Goal: Information Seeking & Learning: Learn about a topic

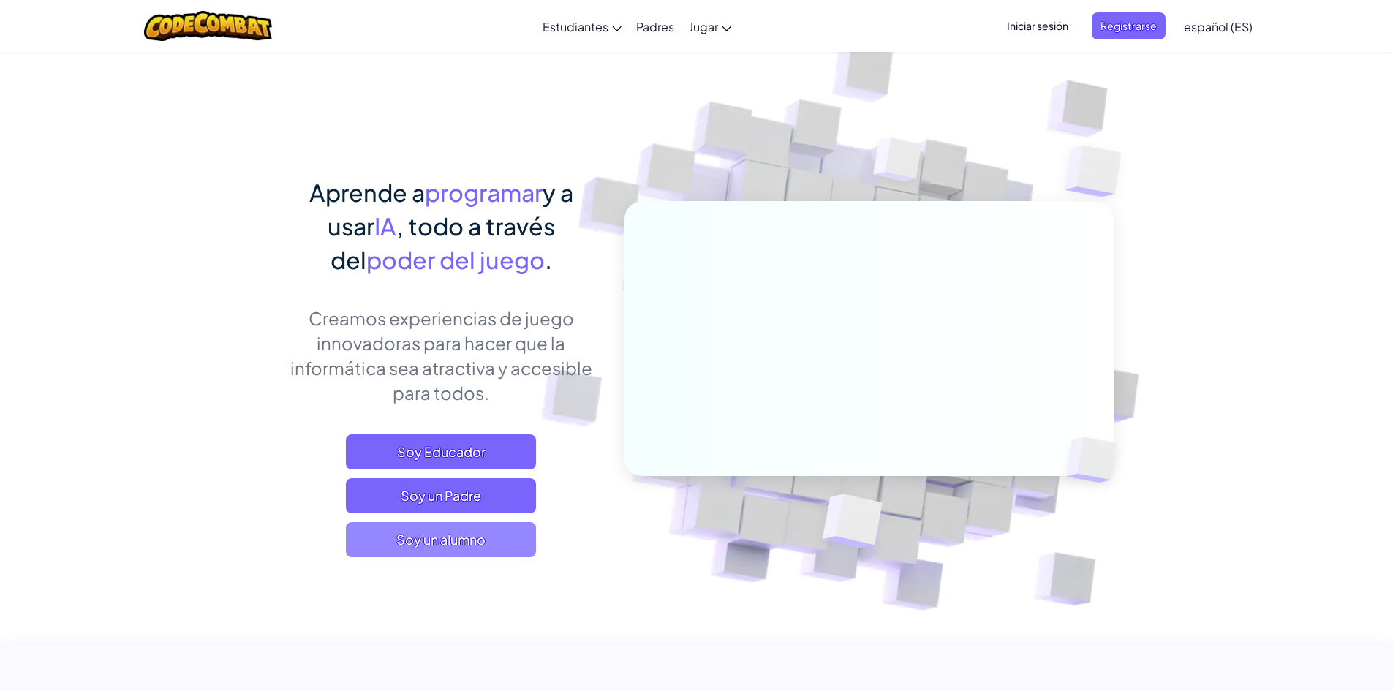
click at [524, 548] on span "Soy un alumno" at bounding box center [441, 539] width 190 height 35
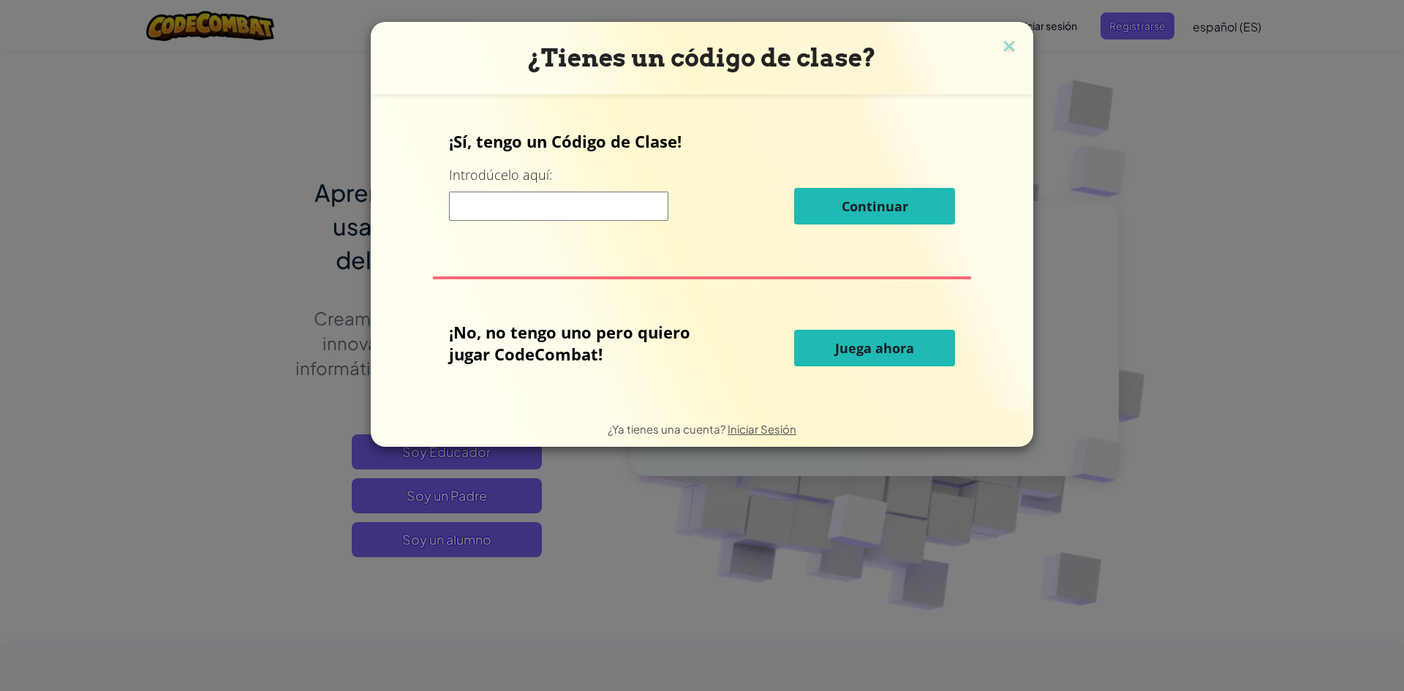
click at [540, 203] on input at bounding box center [558, 206] width 219 height 29
type input "a"
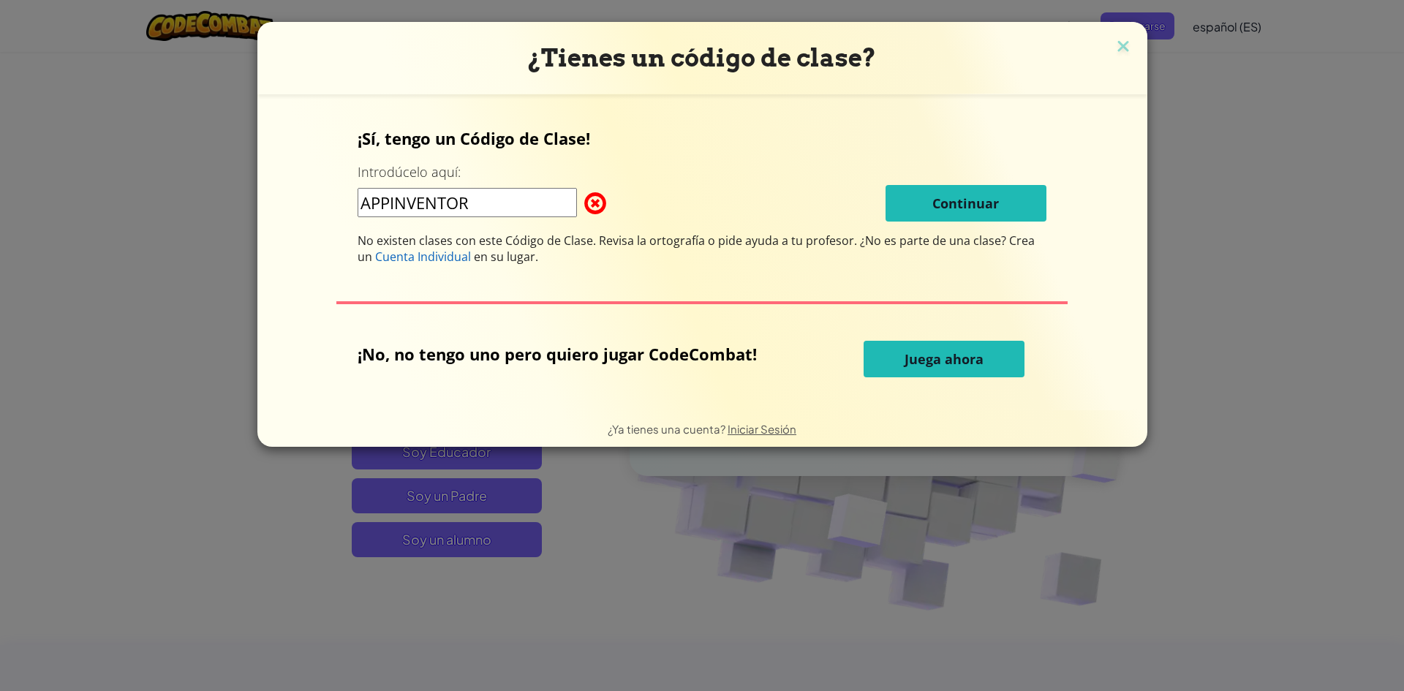
type input "APPINVENTOR"
click at [908, 359] on span "Juega ahora" at bounding box center [944, 359] width 79 height 18
select select "es-ES"
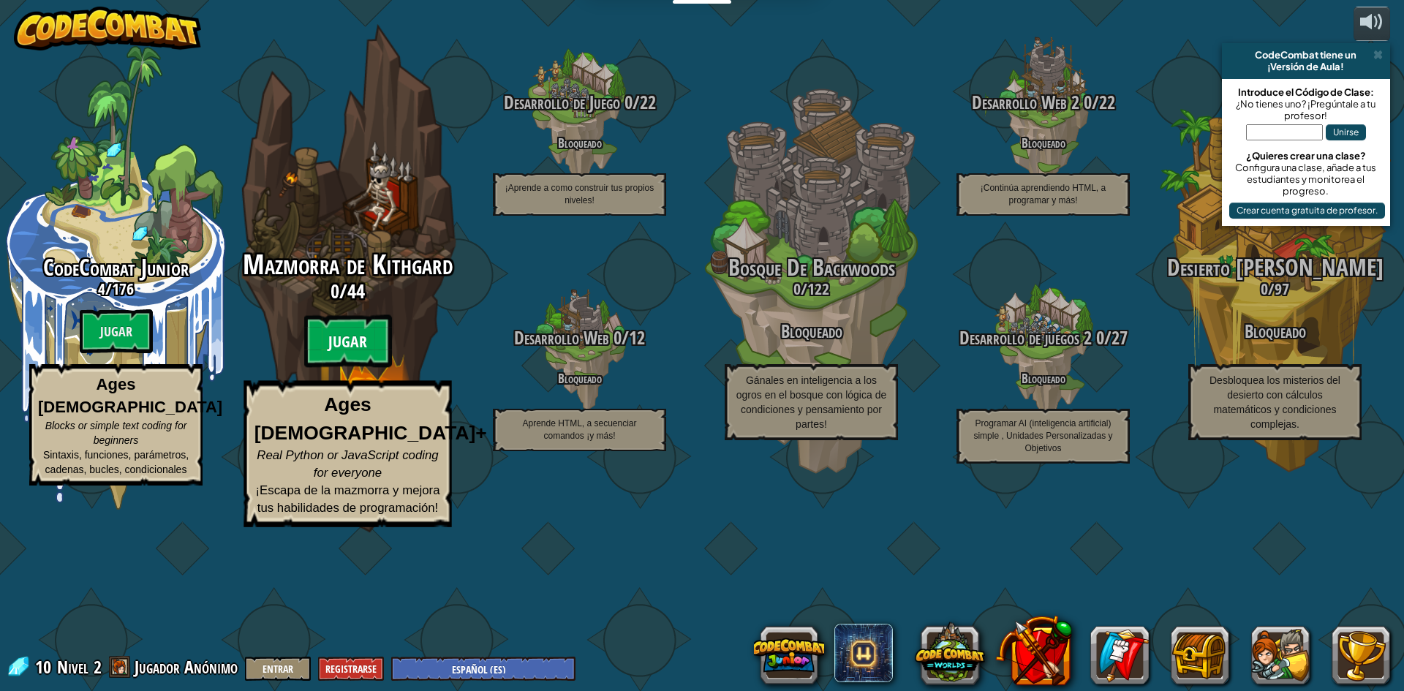
click at [350, 368] on btn "Jugar" at bounding box center [348, 341] width 88 height 53
select select "es-ES"
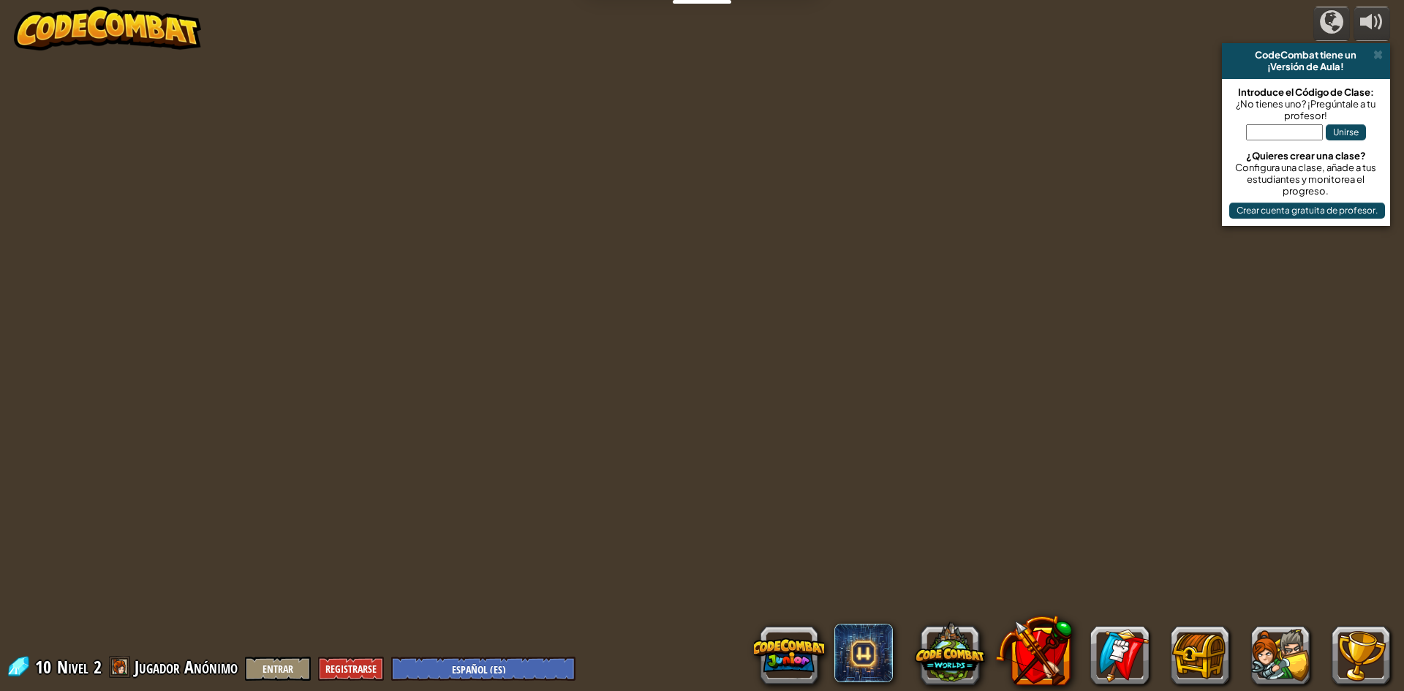
select select "es-ES"
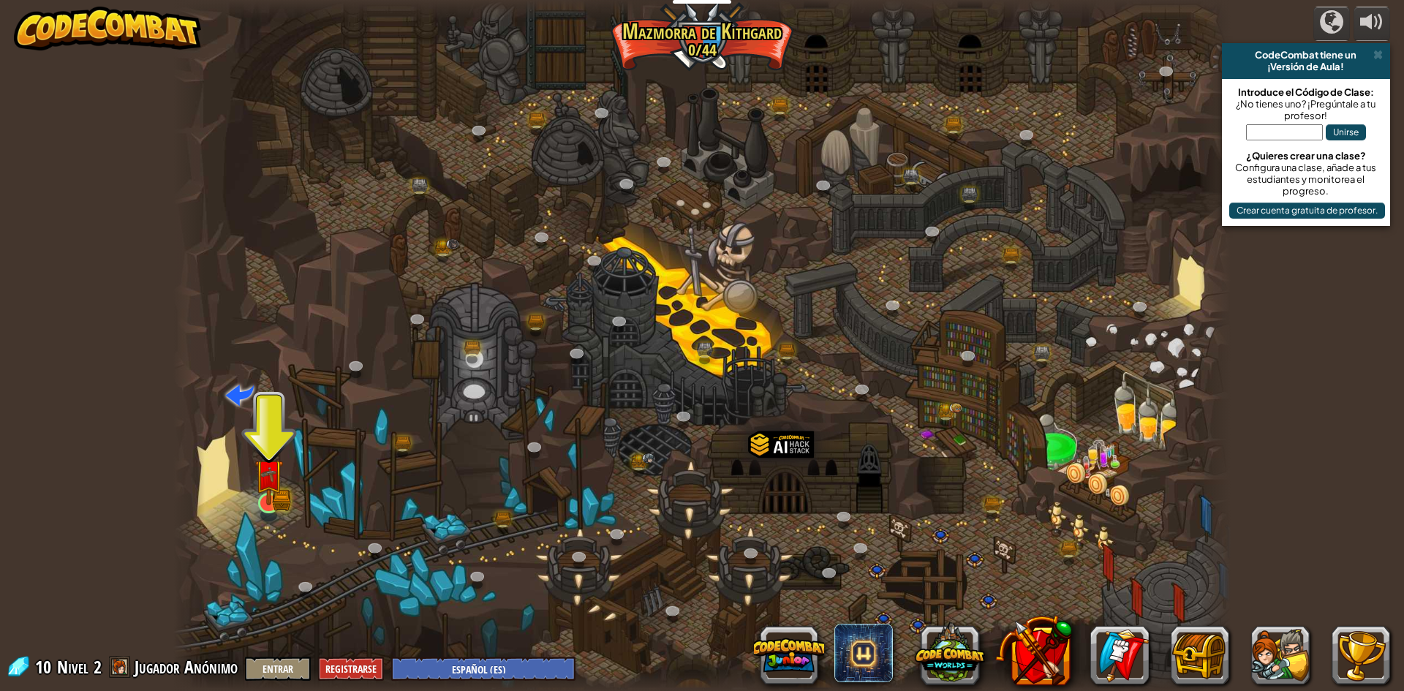
click at [274, 502] on img at bounding box center [269, 474] width 29 height 63
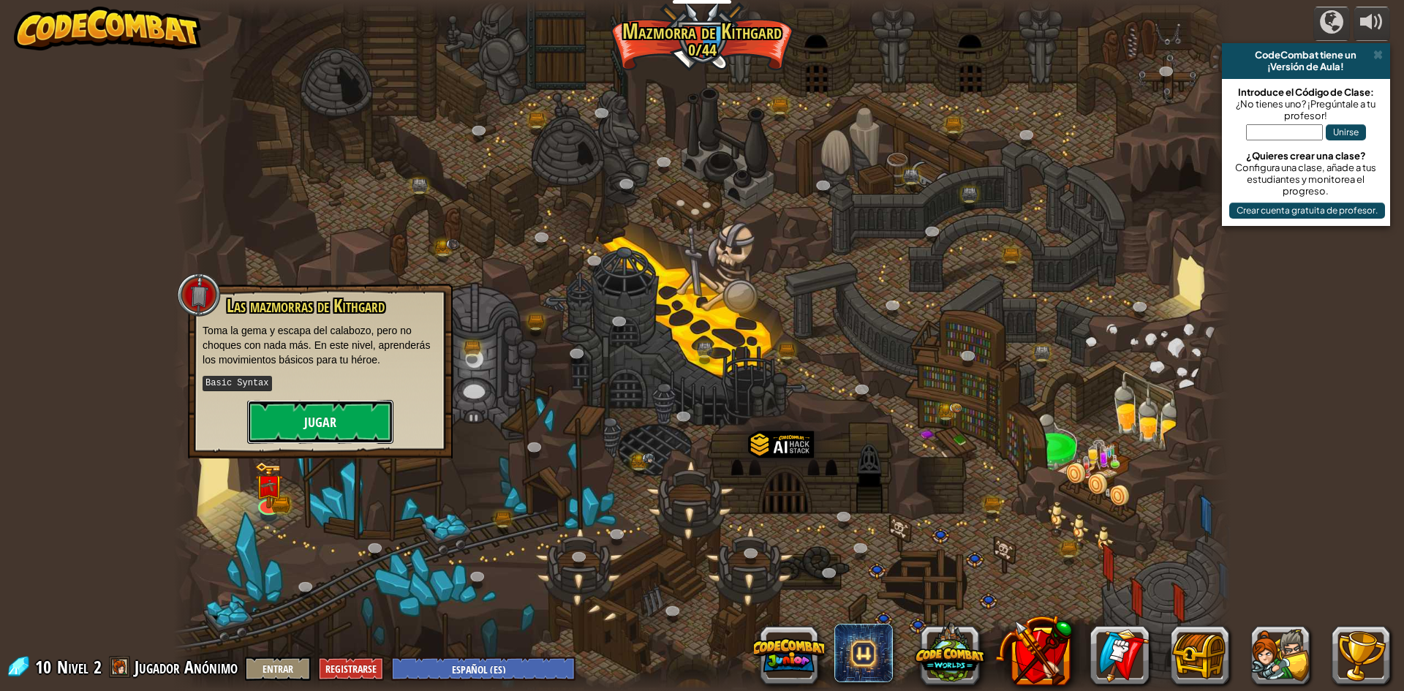
click at [291, 432] on button "Jugar" at bounding box center [320, 422] width 146 height 44
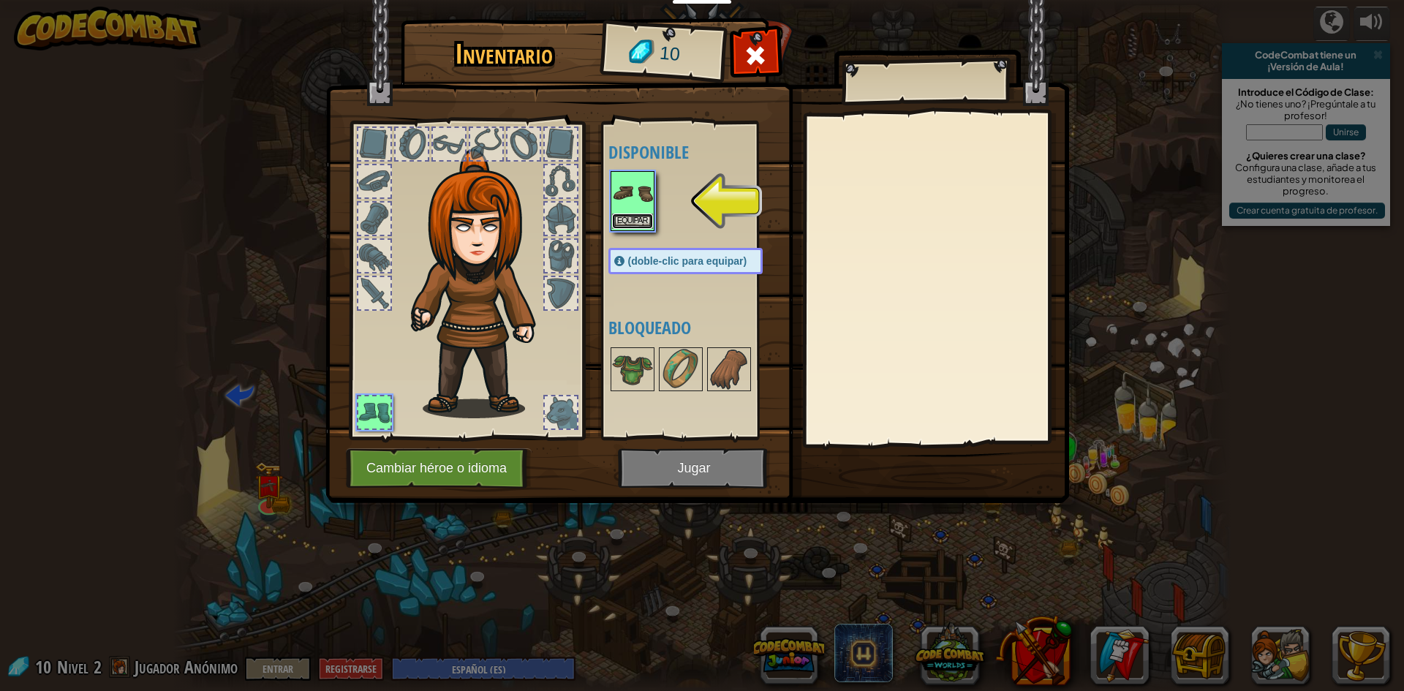
click at [630, 224] on button "Equipar" at bounding box center [632, 221] width 41 height 15
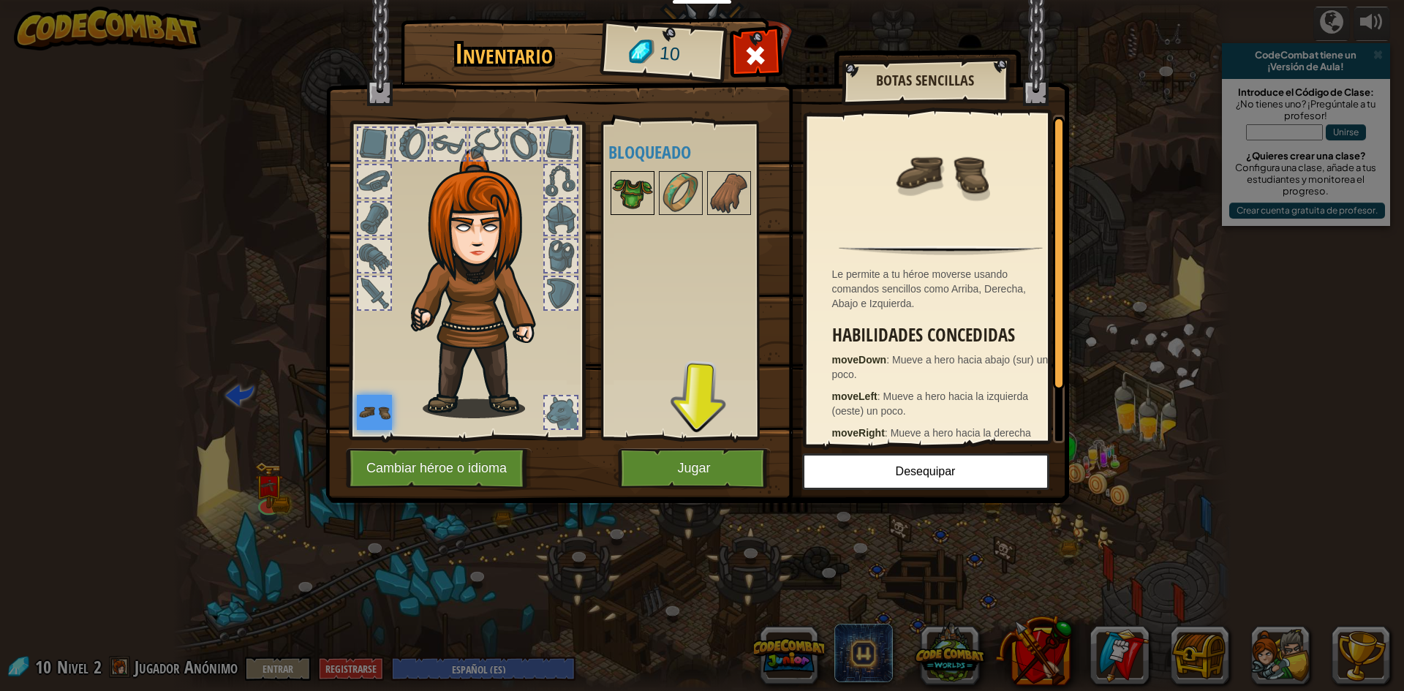
click at [649, 187] on img at bounding box center [632, 193] width 41 height 41
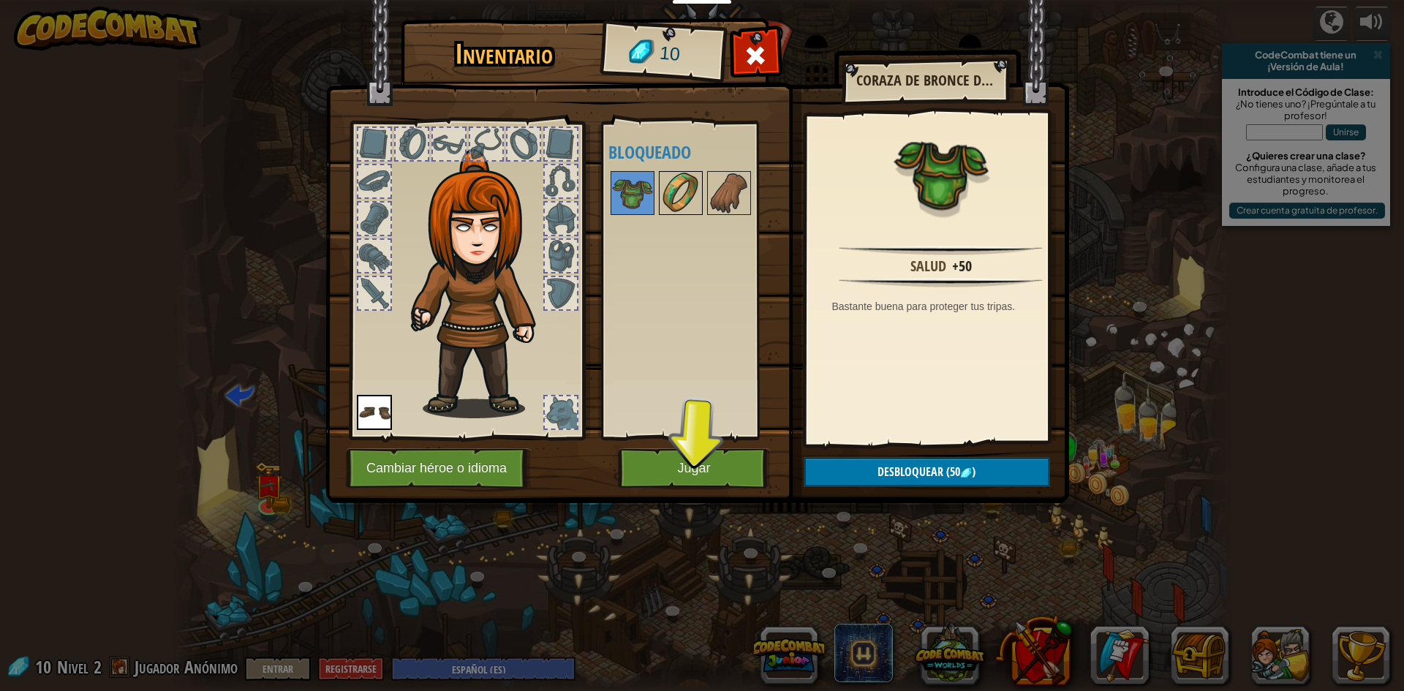
click at [684, 203] on img at bounding box center [681, 193] width 41 height 41
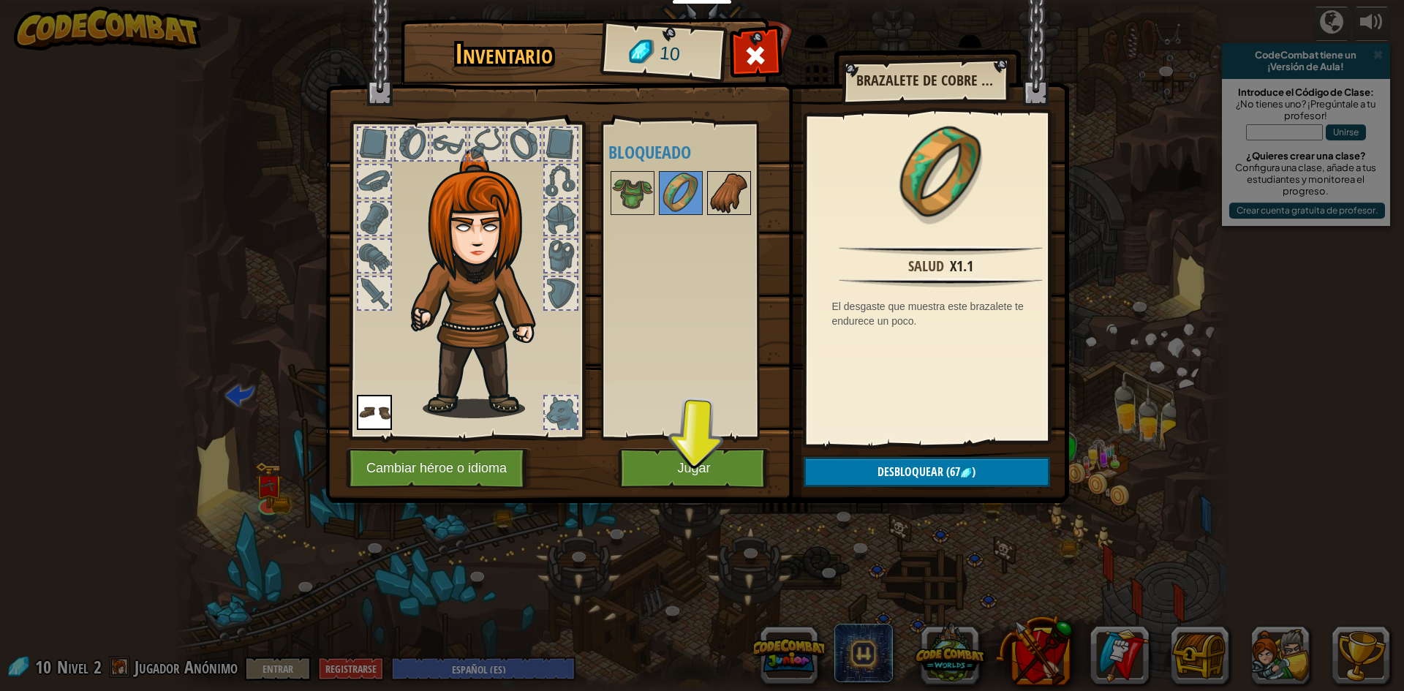
click at [722, 200] on img at bounding box center [729, 193] width 41 height 41
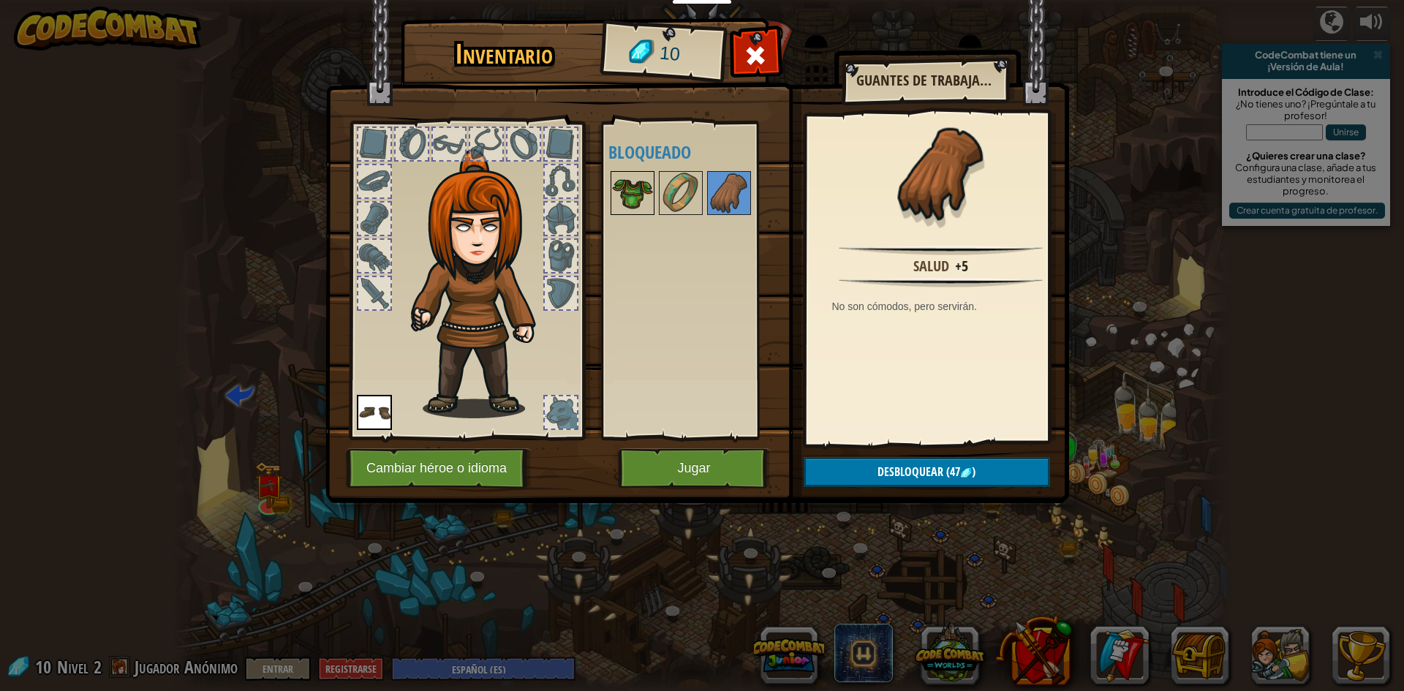
drag, startPoint x: 617, startPoint y: 197, endPoint x: 625, endPoint y: 200, distance: 8.6
click at [619, 199] on img at bounding box center [632, 193] width 41 height 41
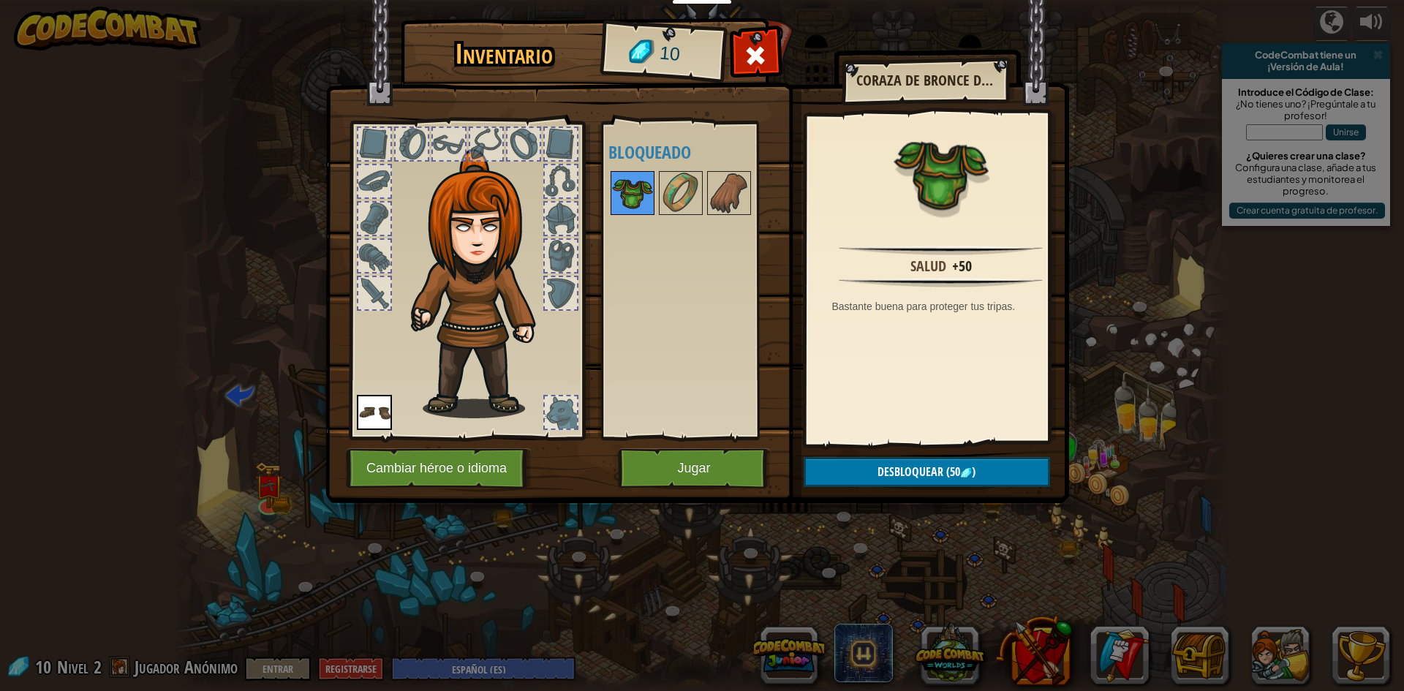
click at [652, 192] on img at bounding box center [632, 193] width 41 height 41
click at [667, 192] on img at bounding box center [681, 193] width 41 height 41
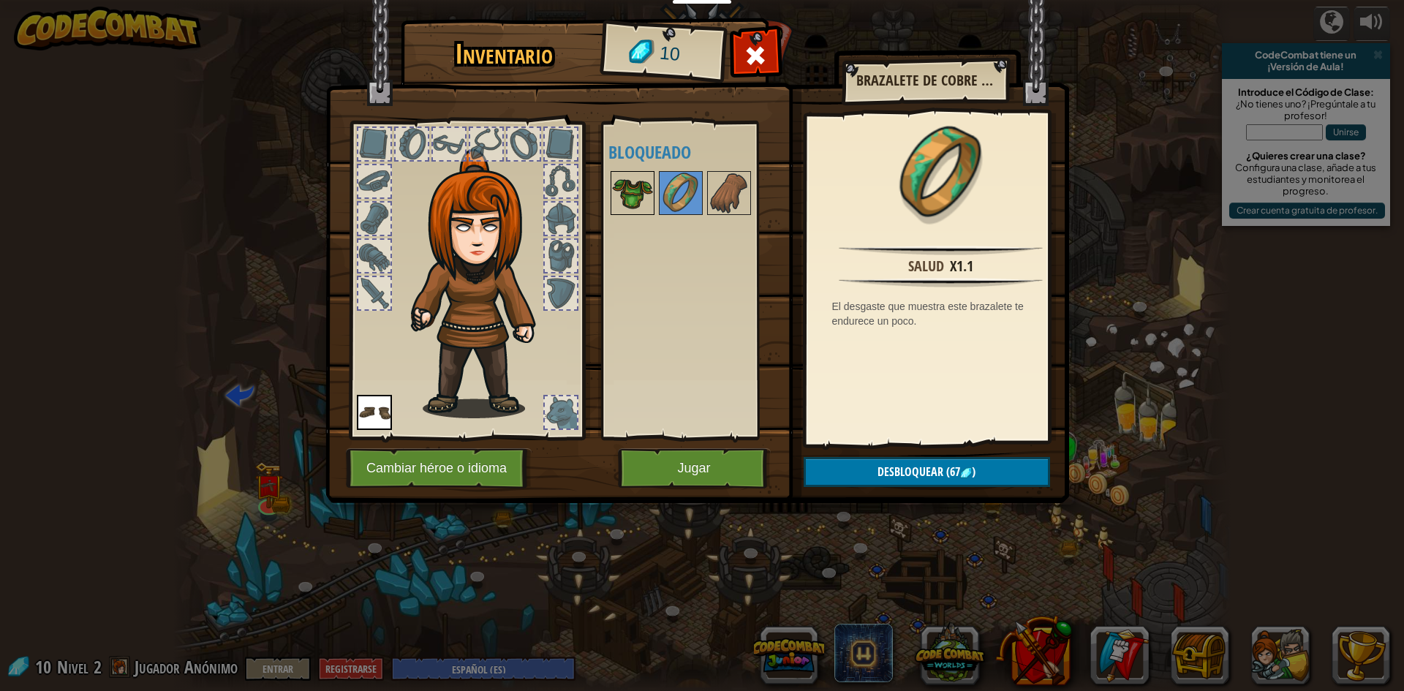
click at [642, 197] on img at bounding box center [632, 193] width 41 height 41
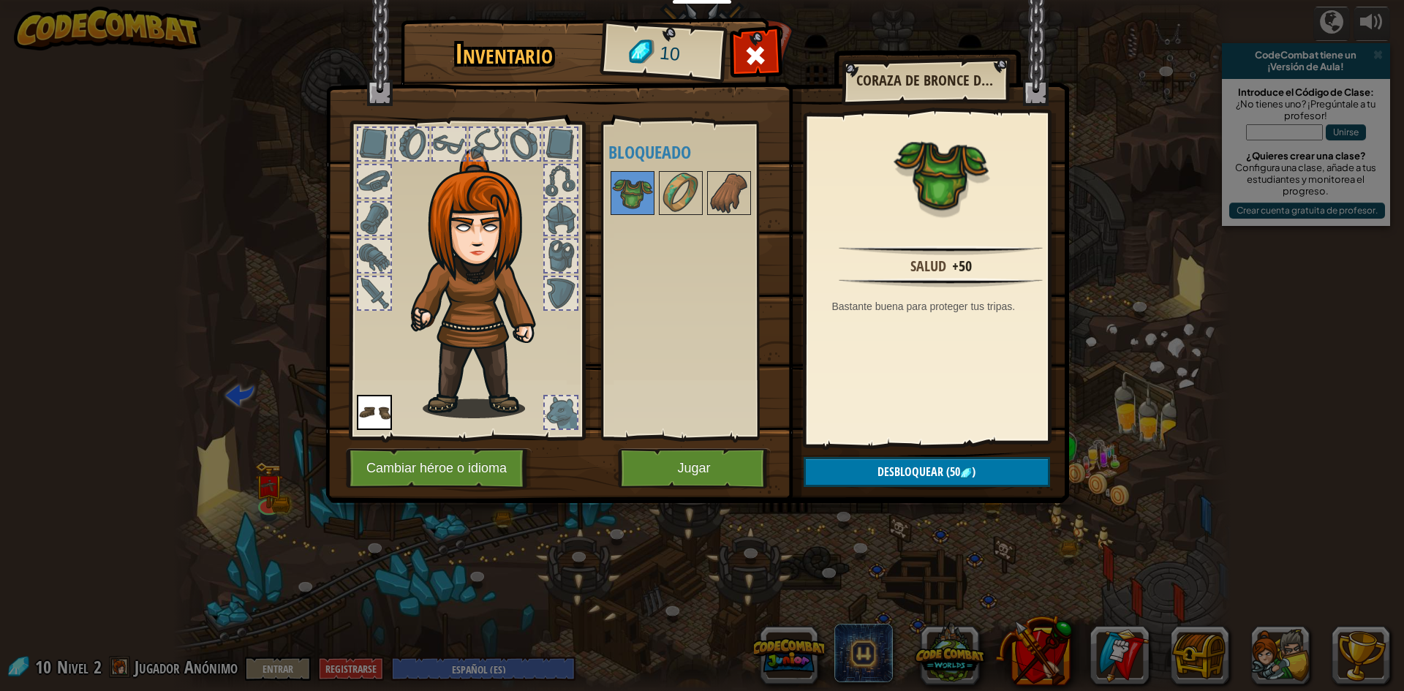
drag, startPoint x: 562, startPoint y: 407, endPoint x: 568, endPoint y: 411, distance: 7.9
click at [562, 407] on div at bounding box center [561, 412] width 32 height 32
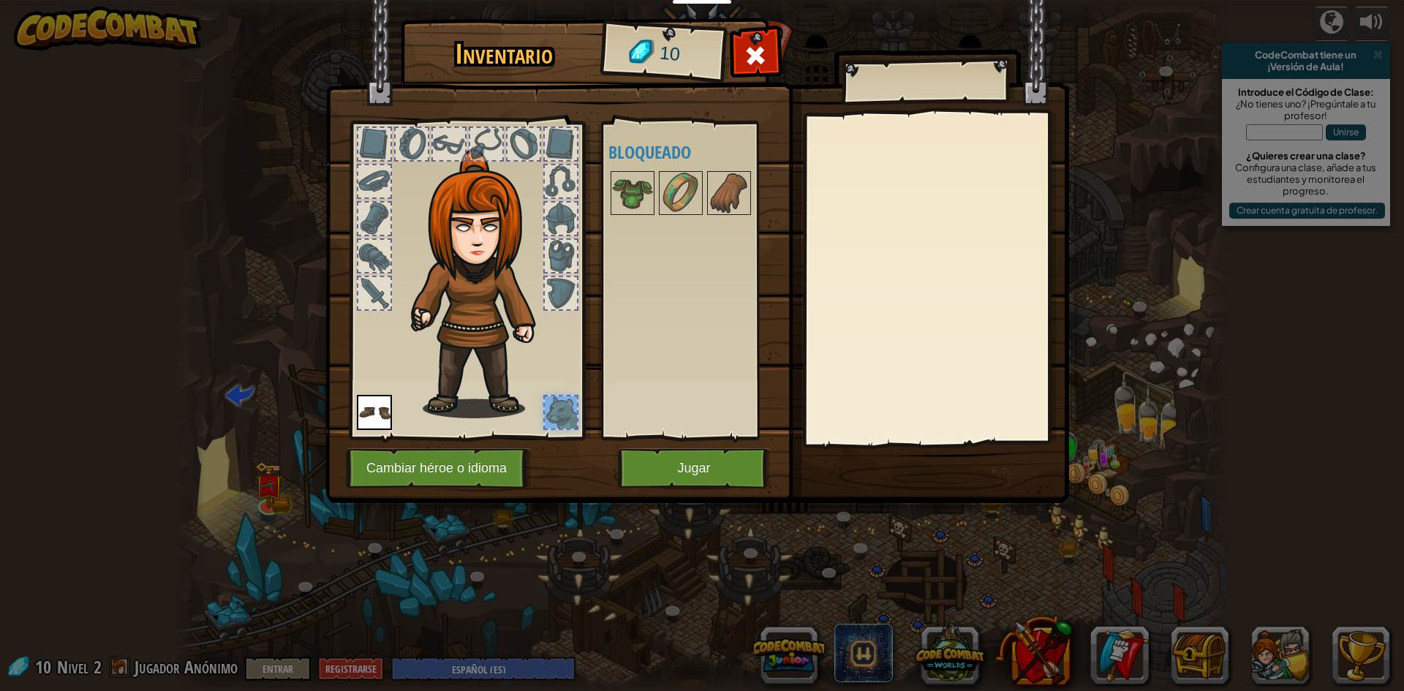
click at [557, 422] on div at bounding box center [561, 412] width 32 height 32
click at [557, 421] on div at bounding box center [561, 412] width 32 height 32
click at [732, 470] on button "Jugar" at bounding box center [694, 468] width 153 height 40
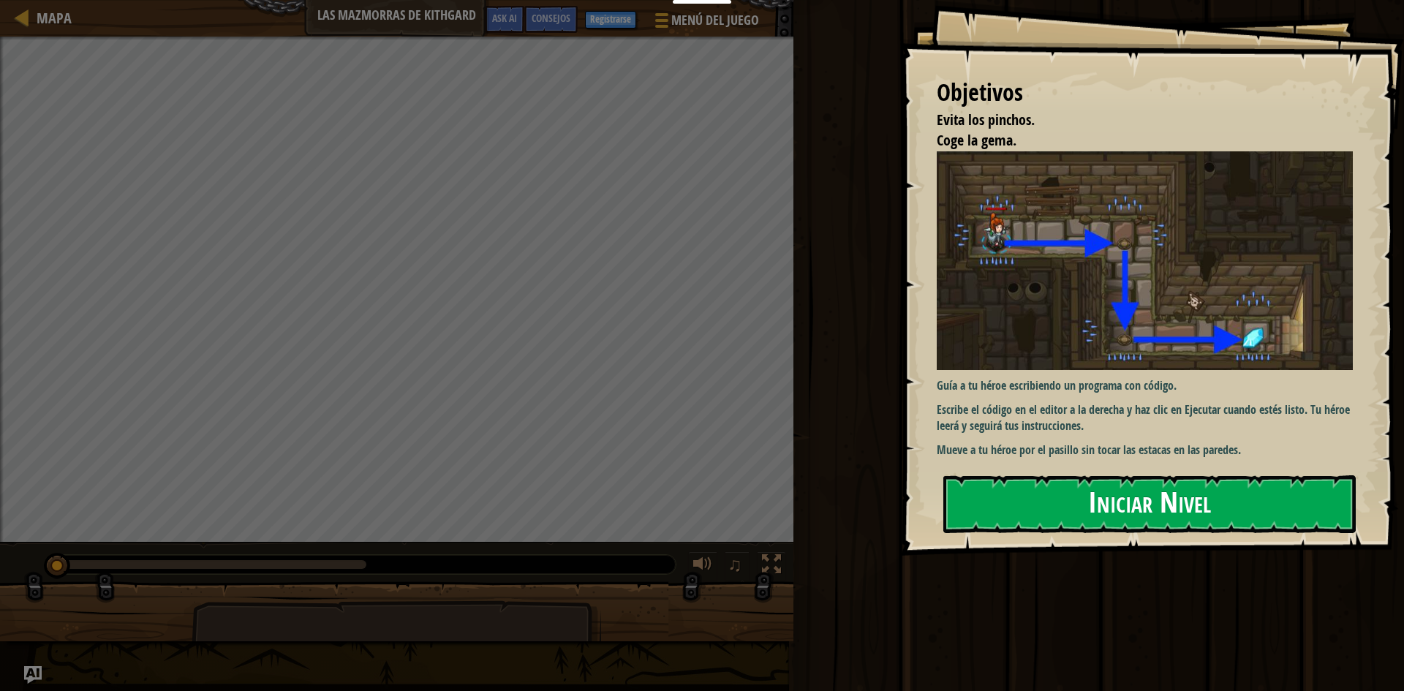
click at [1197, 501] on button "Iniciar Nivel" at bounding box center [1150, 504] width 413 height 58
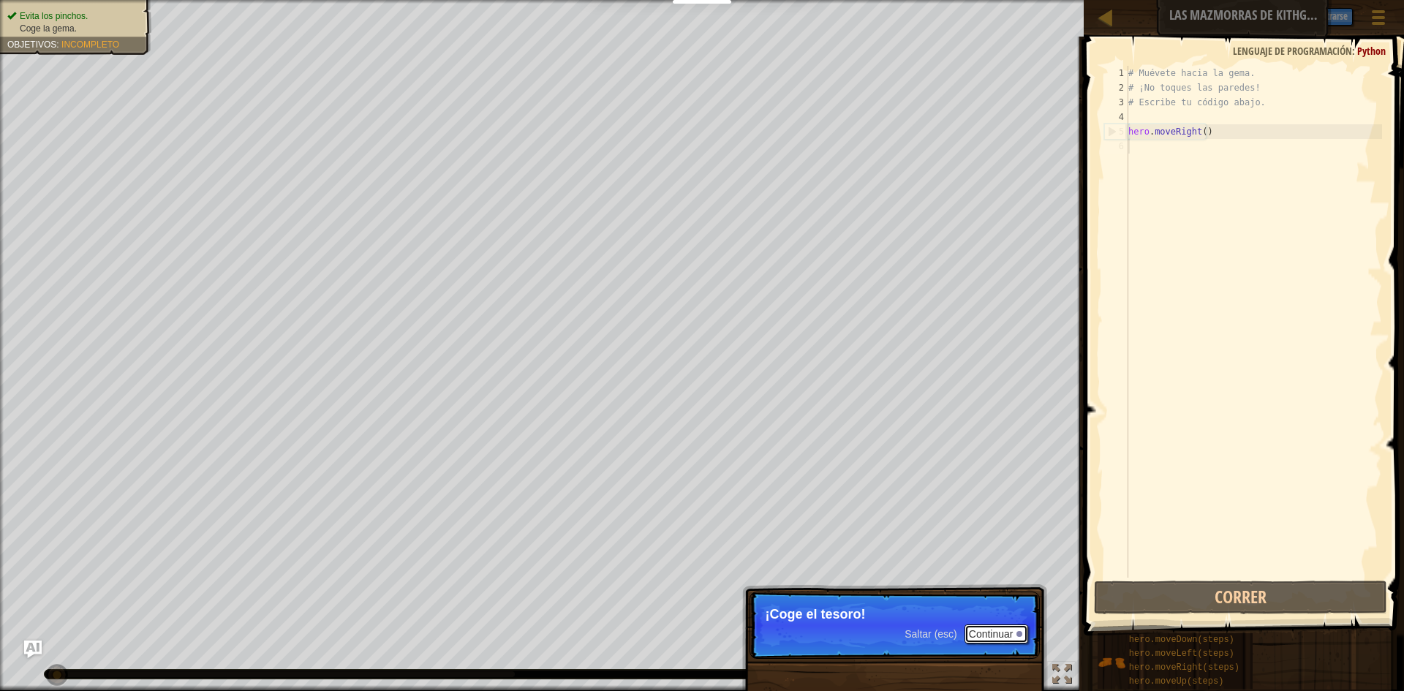
click at [999, 639] on button "Continuar" at bounding box center [997, 634] width 64 height 19
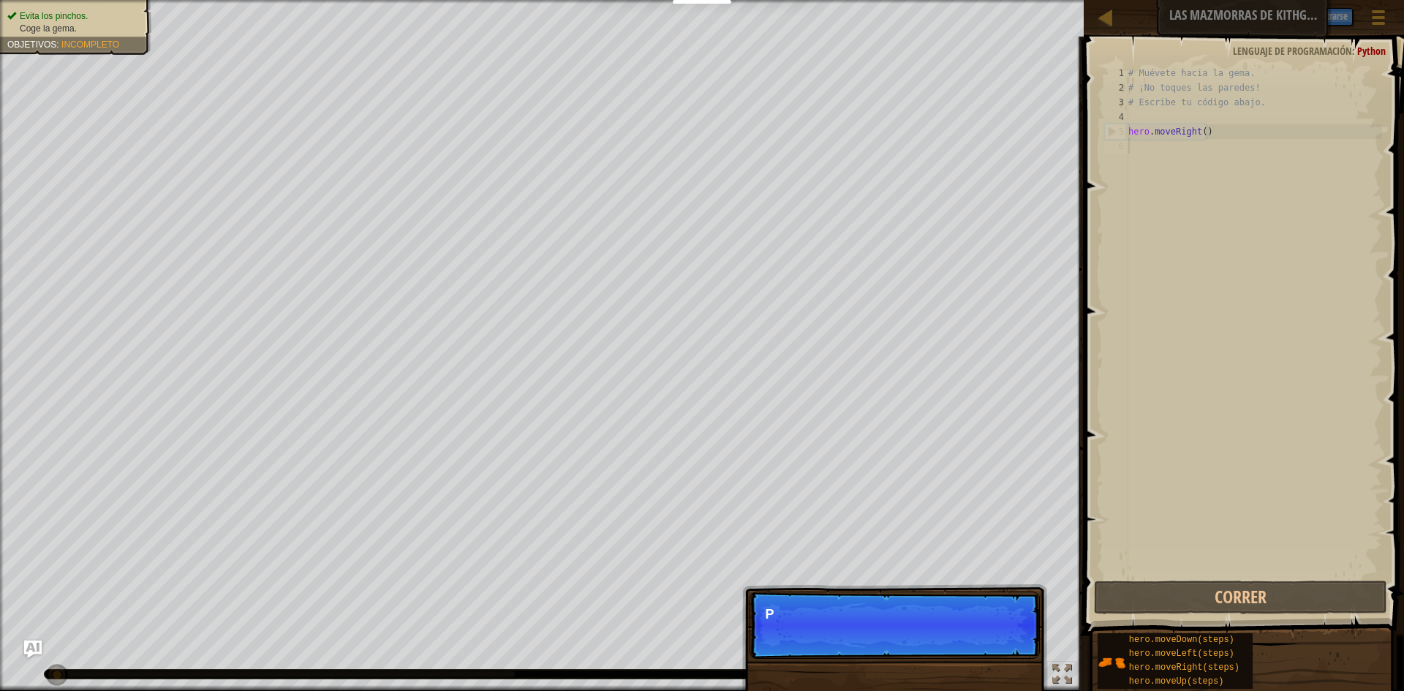
scroll to position [7, 0]
click at [1008, 630] on p "Saltar (esc) Continuar Puedes usar estos métodos." at bounding box center [895, 625] width 290 height 67
click at [1008, 630] on button "Continuar" at bounding box center [997, 634] width 64 height 19
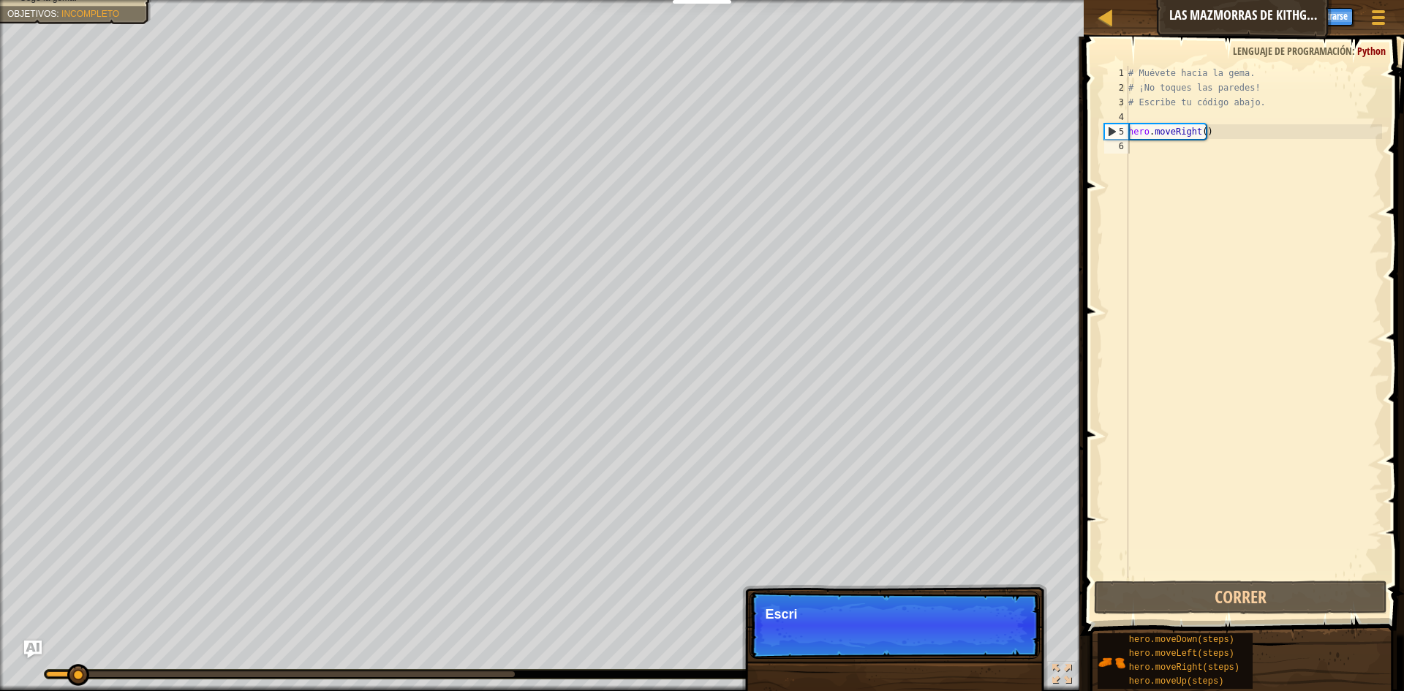
click at [1008, 630] on p "Saltar (esc) Continuar Escri" at bounding box center [895, 625] width 290 height 67
click at [1008, 630] on p "Saltar (esc) Continuar Escribe el c" at bounding box center [895, 625] width 290 height 67
click at [1008, 630] on p "Saltar (esc) Continuar Escribe el código" at bounding box center [895, 625] width 290 height 67
click at [1008, 630] on p "Saltar (esc) Continuar Escribe el código en la d" at bounding box center [895, 625] width 290 height 67
click at [1008, 630] on p "Saltar (esc) Continuar Escribe el código en la derecha" at bounding box center [895, 625] width 290 height 67
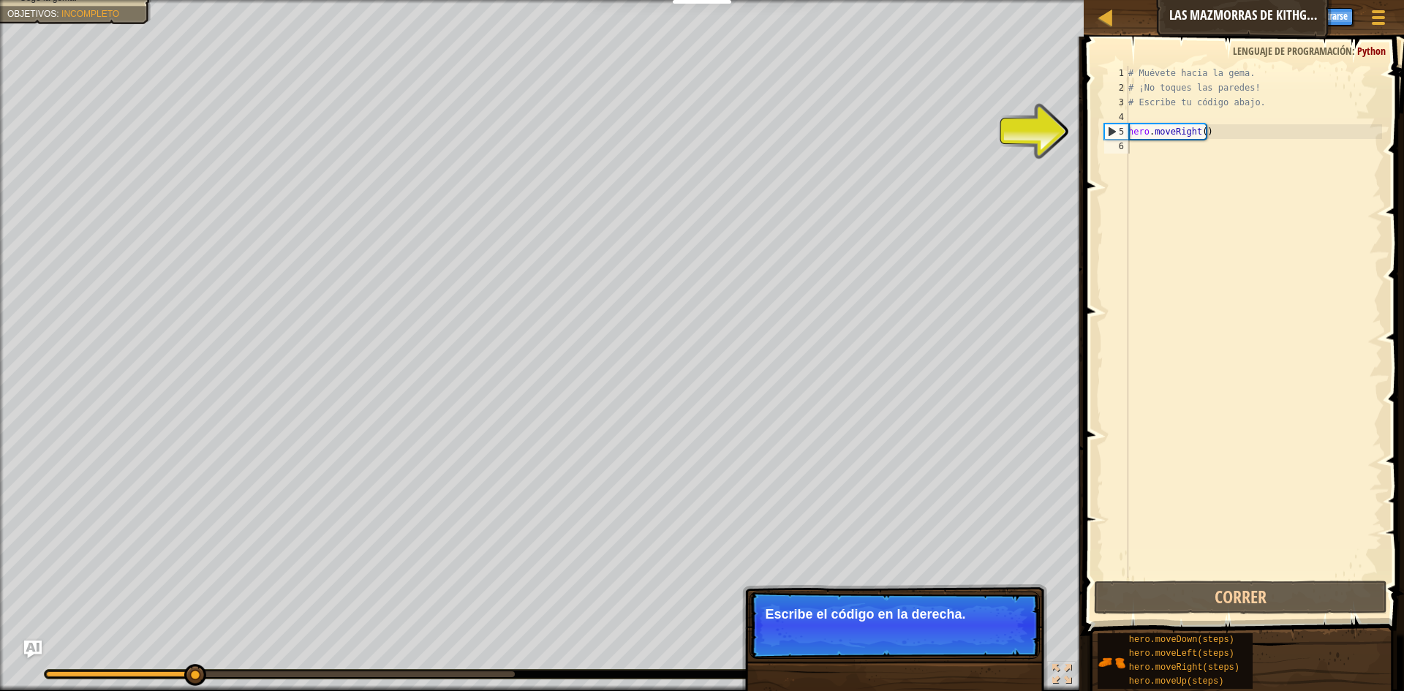
click at [1008, 630] on button "Continuar" at bounding box center [997, 634] width 64 height 19
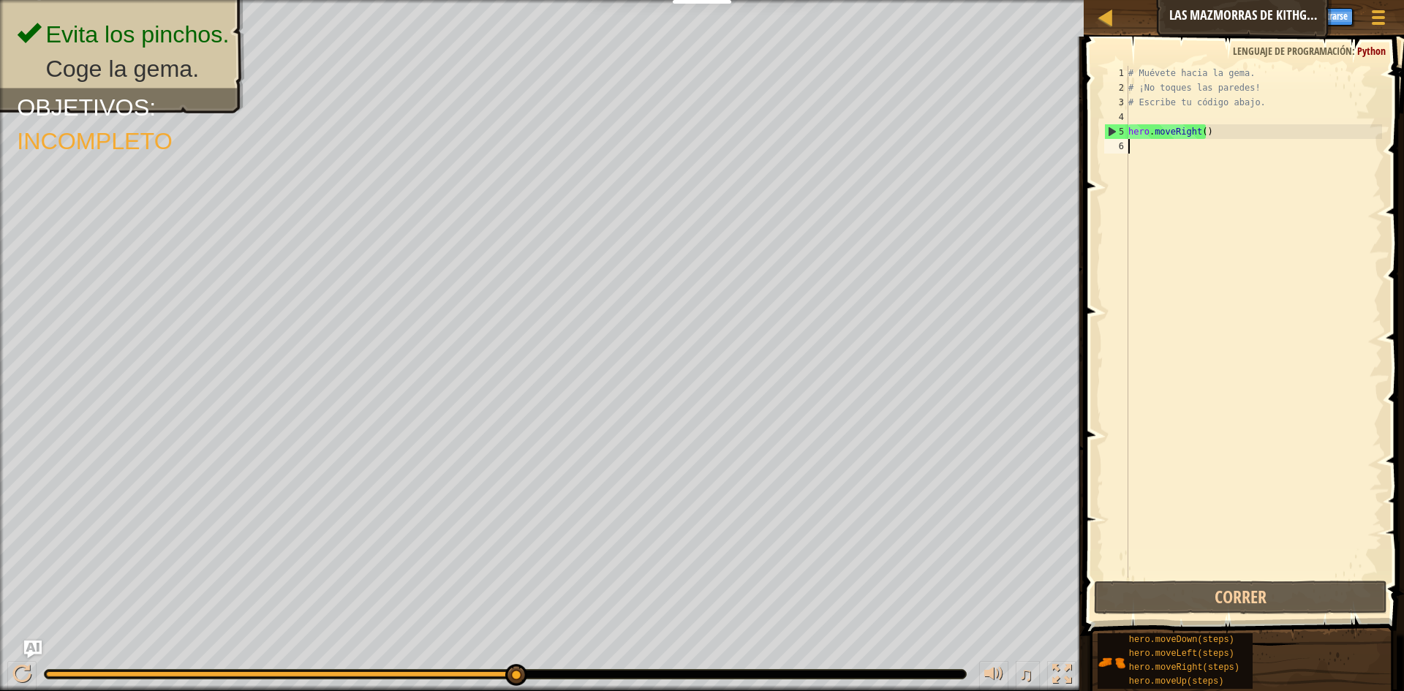
drag, startPoint x: 1152, startPoint y: 160, endPoint x: 1157, endPoint y: 148, distance: 13.4
click at [1156, 152] on div "# Muévete hacia la gema. # ¡No toques las paredes! # Escribe tu código abajo. h…" at bounding box center [1254, 336] width 257 height 541
drag, startPoint x: 1158, startPoint y: 148, endPoint x: 1143, endPoint y: 133, distance: 20.7
click at [1132, 189] on div "# Muévete hacia la gema. # ¡No toques las paredes! # Escribe tu código abajo. h…" at bounding box center [1254, 336] width 257 height 541
drag, startPoint x: 1158, startPoint y: 135, endPoint x: 1151, endPoint y: 113, distance: 22.4
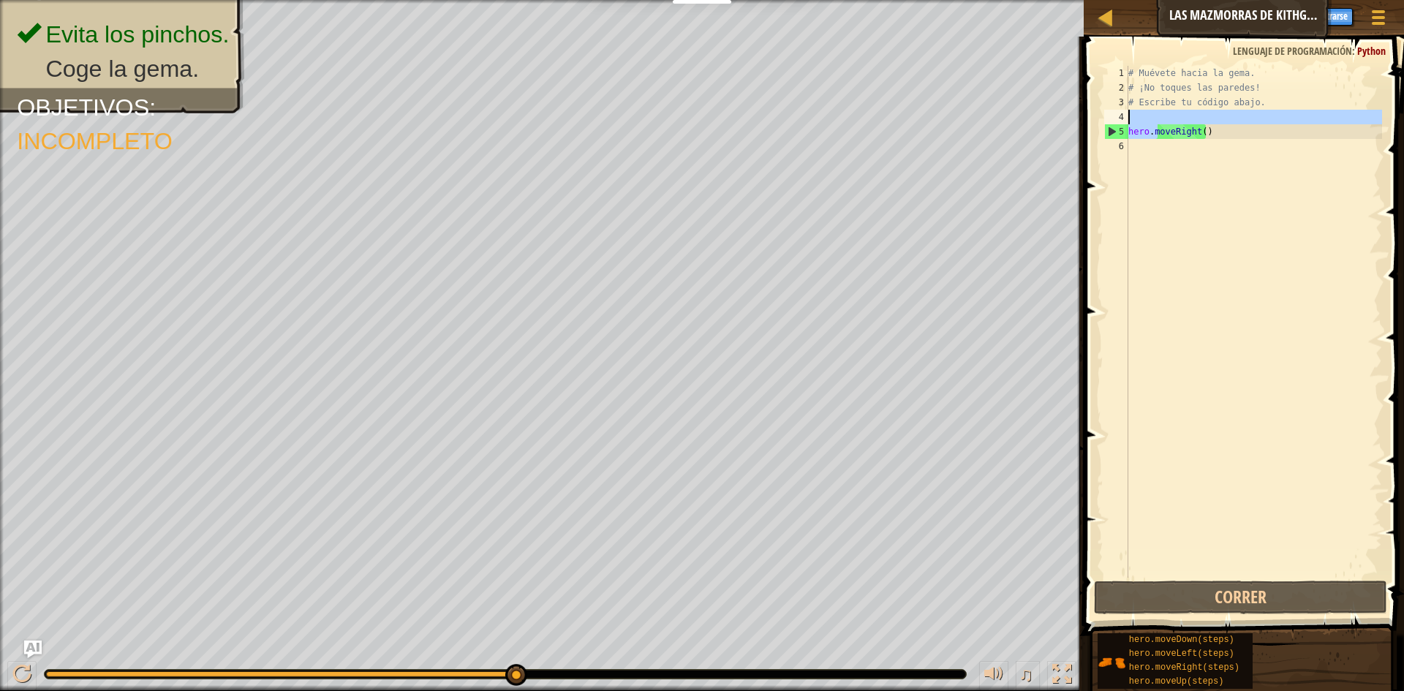
click at [1151, 113] on div "# Muévete hacia la gema. # ¡No toques las paredes! # Escribe tu código abajo. h…" at bounding box center [1254, 336] width 257 height 541
type textarea "hero.moveRight()"
click at [1200, 140] on div "# Muévete hacia la gema. # ¡No toques las paredes! # Escribe tu código abajo. h…" at bounding box center [1254, 336] width 257 height 541
type textarea "hero.moveRight()"
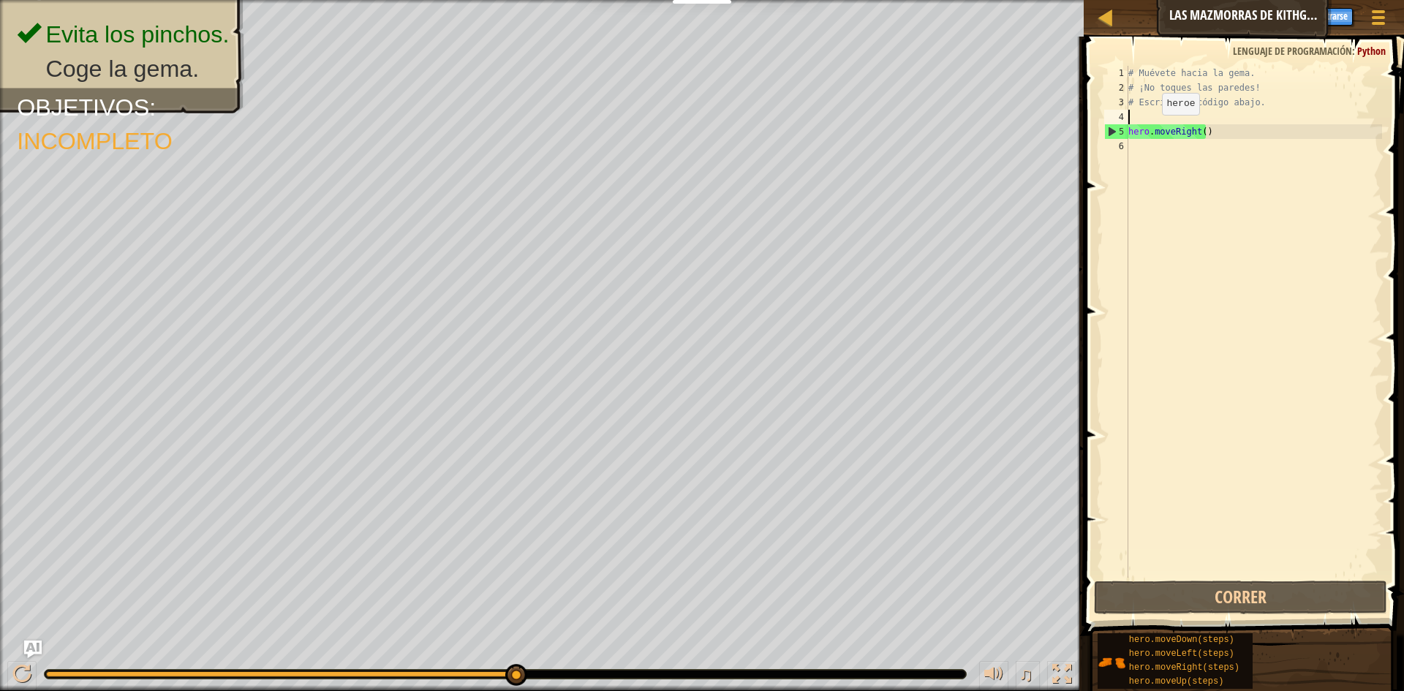
type textarea "# Escribe tu código abajo."
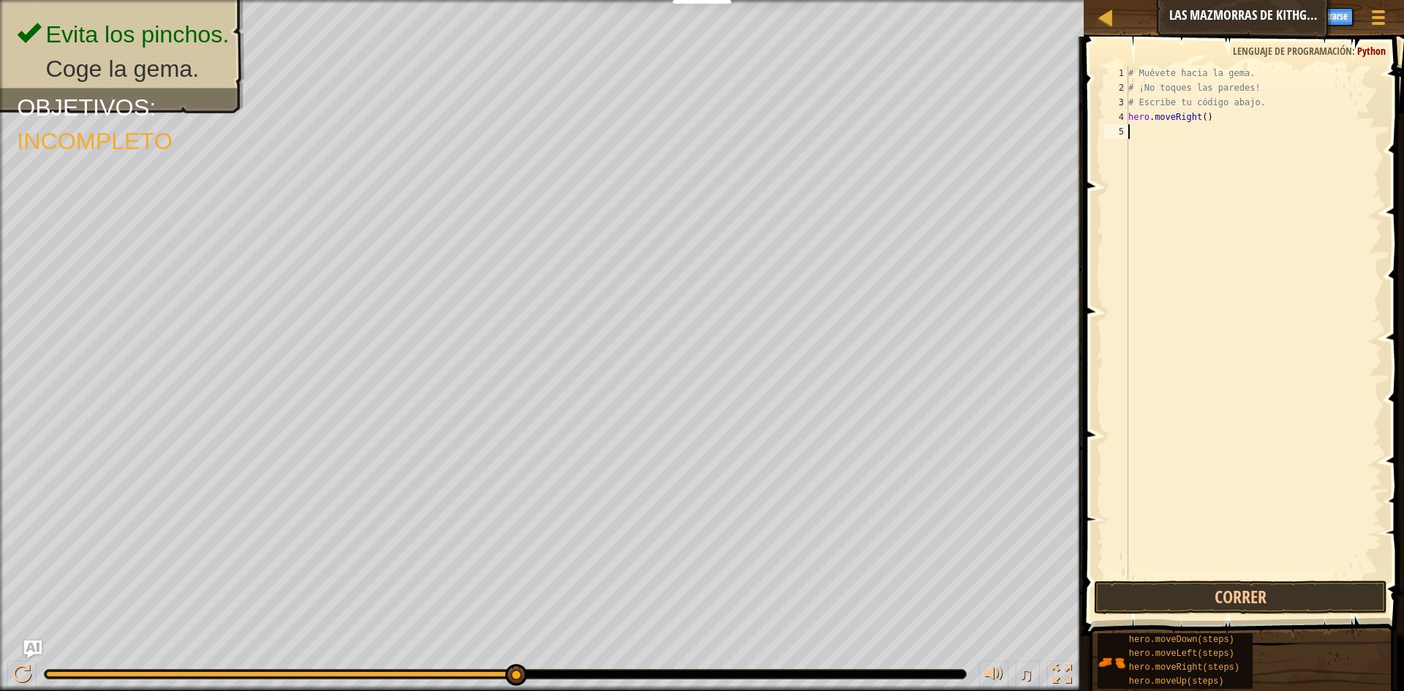
click at [1154, 127] on div "# Muévete hacia la gema. # ¡No toques las paredes! # Escribe tu código abajo. h…" at bounding box center [1254, 336] width 257 height 541
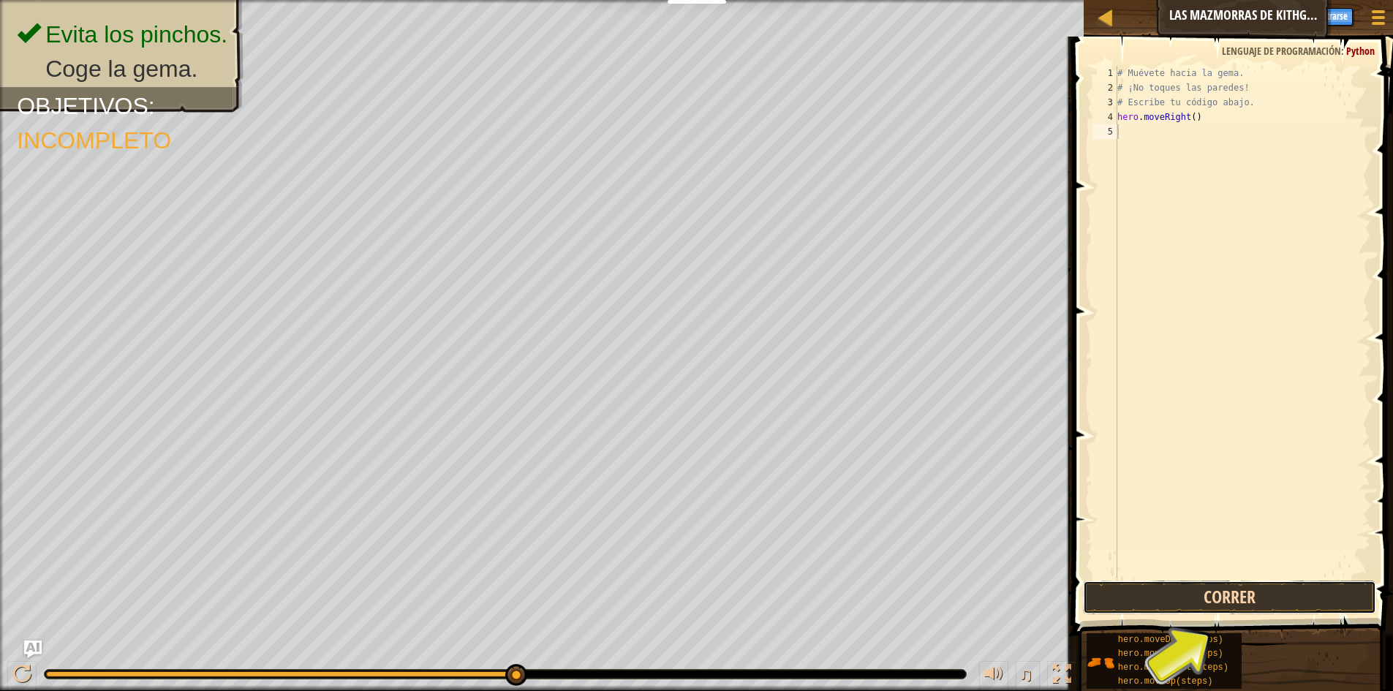
click at [1289, 602] on button "Correr" at bounding box center [1229, 598] width 293 height 34
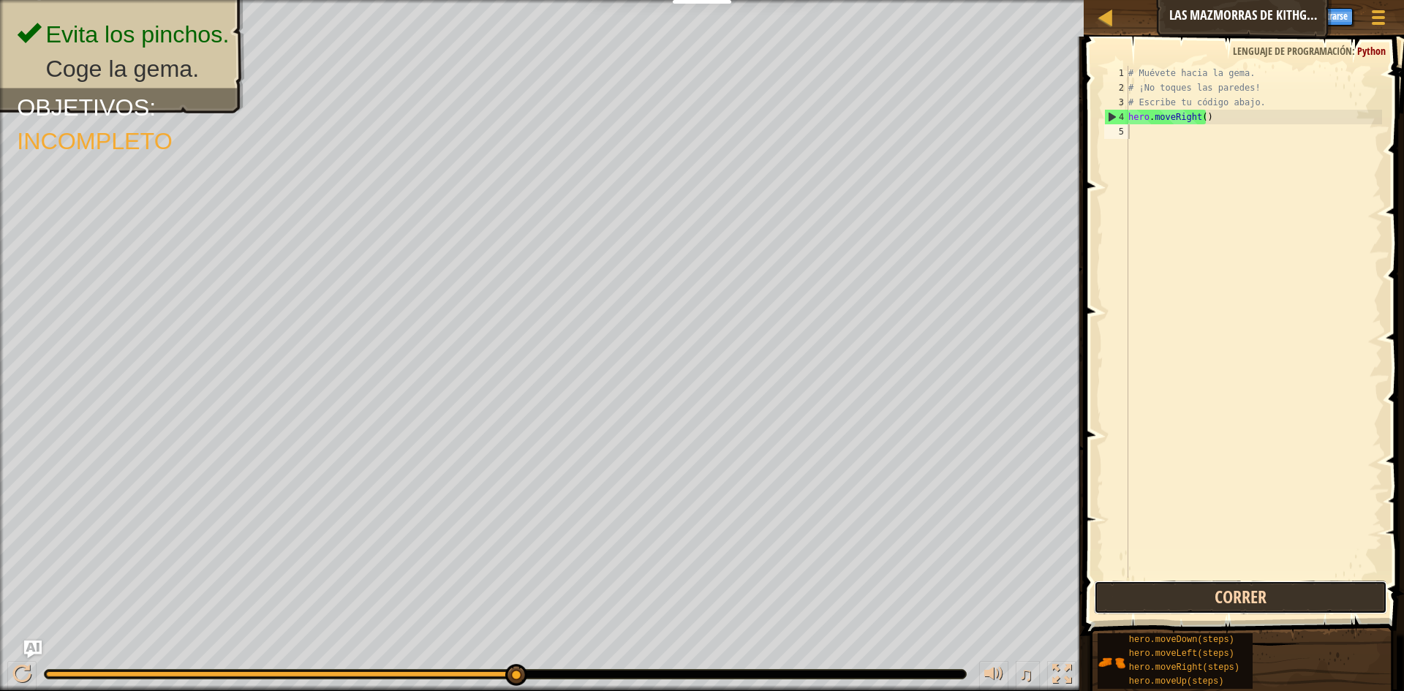
click at [1288, 591] on button "Correr" at bounding box center [1240, 598] width 293 height 34
type textarea "M"
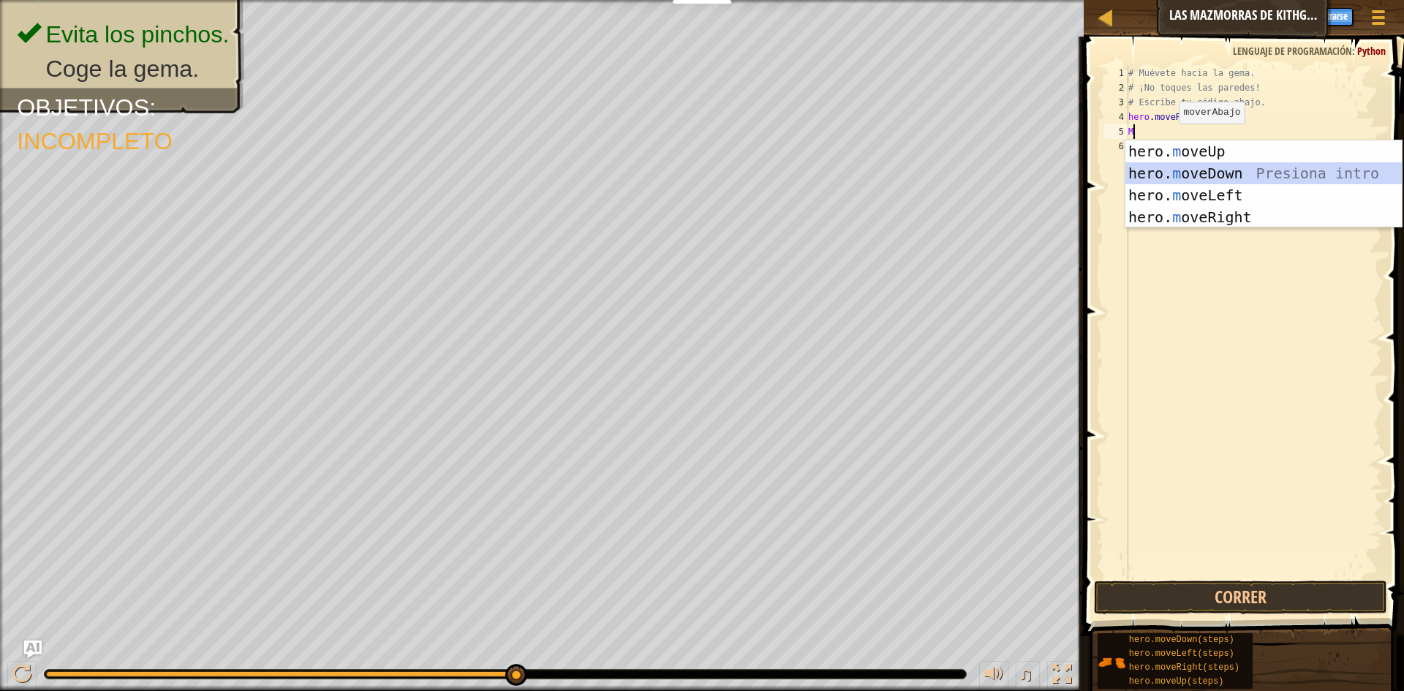
click at [1179, 176] on div "hero. m oveUp Presiona intro hero. m oveDown Presiona intro hero. m oveLeft Pre…" at bounding box center [1264, 206] width 276 height 132
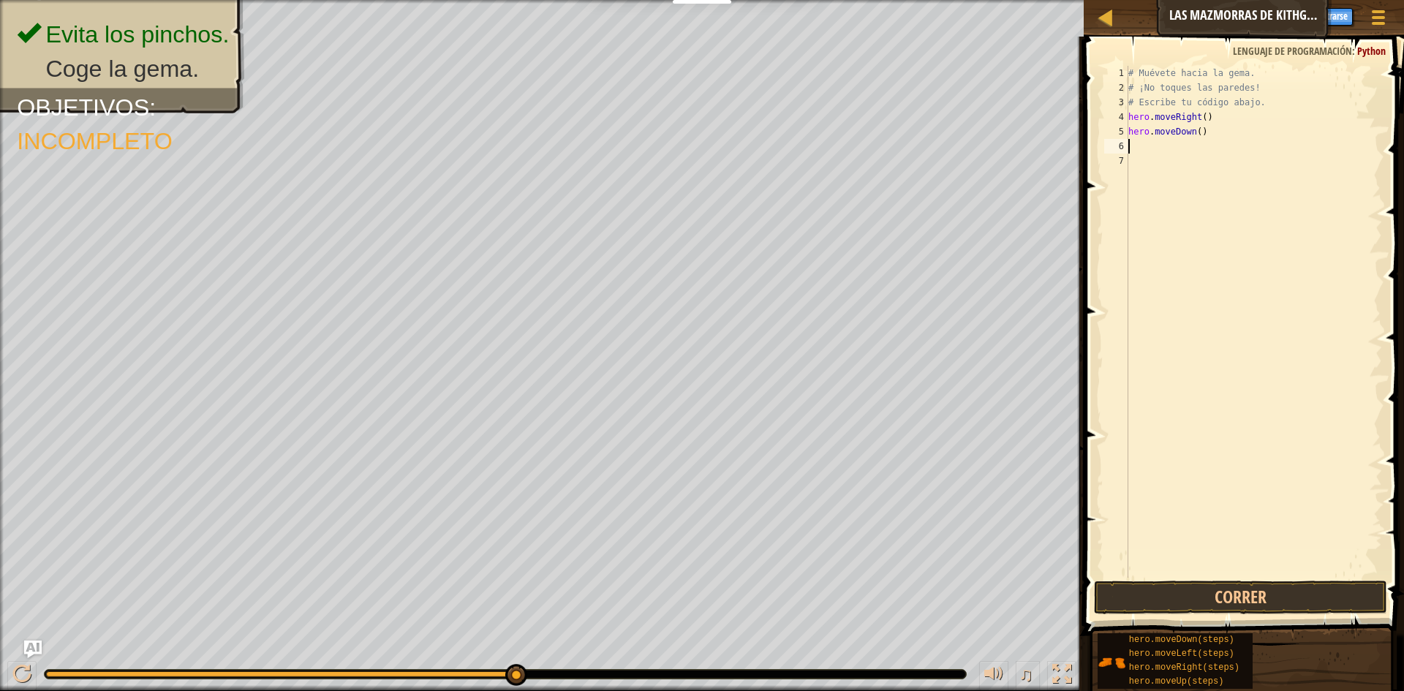
type textarea "M"
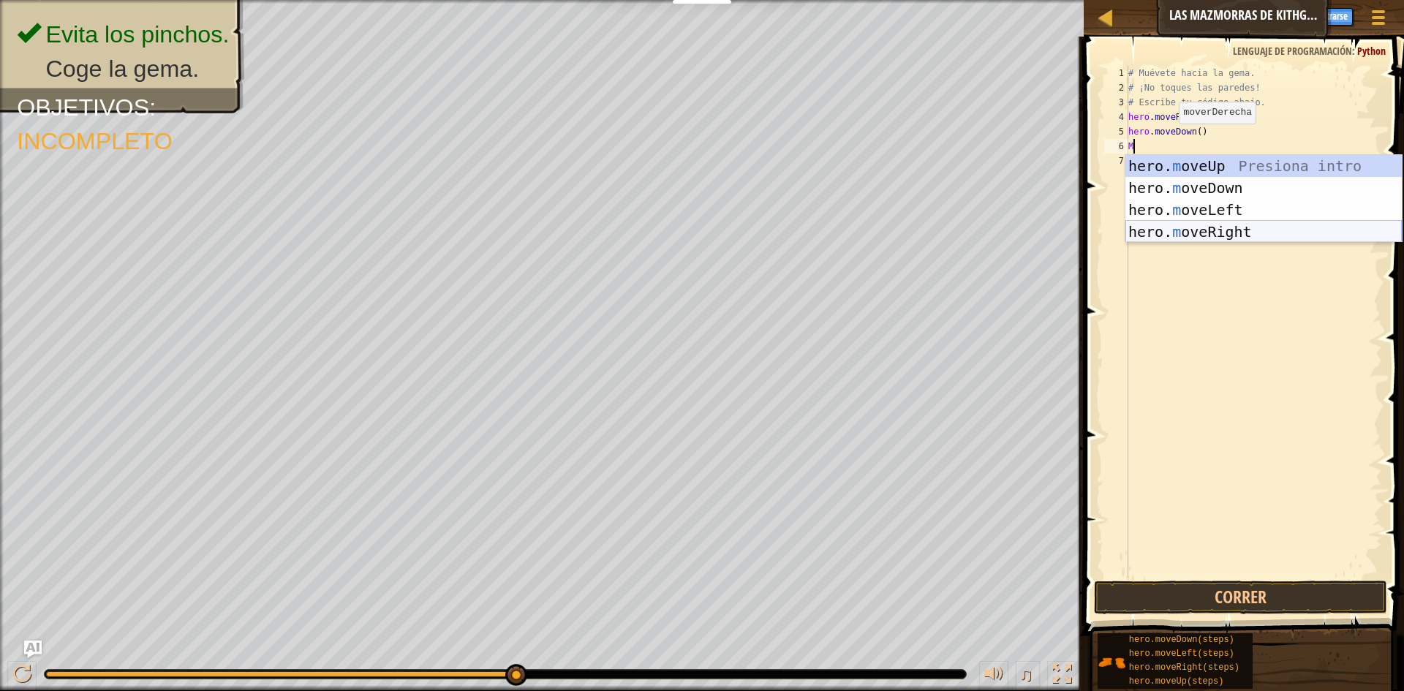
click at [1219, 234] on div "hero. m oveUp Presiona intro hero. m oveDown Presiona intro hero. m oveLeft Pre…" at bounding box center [1264, 221] width 276 height 132
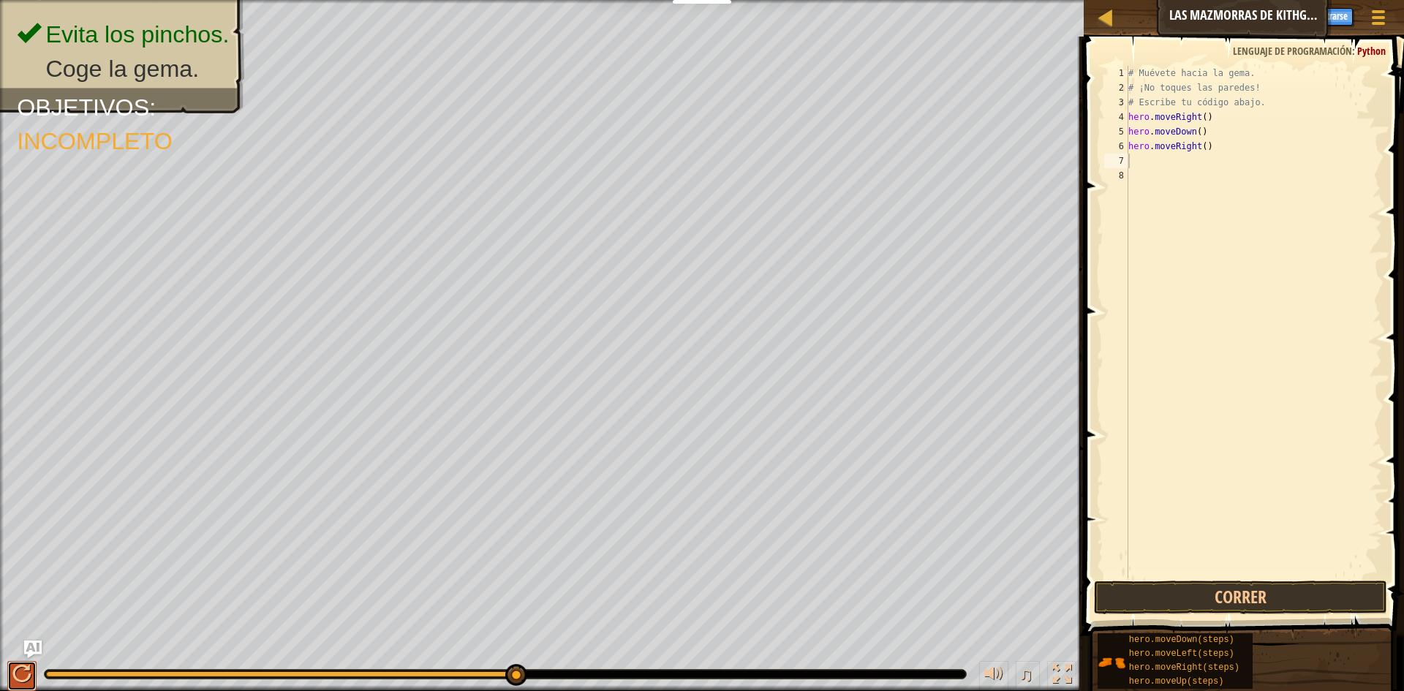
click at [13, 669] on div at bounding box center [21, 674] width 19 height 19
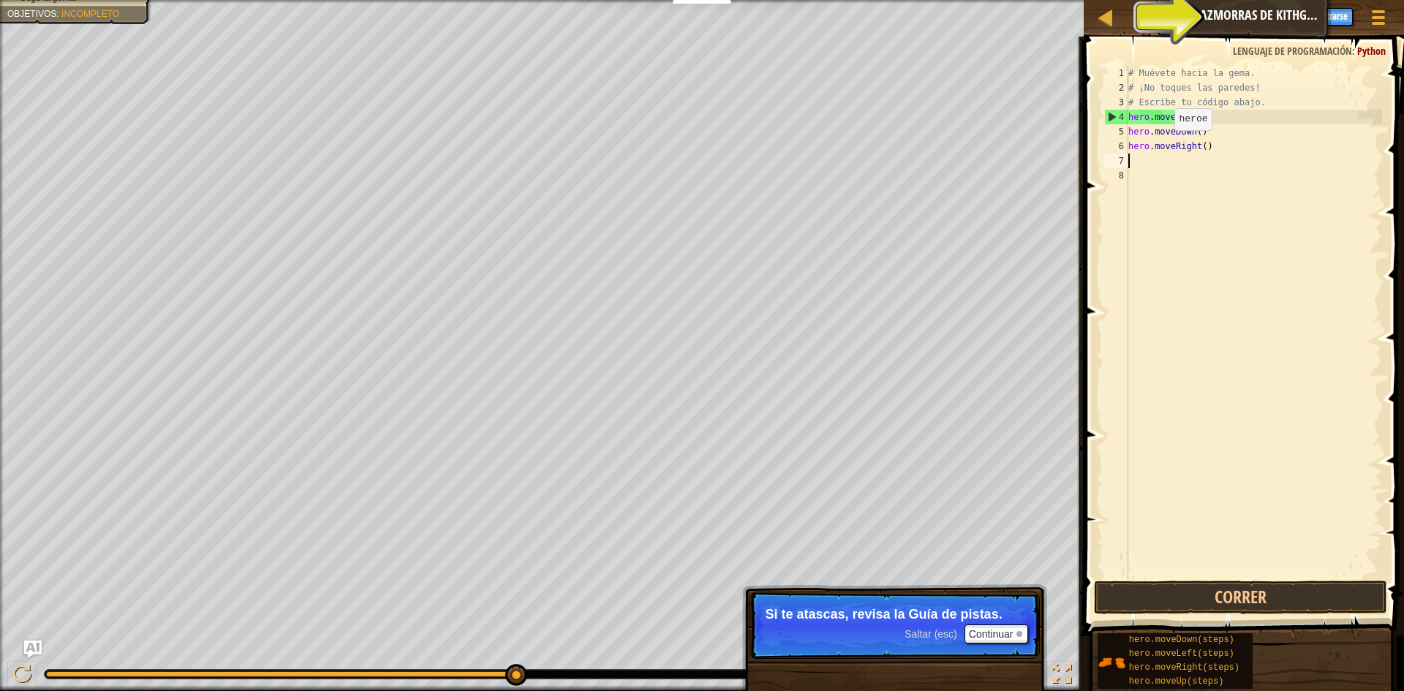
click at [1162, 145] on div "# Muévete hacia la gema. # ¡No toques las paredes! # Escribe tu código abajo. h…" at bounding box center [1254, 336] width 257 height 541
click at [1116, 143] on div "6" at bounding box center [1116, 146] width 24 height 15
click at [1118, 146] on div "6" at bounding box center [1116, 146] width 24 height 15
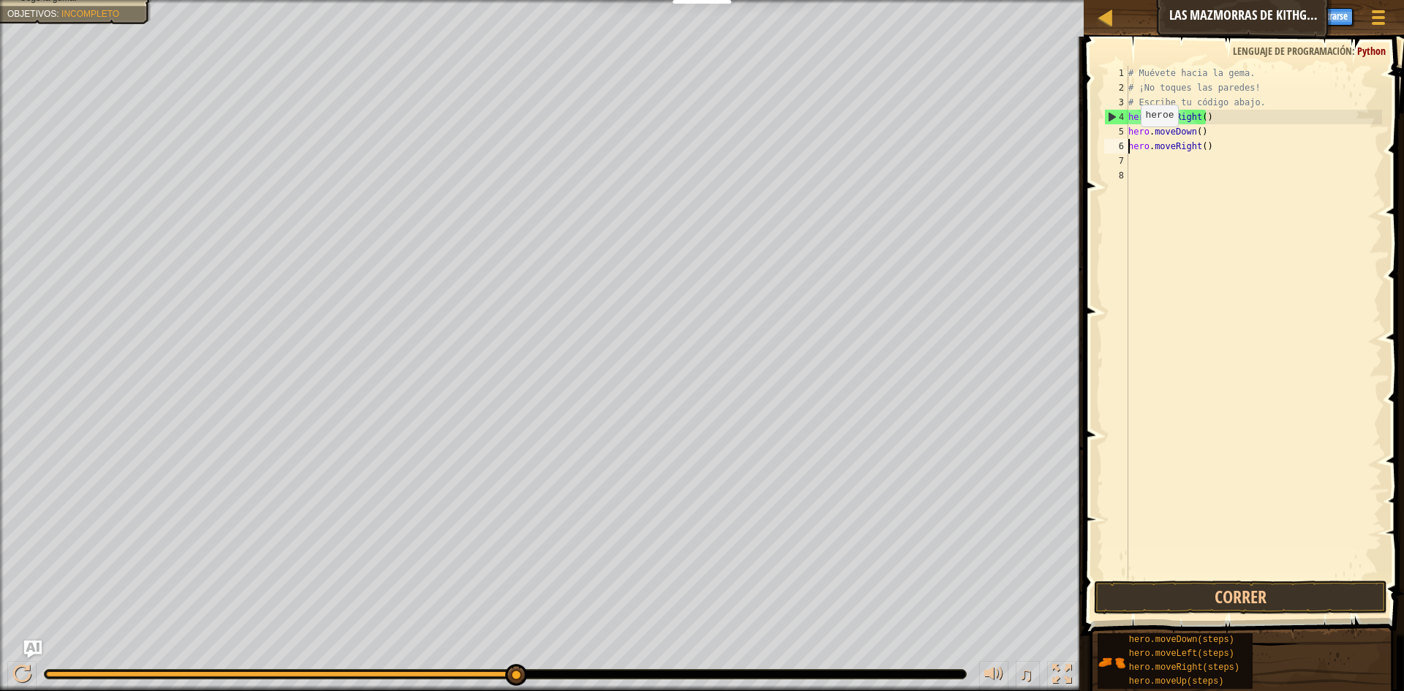
drag, startPoint x: 1114, startPoint y: 143, endPoint x: 1078, endPoint y: 170, distance: 44.9
click at [1083, 185] on span at bounding box center [1246, 315] width 332 height 642
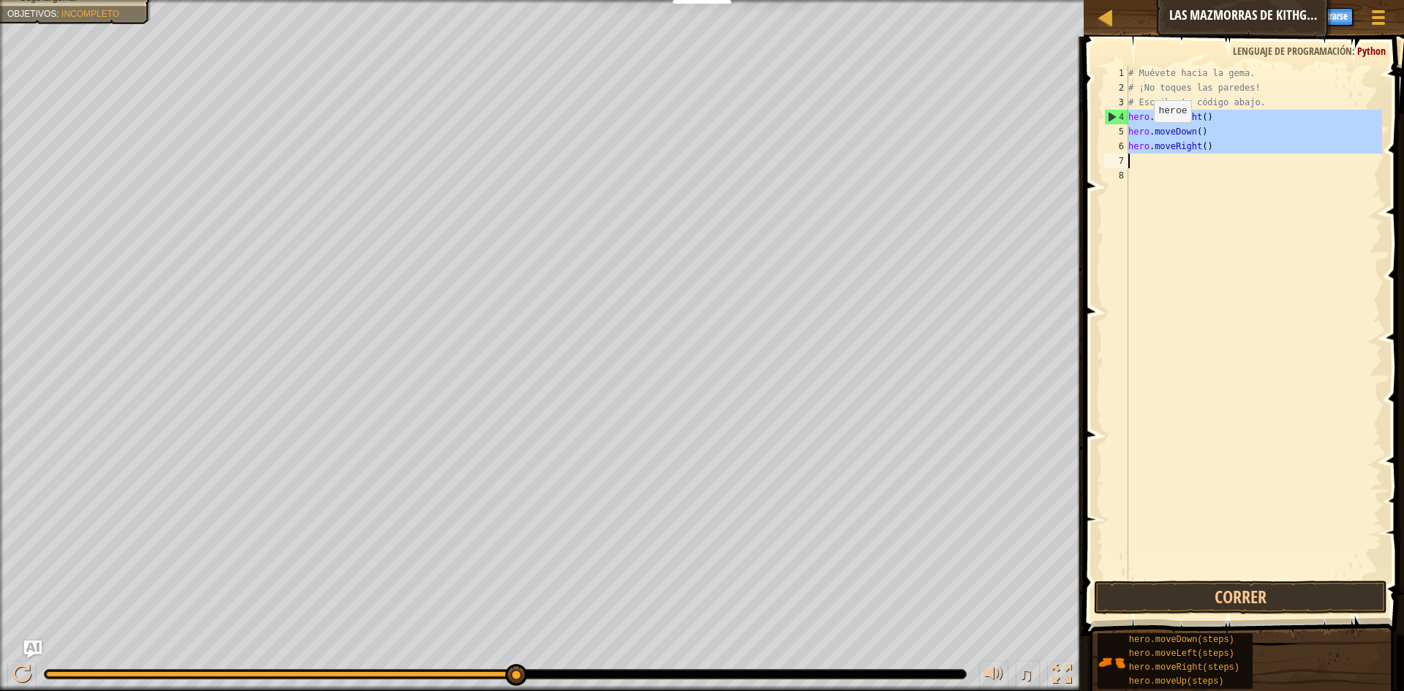
drag, startPoint x: 1111, startPoint y: 116, endPoint x: 1117, endPoint y: 154, distance: 38.5
type textarea "hero.moveRight()"
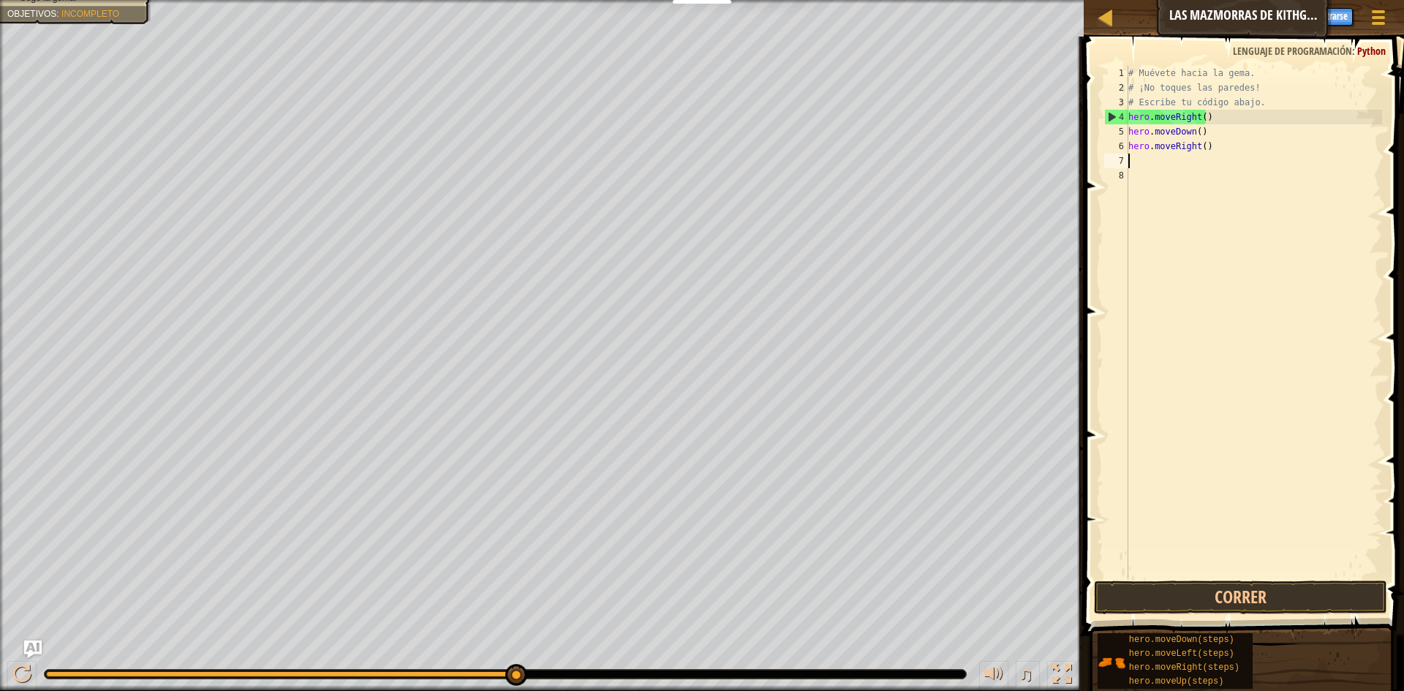
click at [1159, 271] on div "# Muévete hacia la gema. # ¡No toques las paredes! # Escribe tu código abajo. h…" at bounding box center [1254, 336] width 257 height 541
click at [1104, 588] on button "Correr" at bounding box center [1240, 598] width 293 height 34
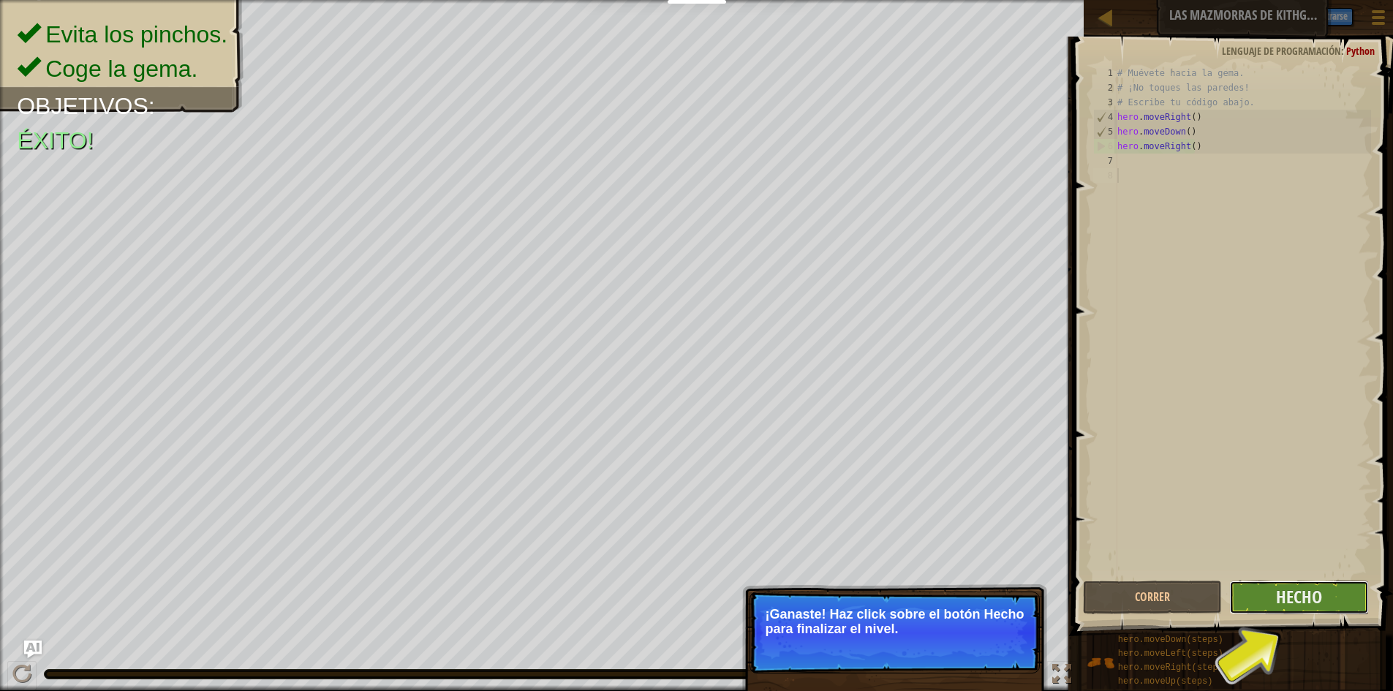
drag, startPoint x: 1273, startPoint y: 602, endPoint x: 1277, endPoint y: 611, distance: 10.5
click at [1277, 611] on button "Hecho" at bounding box center [1300, 598] width 140 height 34
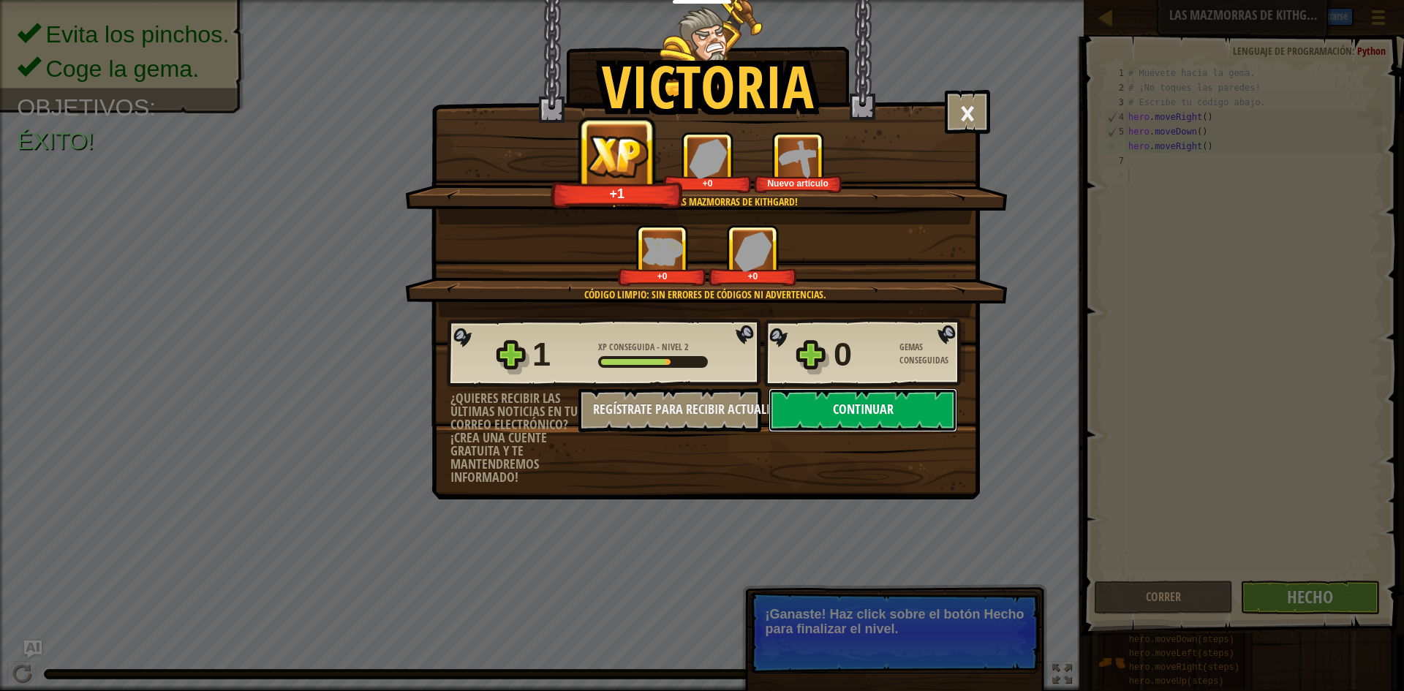
click at [885, 395] on button "Continuar" at bounding box center [863, 410] width 189 height 44
select select "es-ES"
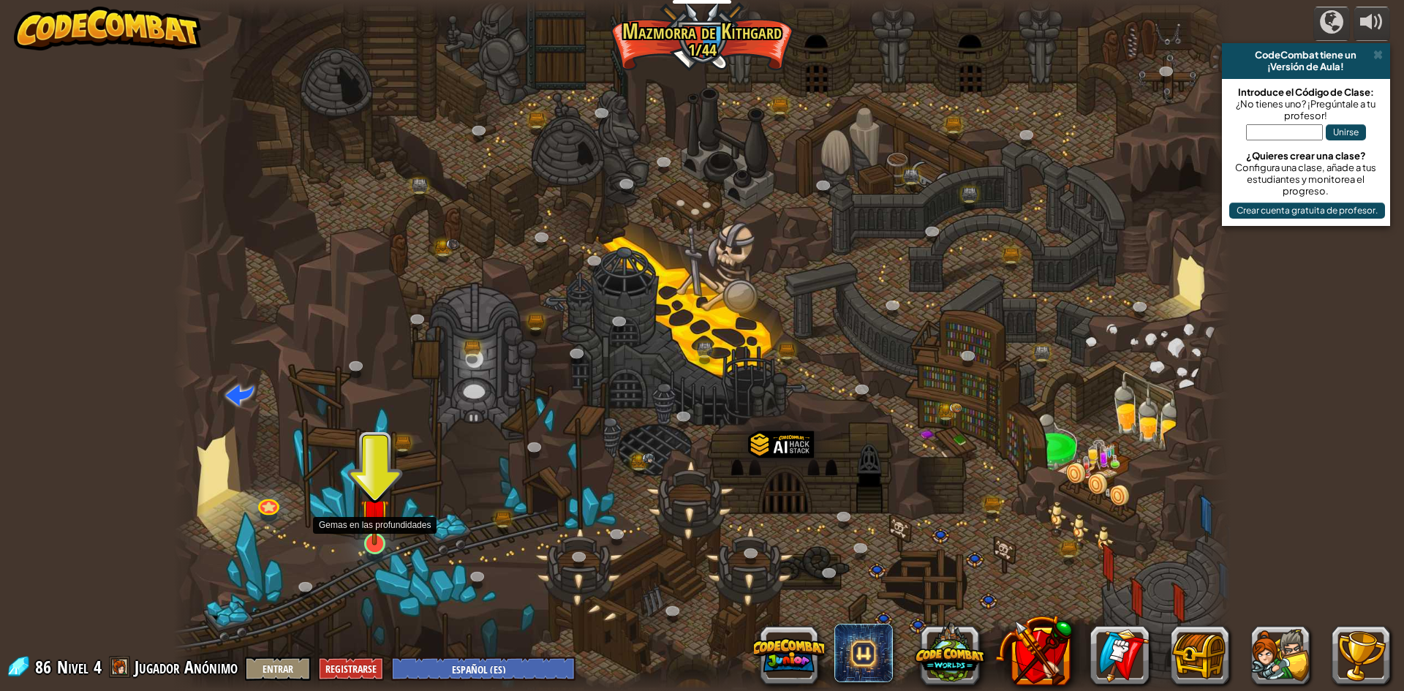
click at [378, 546] on div at bounding box center [374, 543] width 21 height 21
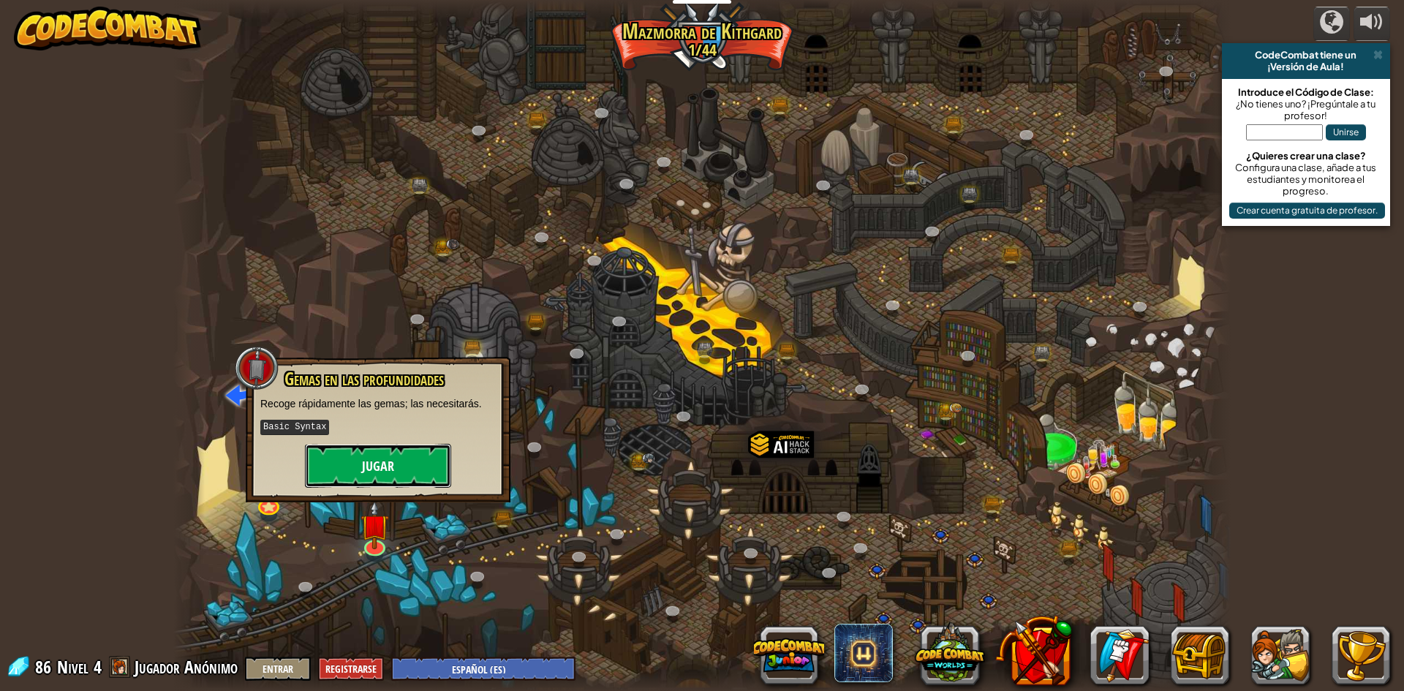
click at [410, 456] on button "Jugar" at bounding box center [378, 466] width 146 height 44
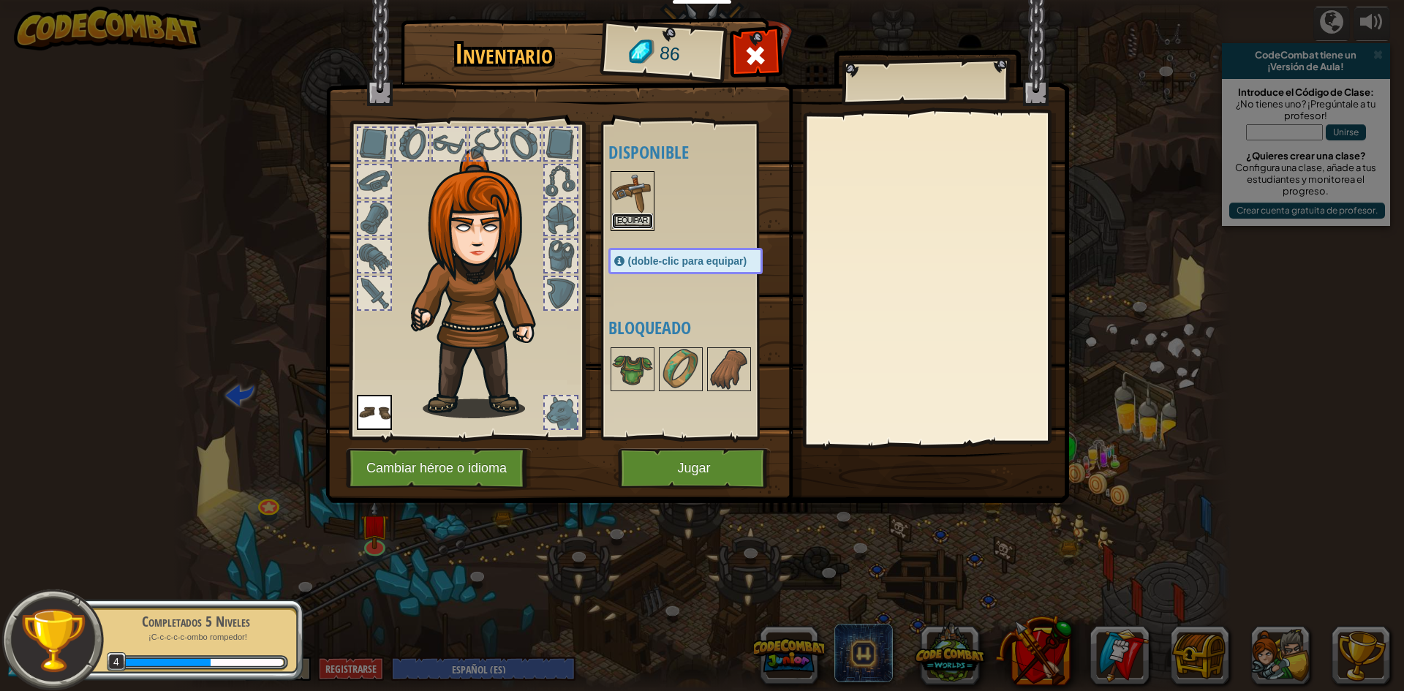
click at [645, 222] on button "Equipar" at bounding box center [632, 221] width 41 height 15
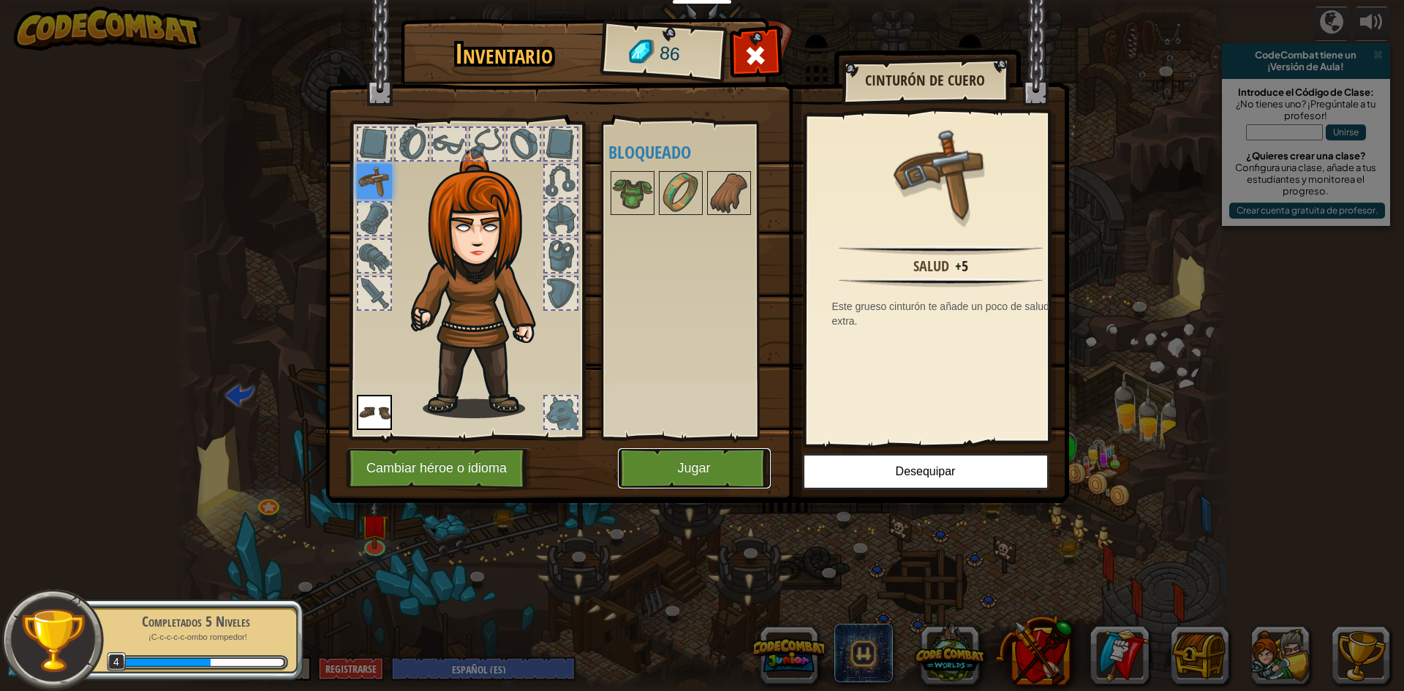
click at [654, 472] on button "Jugar" at bounding box center [694, 468] width 153 height 40
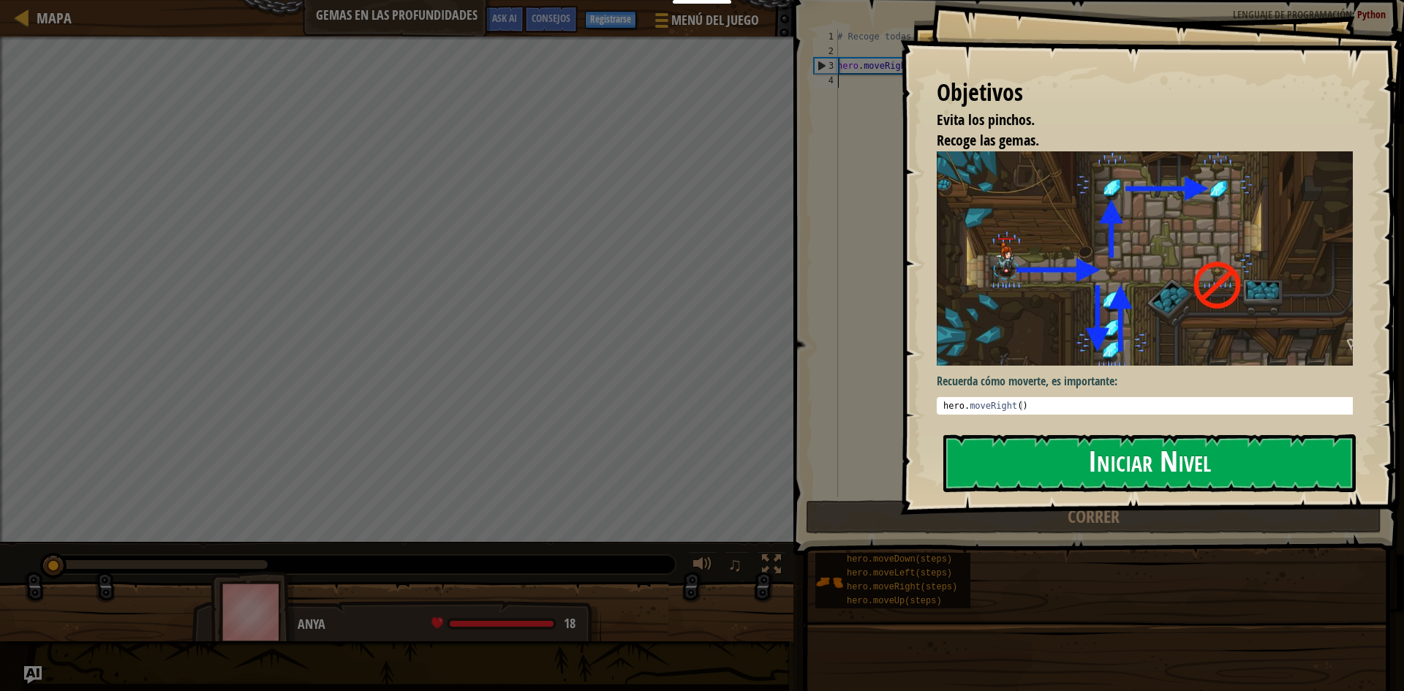
drag, startPoint x: 1032, startPoint y: 462, endPoint x: 1058, endPoint y: 449, distance: 28.5
click at [1034, 462] on button "Iniciar Nivel" at bounding box center [1150, 463] width 413 height 58
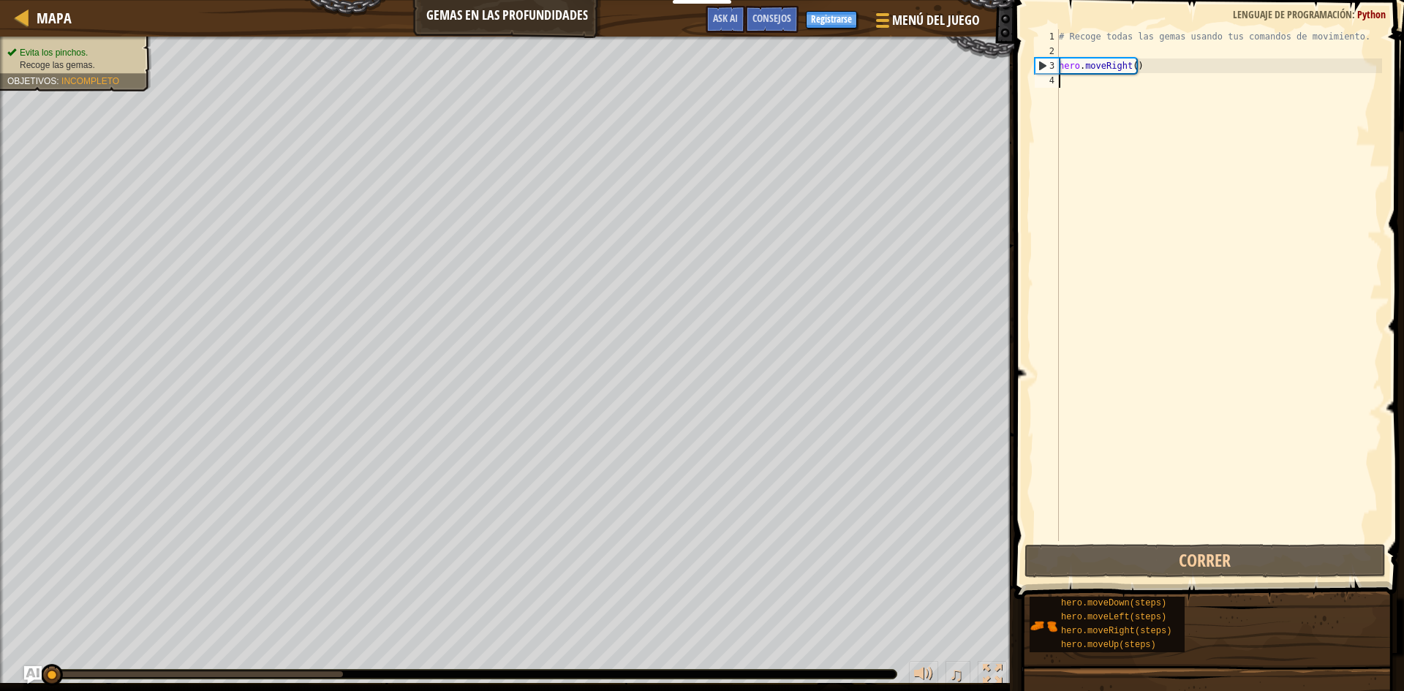
drag, startPoint x: 1081, startPoint y: 85, endPoint x: 1058, endPoint y: 122, distance: 43.7
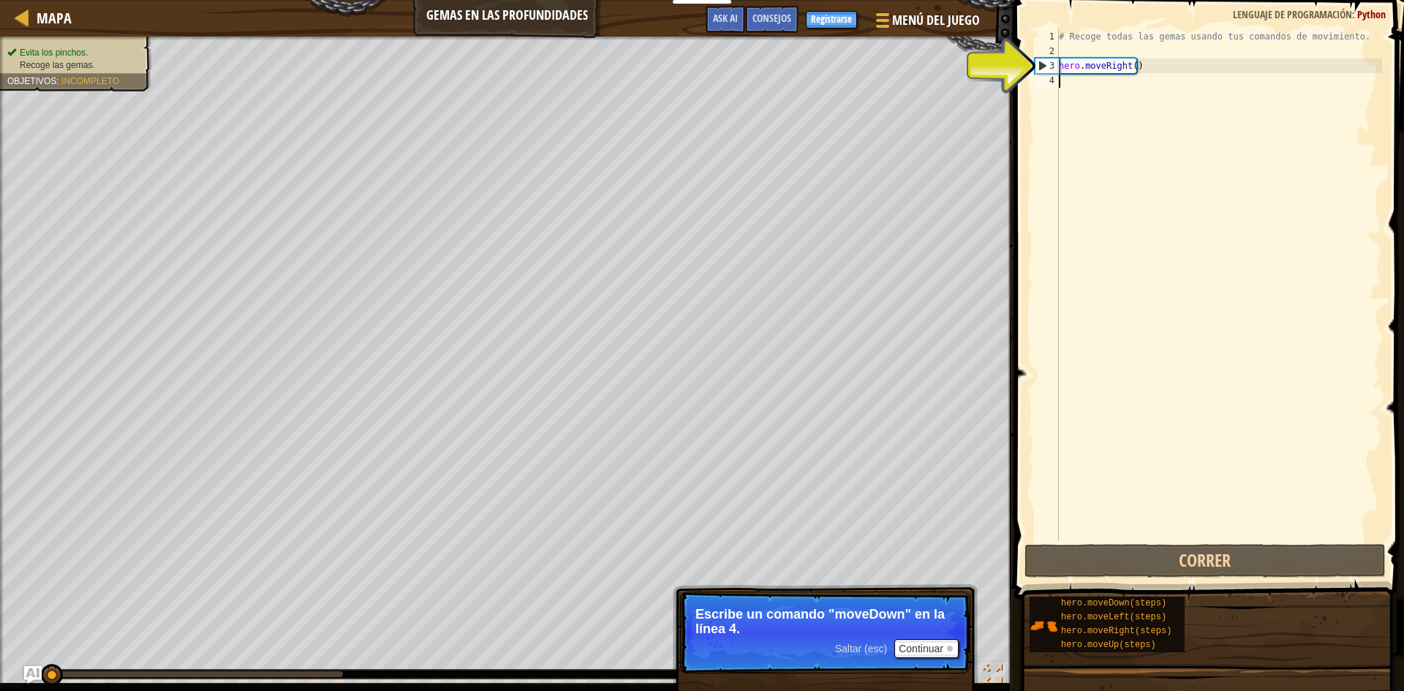
type textarea "D"
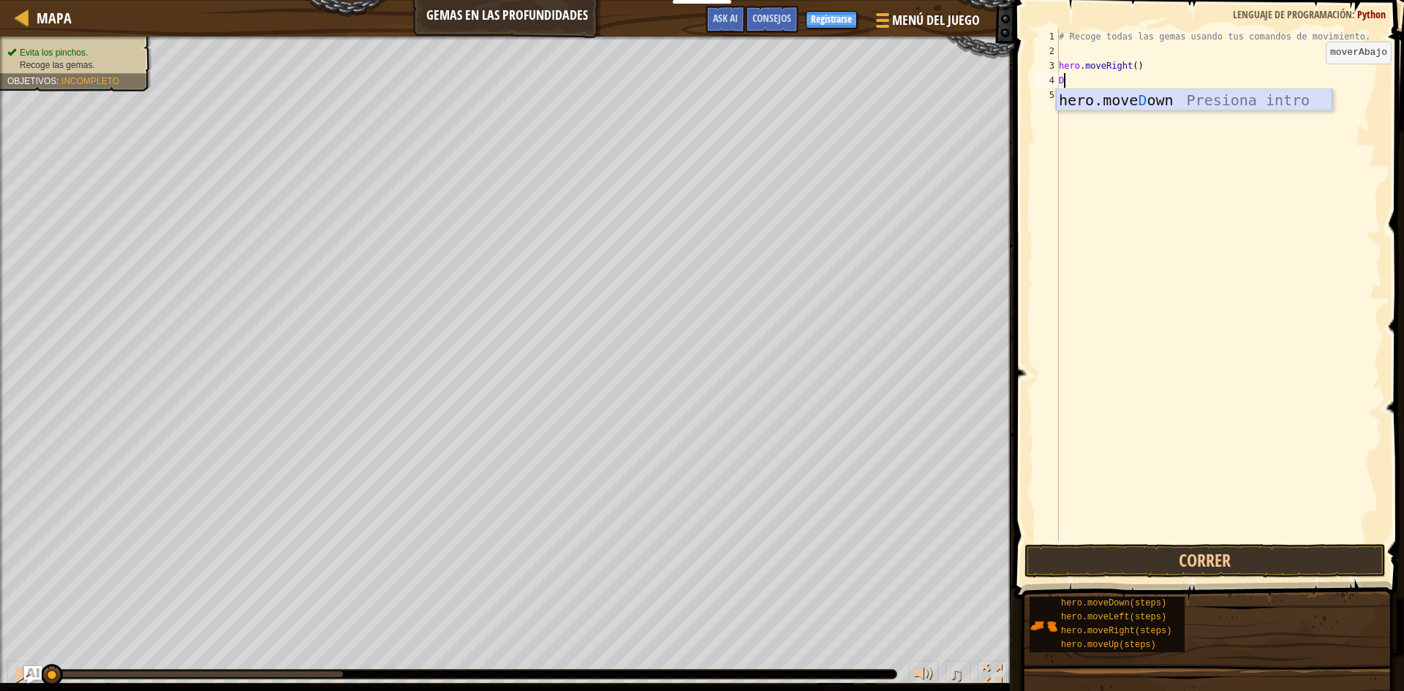
click at [1122, 94] on div "hero.move D own Presiona intro" at bounding box center [1194, 122] width 276 height 66
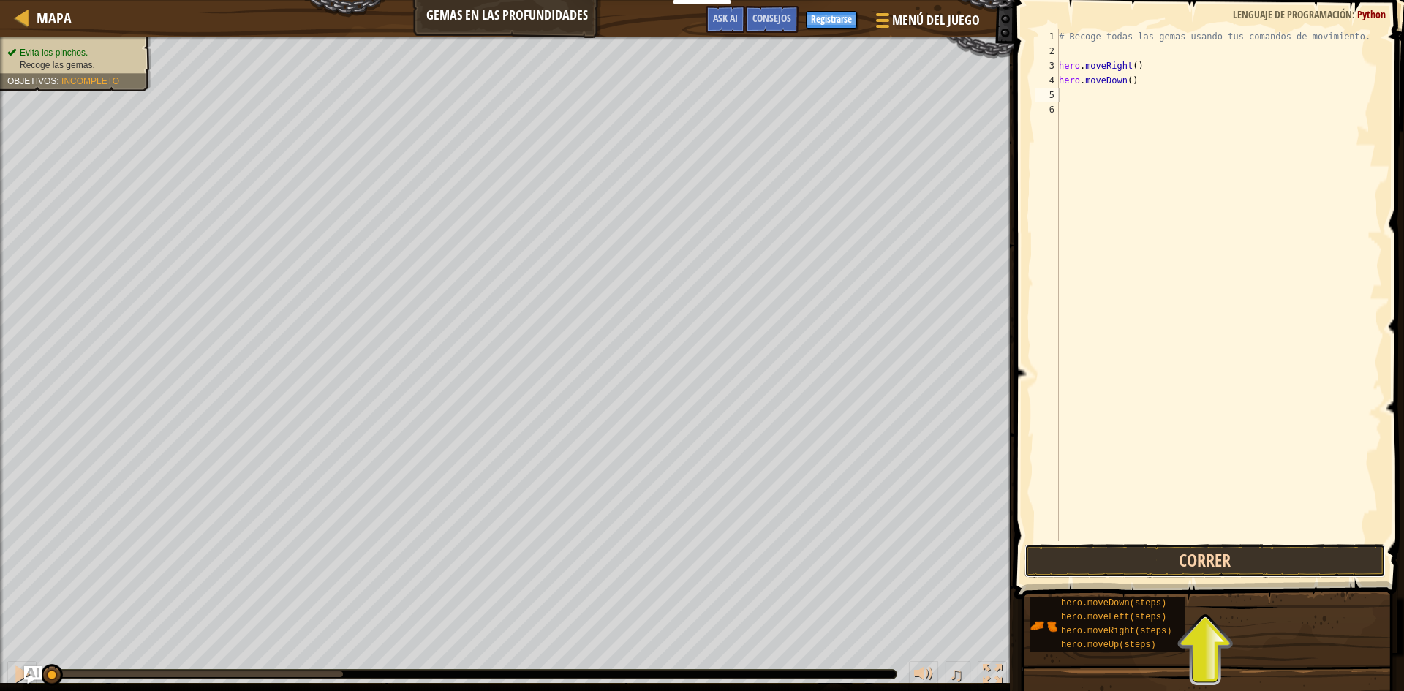
click at [1201, 562] on button "Correr" at bounding box center [1205, 561] width 361 height 34
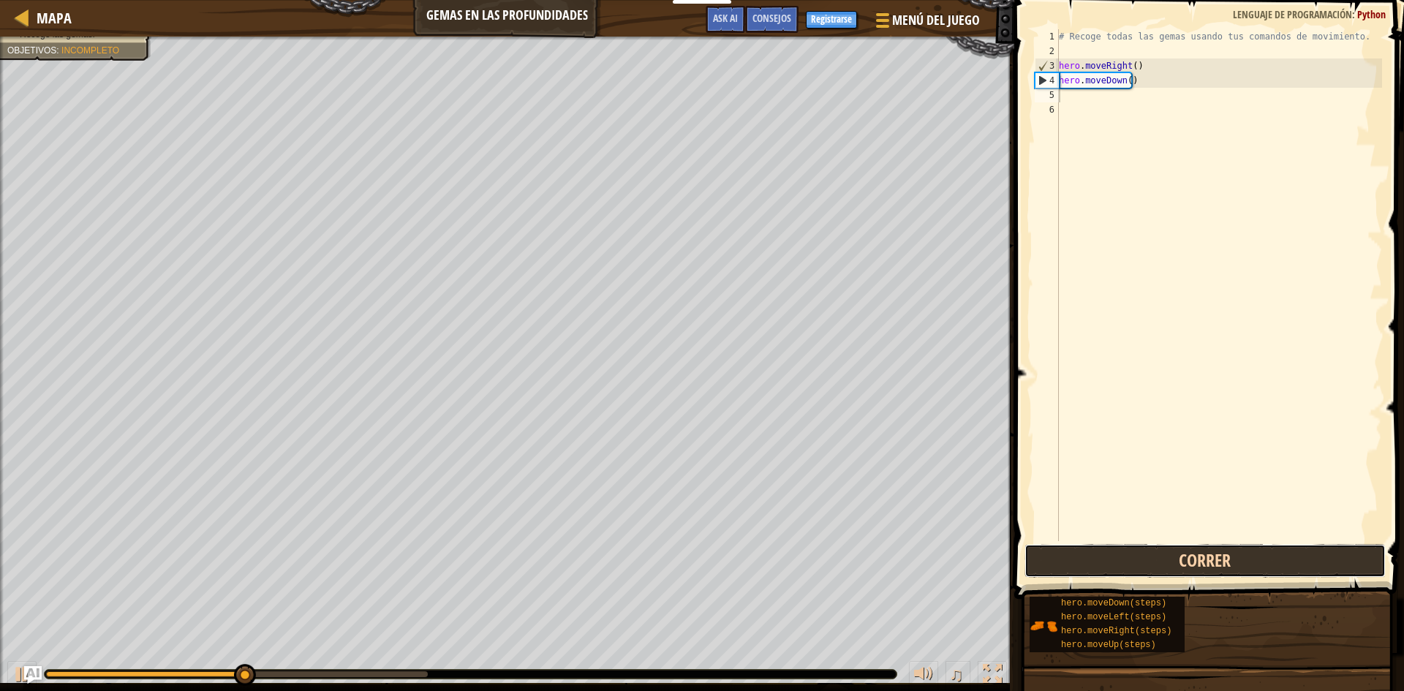
click at [1201, 560] on button "Correr" at bounding box center [1205, 561] width 361 height 34
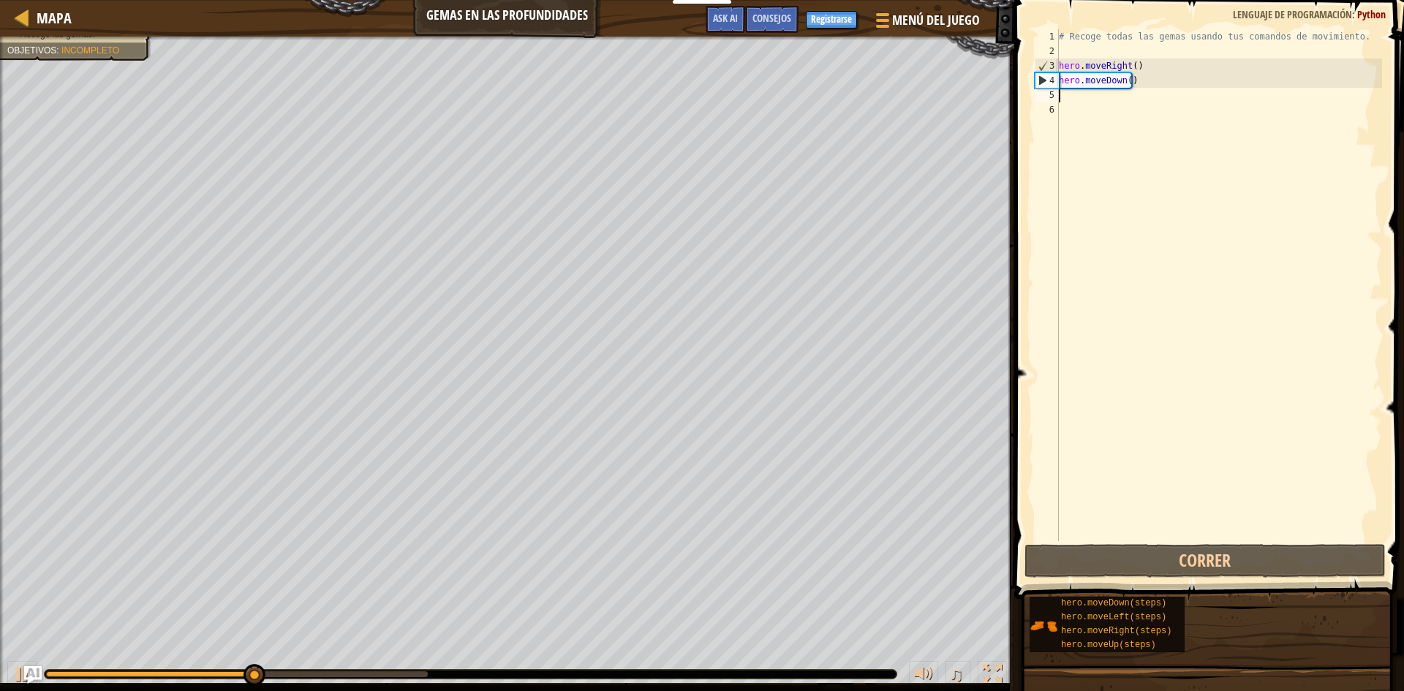
click at [1077, 111] on div "# Recoge todas las gemas usando tus comandos de movimiento. hero . moveRight ( …" at bounding box center [1219, 299] width 326 height 541
click at [1079, 99] on div "# Recoge todas las gemas usando tus comandos de movimiento. hero . moveRight ( …" at bounding box center [1219, 299] width 326 height 541
drag, startPoint x: 1079, startPoint y: 99, endPoint x: 1071, endPoint y: 93, distance: 9.9
click at [1071, 93] on div "# Recoge todas las gemas usando tus comandos de movimiento. hero . moveRight ( …" at bounding box center [1219, 299] width 326 height 541
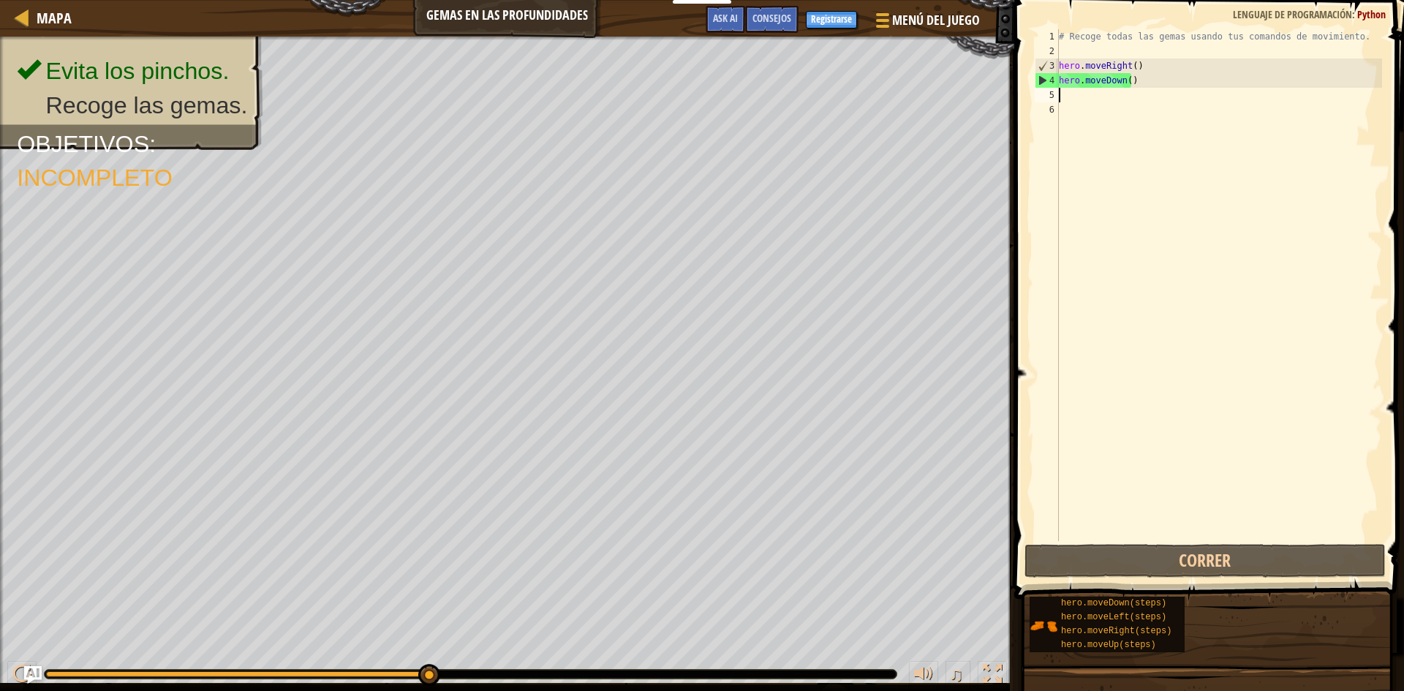
type textarea "R"
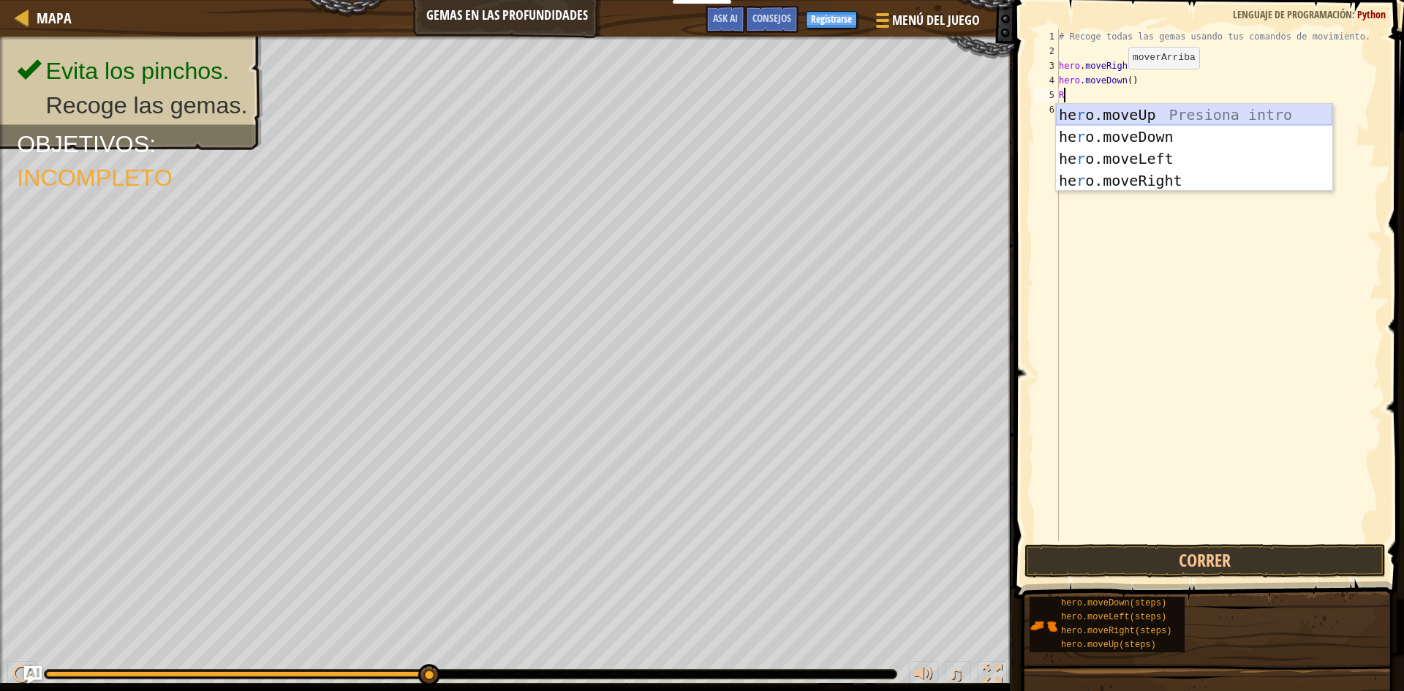
click at [1120, 113] on div "he r o.moveUp Presiona intro he r o.moveDown Presiona intro he r o.moveLeft Pre…" at bounding box center [1194, 170] width 276 height 132
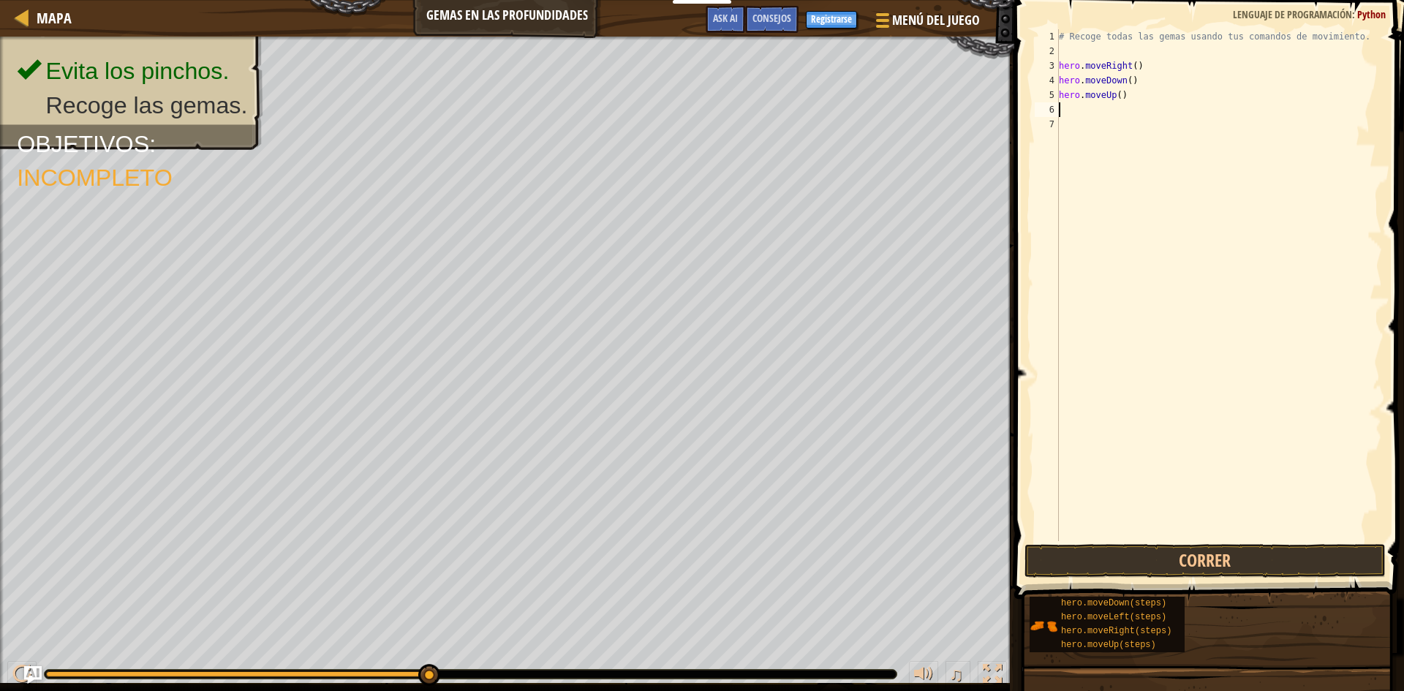
click at [1083, 113] on div "# Recoge todas las gemas usando tus comandos de movimiento. hero . moveRight ( …" at bounding box center [1219, 299] width 326 height 541
type textarea "U"
click at [1143, 124] on div "hero.move U p Presiona intro" at bounding box center [1194, 151] width 276 height 66
drag, startPoint x: 1072, startPoint y: 127, endPoint x: 1072, endPoint y: 119, distance: 8.0
click at [1072, 119] on div "# Recoge todas las gemas usando tus comandos de movimiento. hero . moveRight ( …" at bounding box center [1219, 299] width 326 height 541
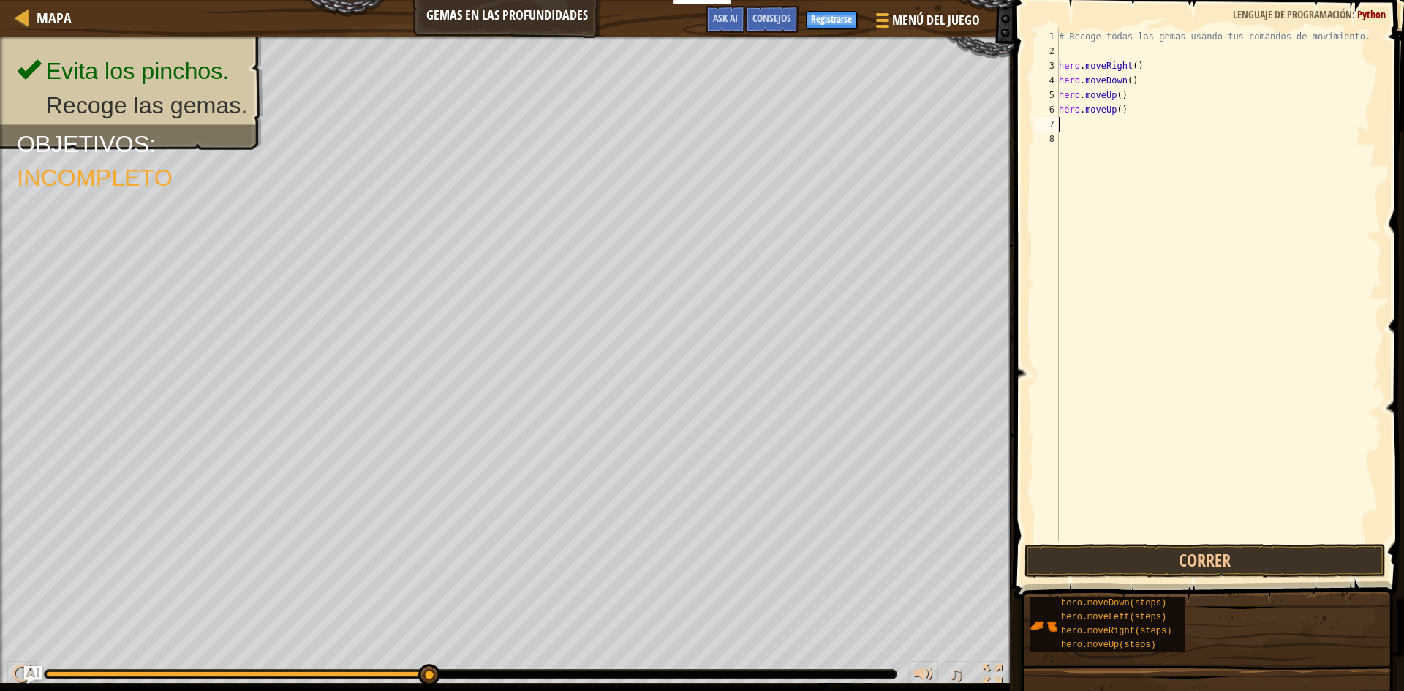
type textarea "R"
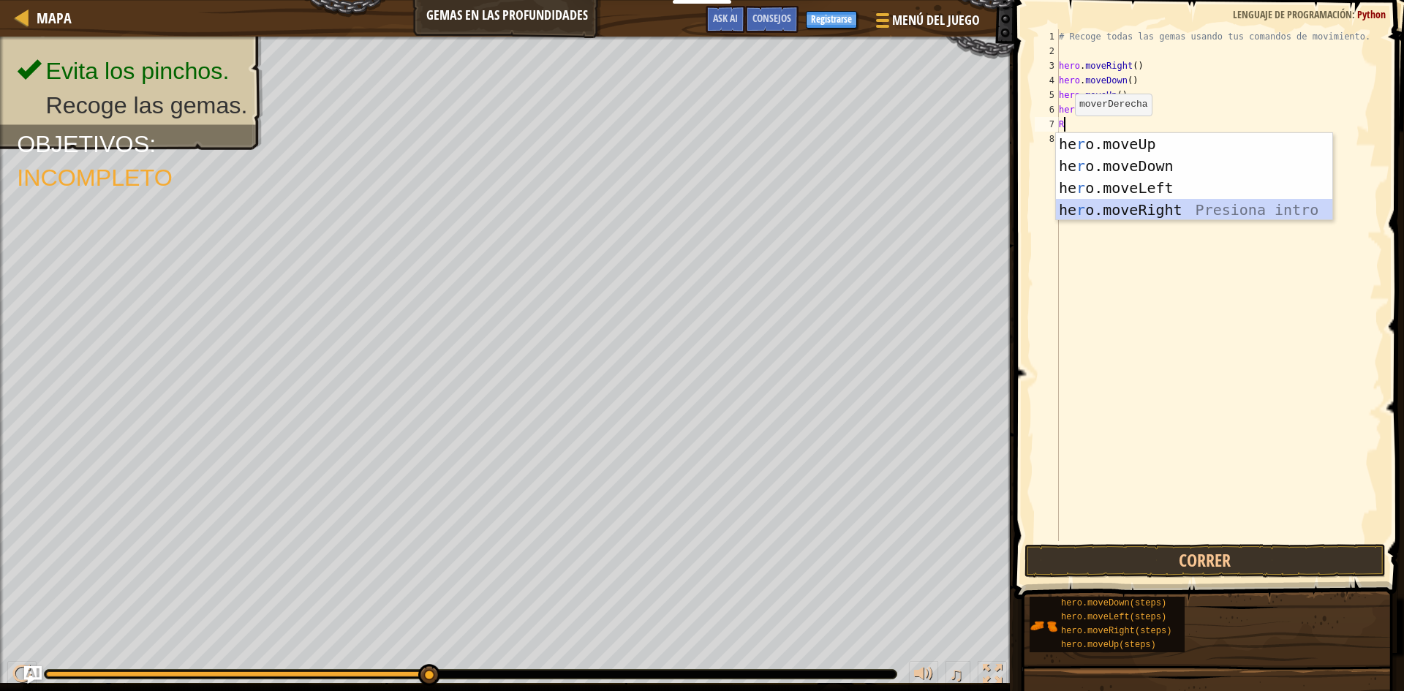
click at [1134, 208] on div "he r o.moveUp Presiona intro he r o.moveDown Presiona intro he r o.moveLeft Pre…" at bounding box center [1194, 199] width 276 height 132
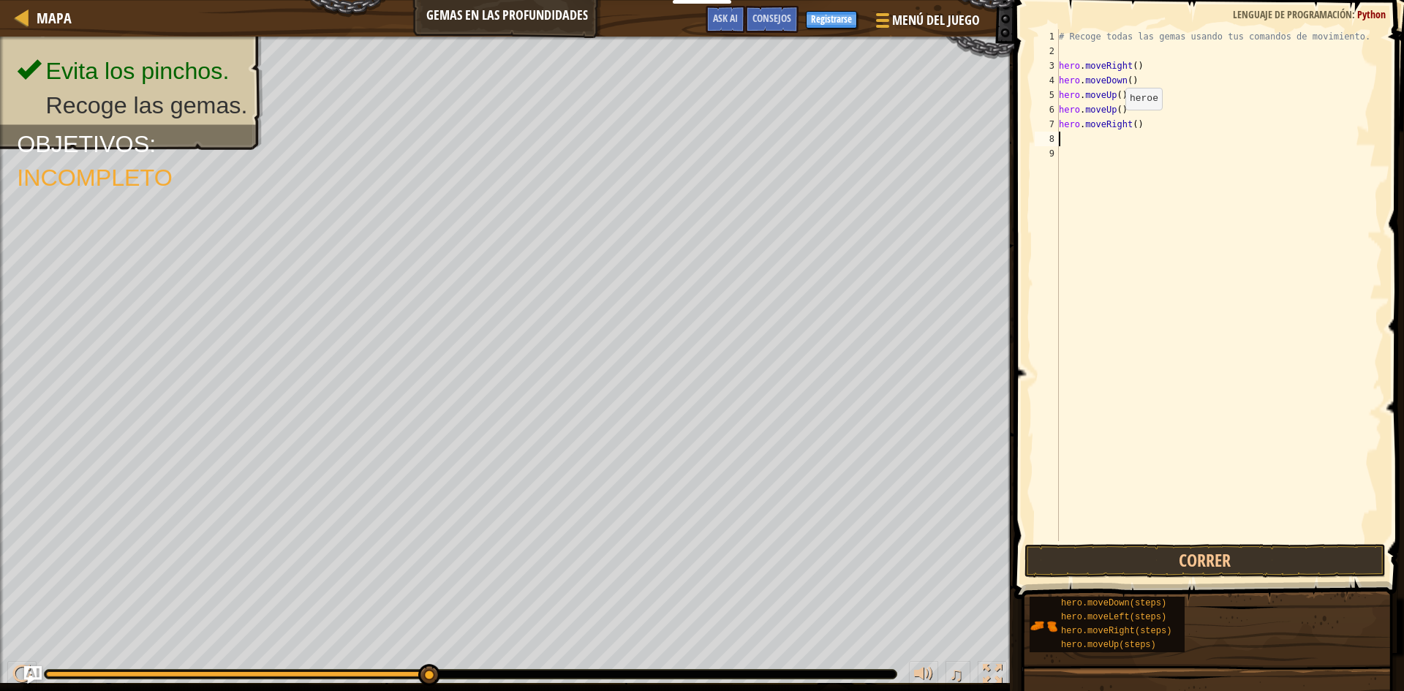
type textarea "D"
click at [1141, 157] on div "hero.move D own Presiona intro" at bounding box center [1194, 181] width 276 height 66
click at [1147, 552] on button "Correr" at bounding box center [1205, 561] width 361 height 34
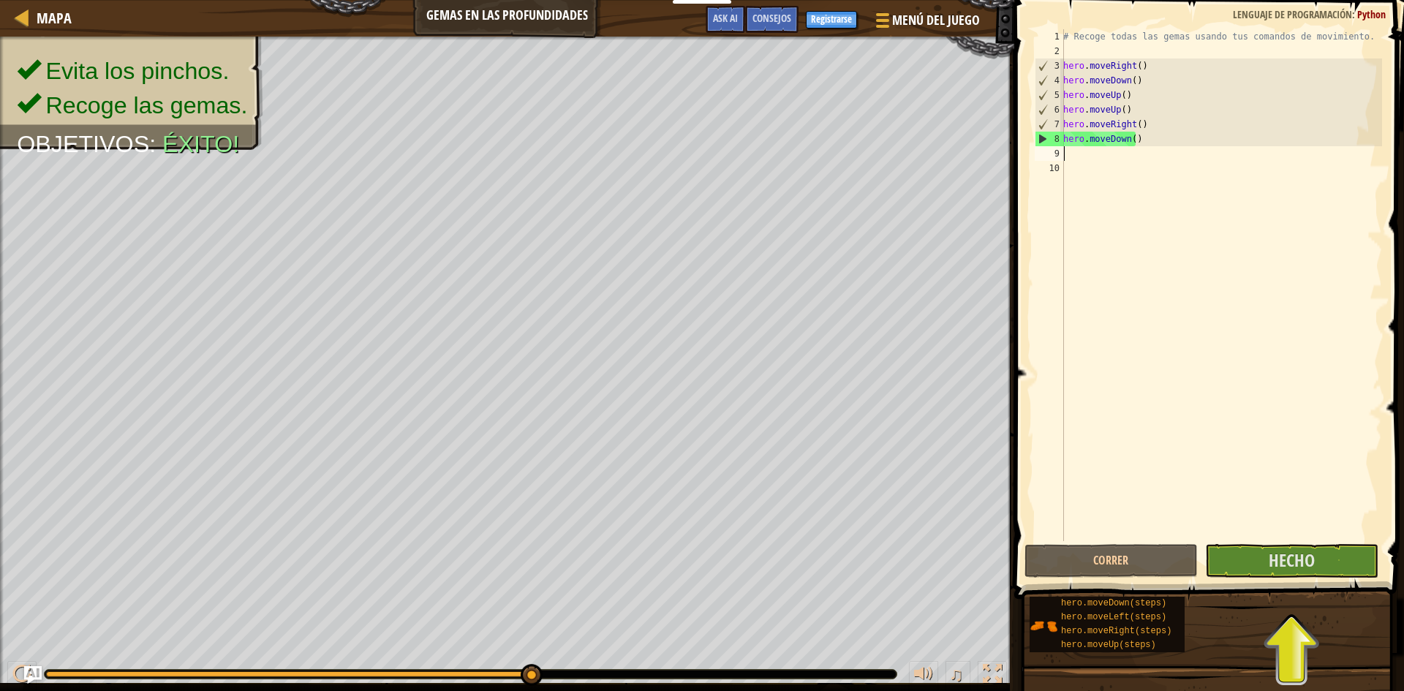
type textarea "D"
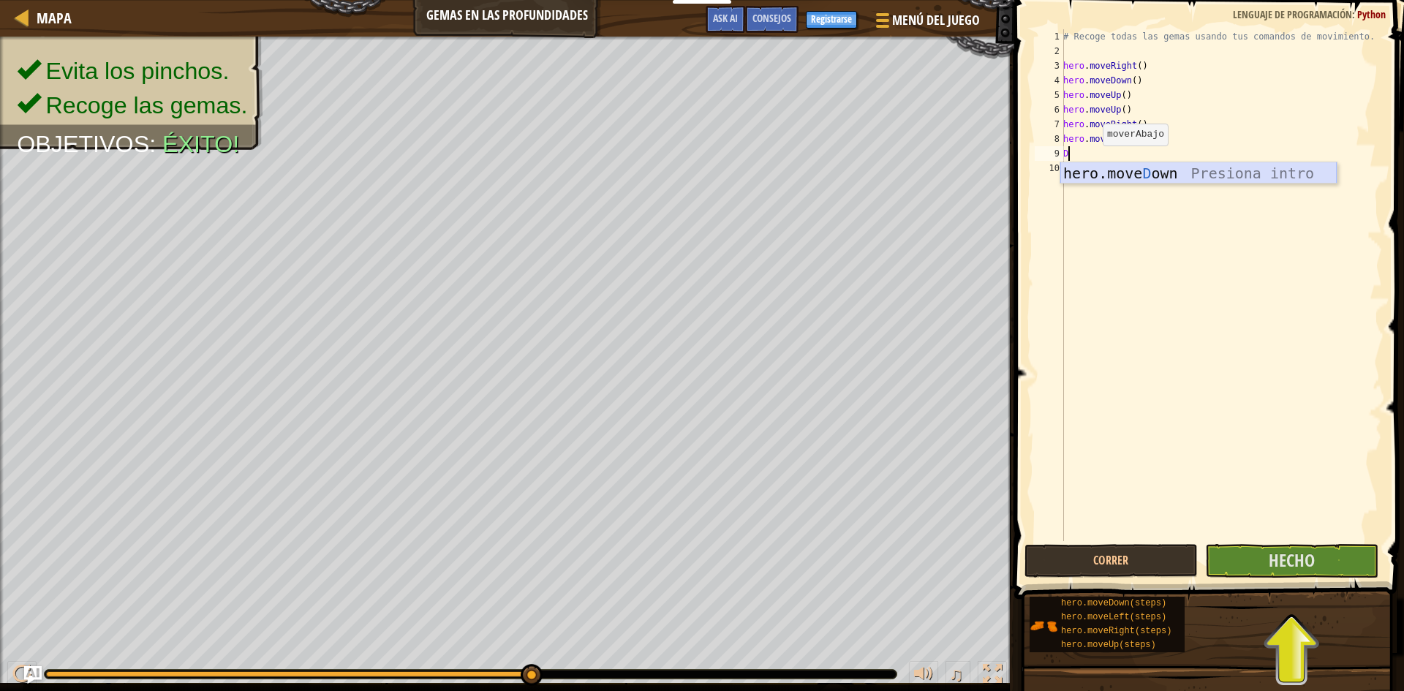
click at [1129, 164] on div "hero.move D own Presiona intro" at bounding box center [1199, 195] width 276 height 66
click at [1303, 565] on span "Hecho" at bounding box center [1292, 560] width 46 height 23
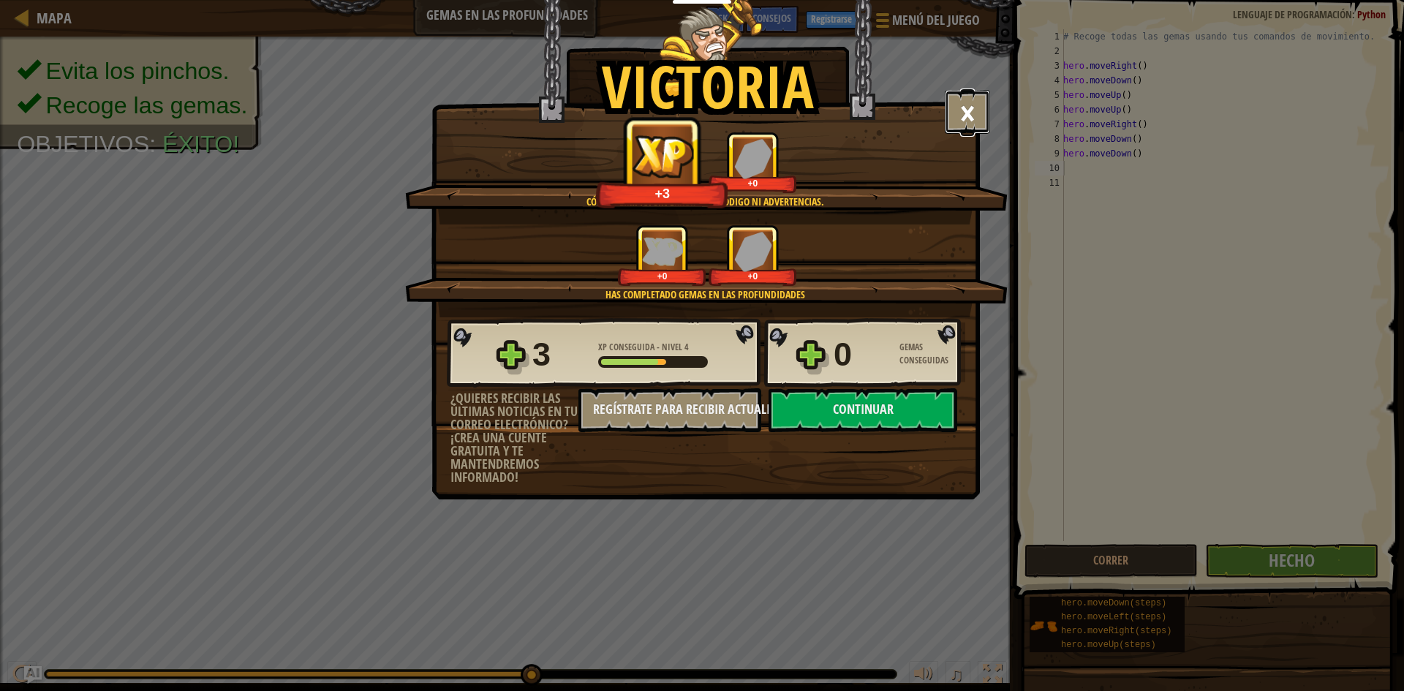
click at [968, 105] on button "×" at bounding box center [967, 112] width 45 height 44
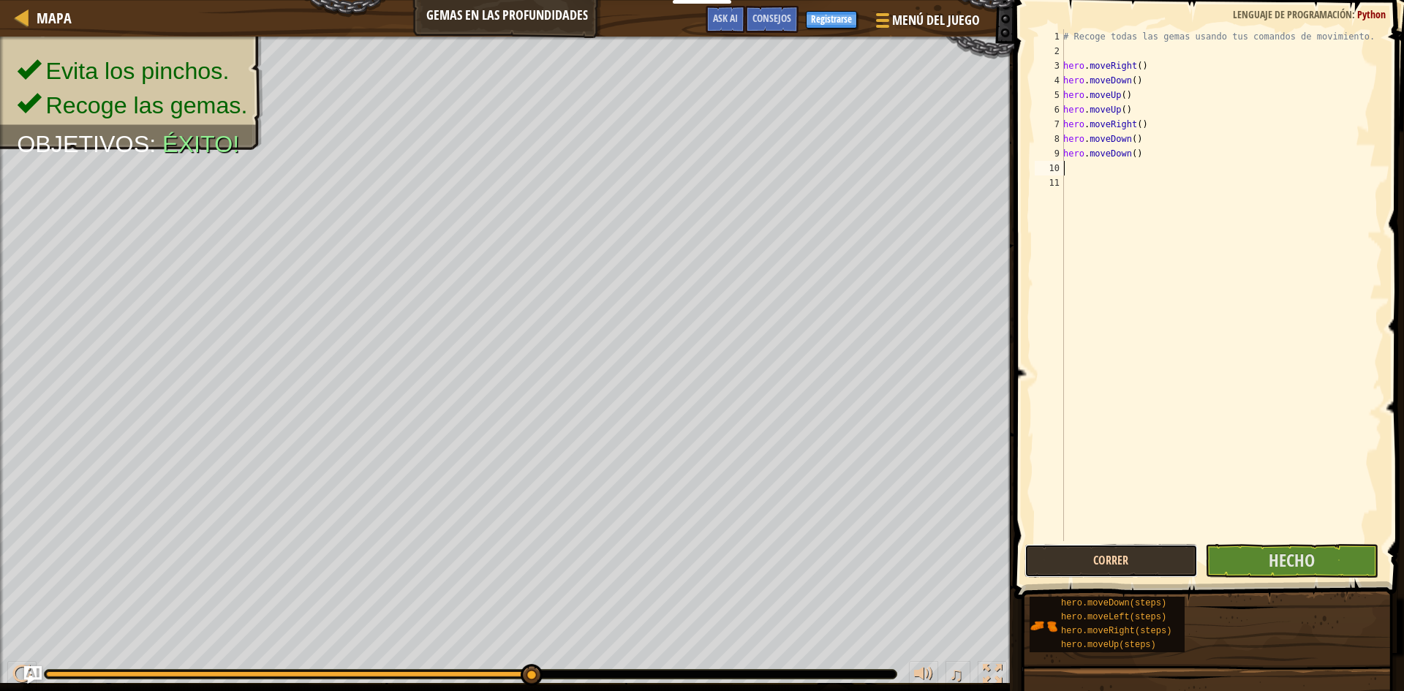
click at [1110, 555] on button "Correr" at bounding box center [1111, 561] width 173 height 34
type textarea "D"
click at [1202, 178] on div "hero.move D own Presiona intro" at bounding box center [1199, 210] width 276 height 66
click at [1152, 549] on button "Correr" at bounding box center [1111, 561] width 173 height 34
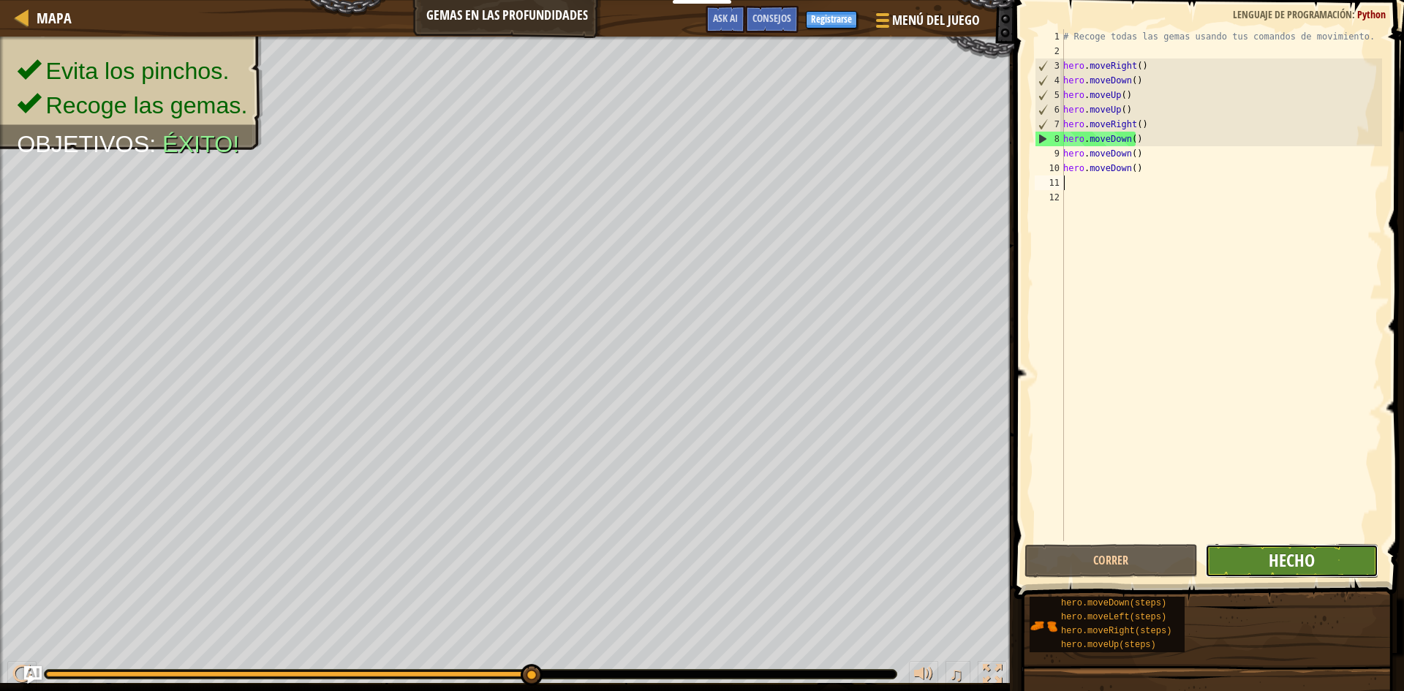
click at [1306, 568] on span "Hecho" at bounding box center [1292, 560] width 46 height 23
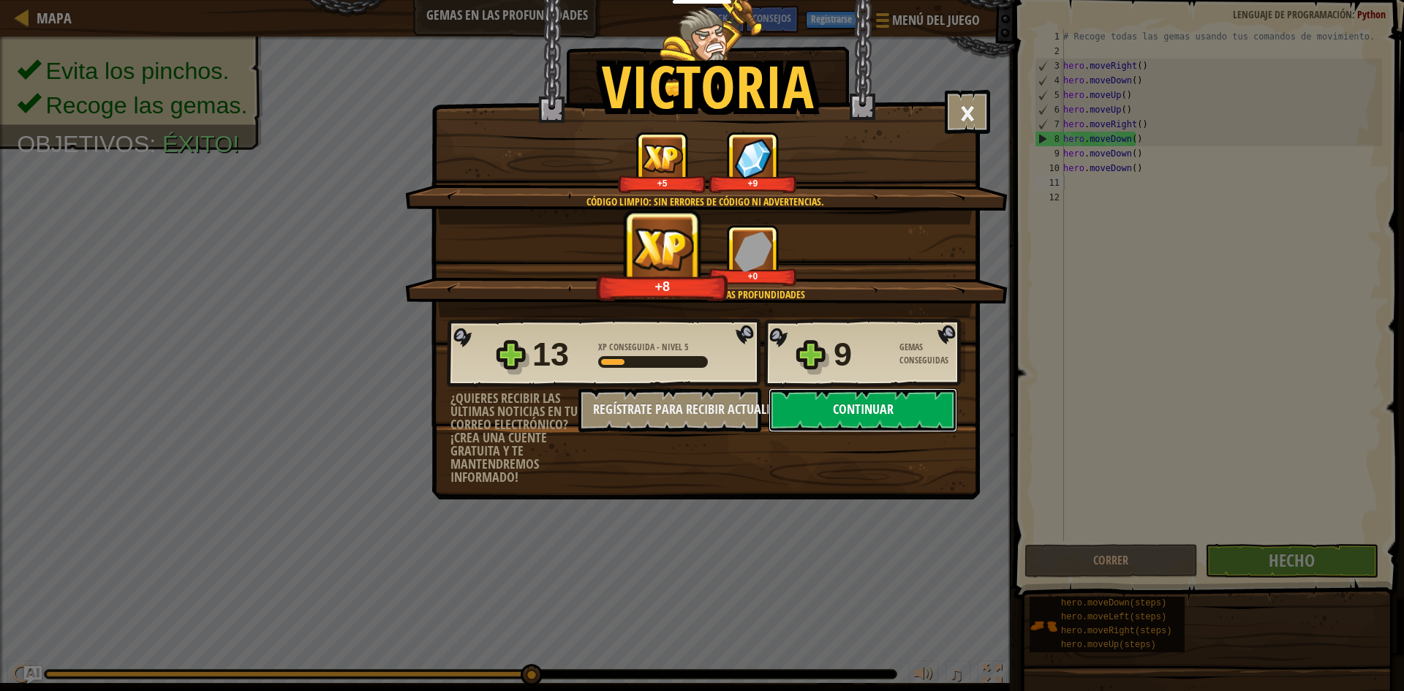
click at [878, 400] on button "Continuar" at bounding box center [863, 410] width 189 height 44
select select "es-ES"
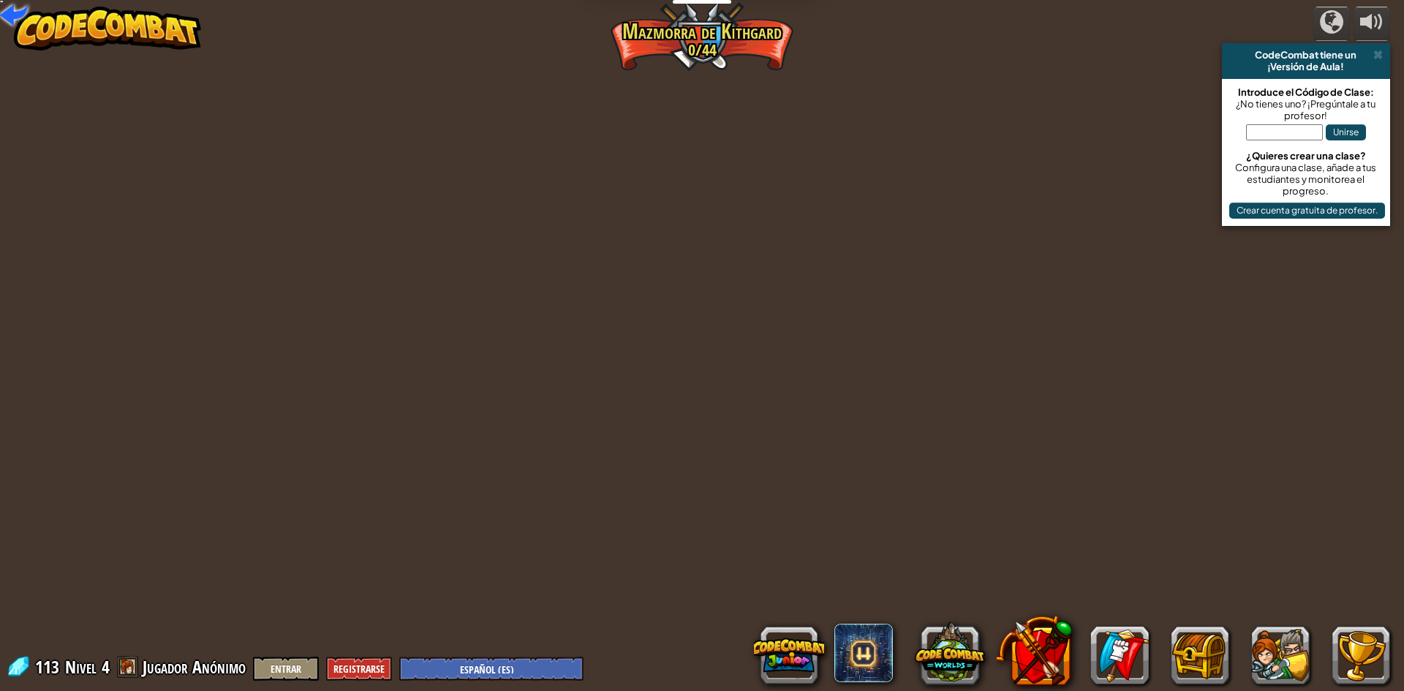
select select "es-ES"
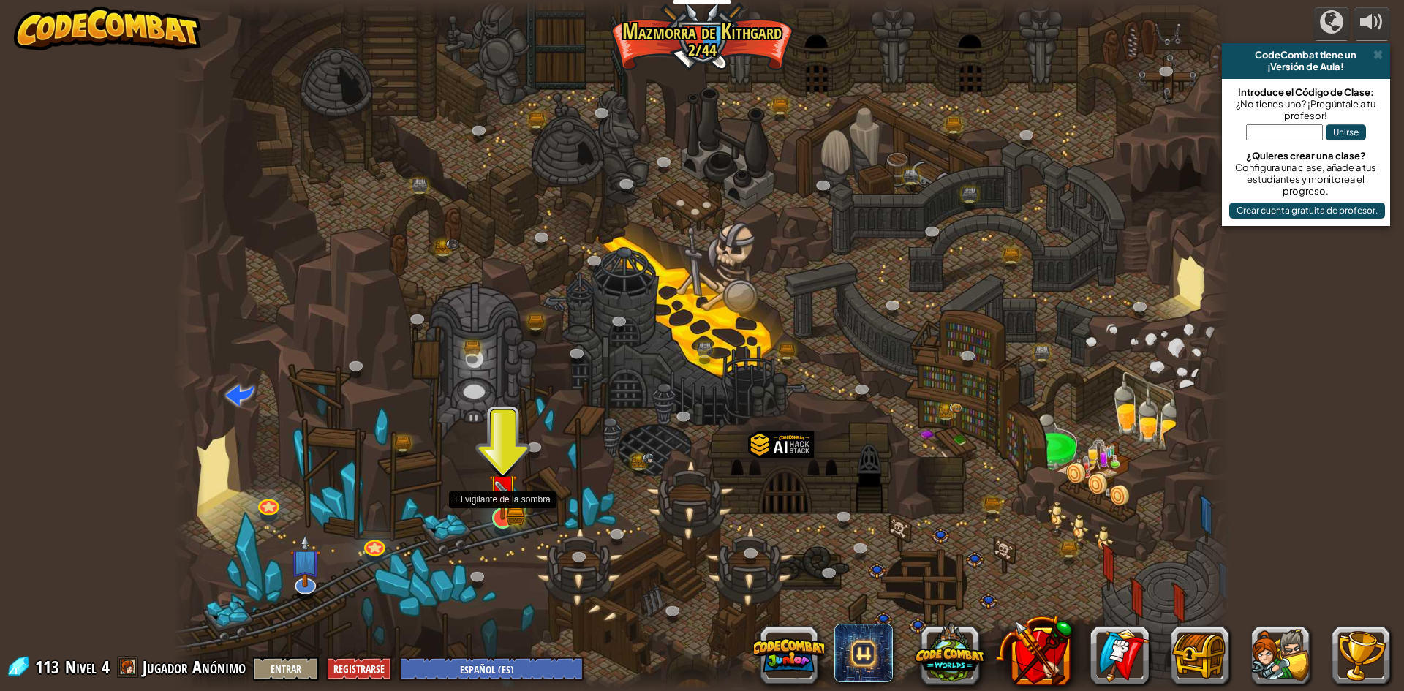
click at [500, 515] on img at bounding box center [503, 488] width 29 height 63
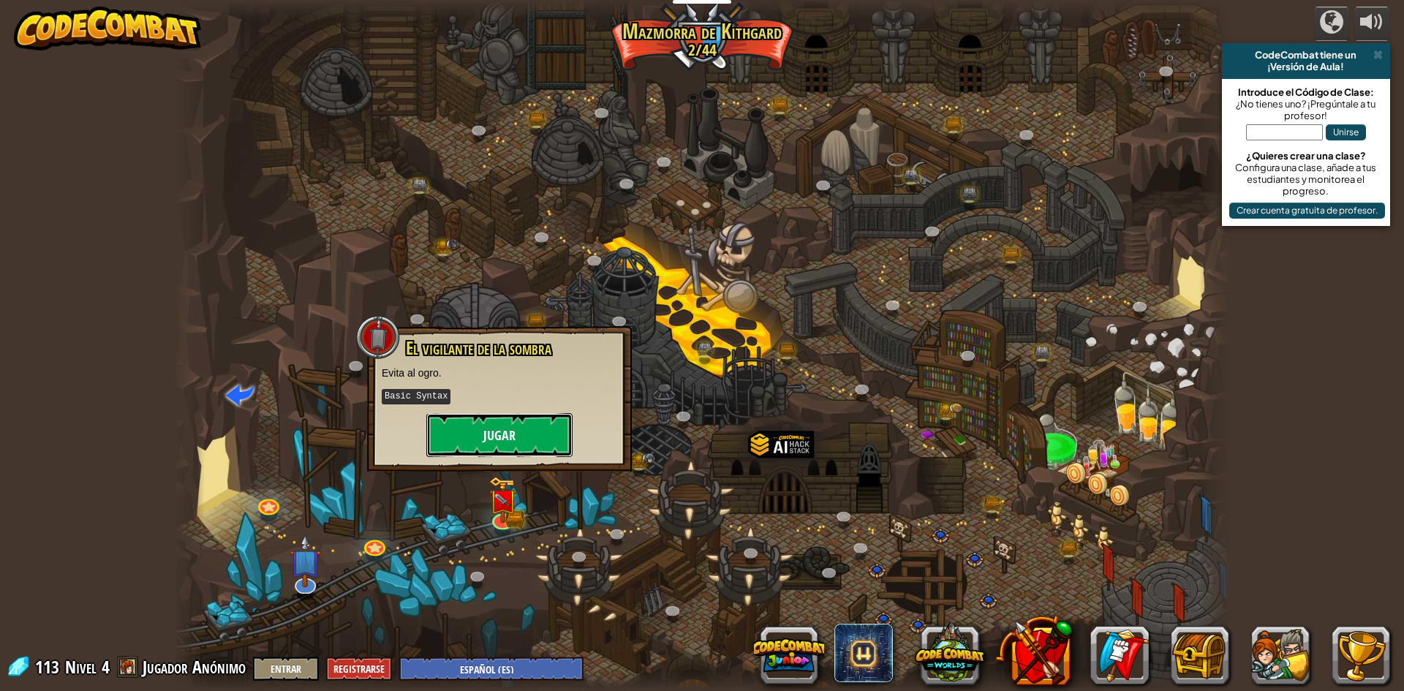
click at [495, 434] on button "Jugar" at bounding box center [499, 435] width 146 height 44
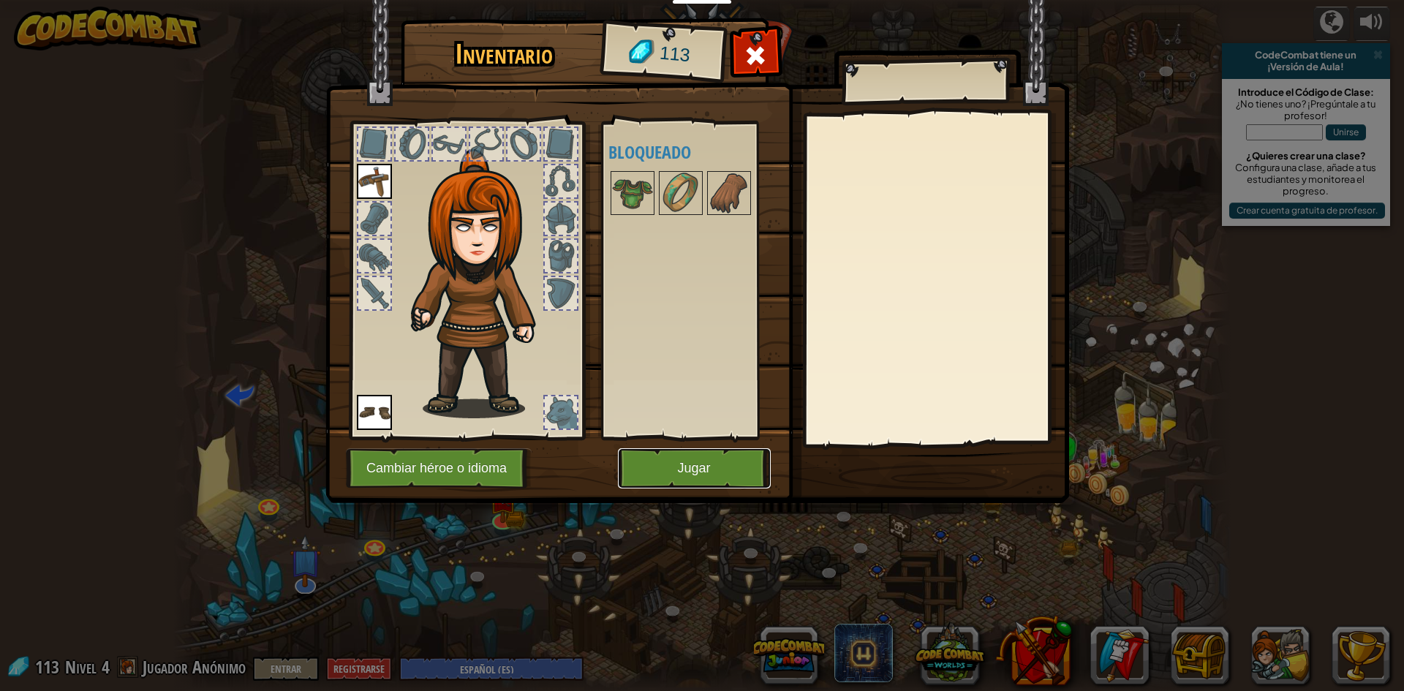
click at [662, 464] on button "Jugar" at bounding box center [694, 468] width 153 height 40
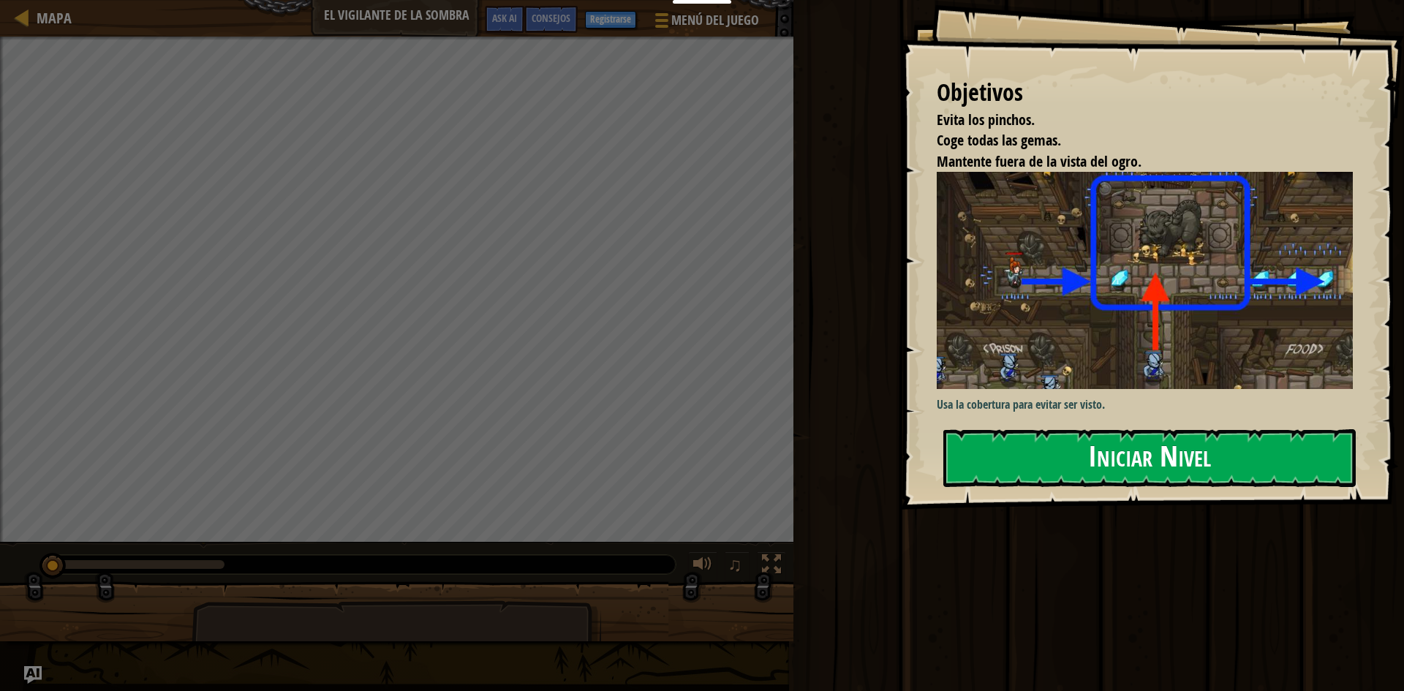
click at [1083, 461] on button "Iniciar Nivel" at bounding box center [1150, 458] width 413 height 58
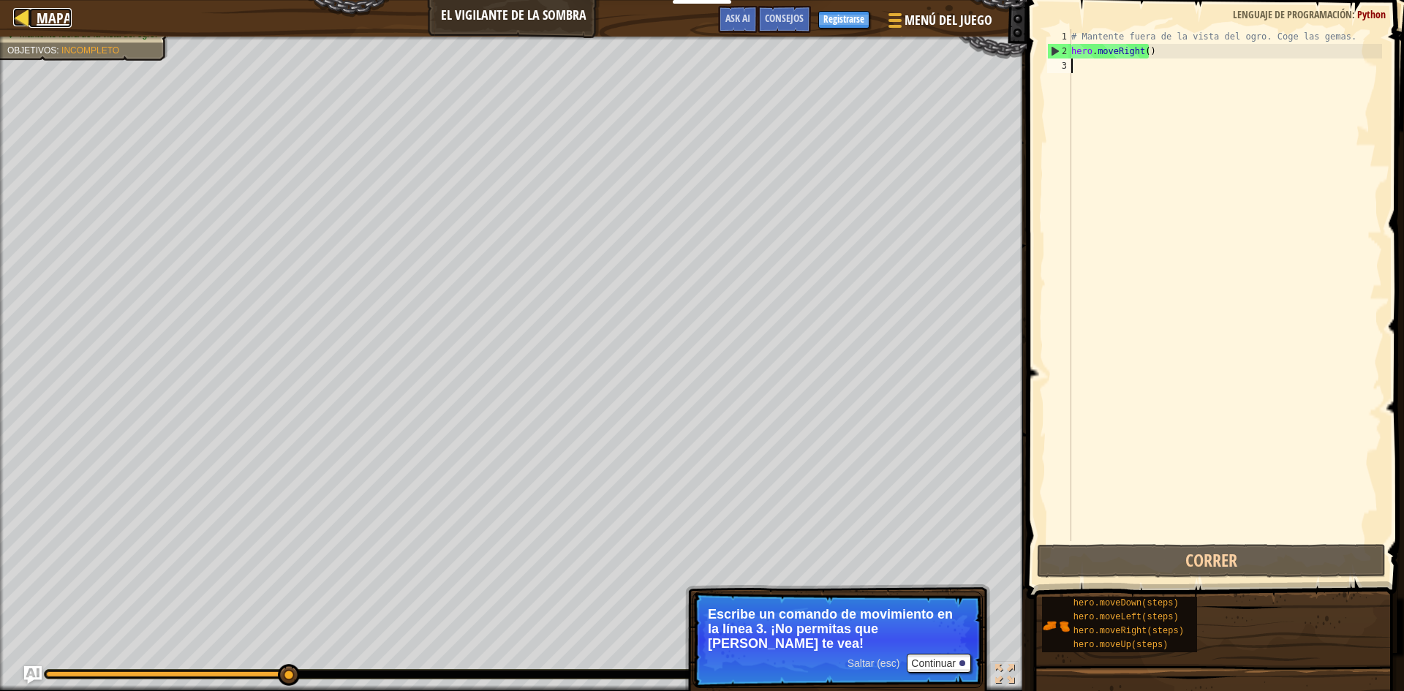
click at [19, 17] on div at bounding box center [22, 17] width 18 height 18
select select "es-ES"
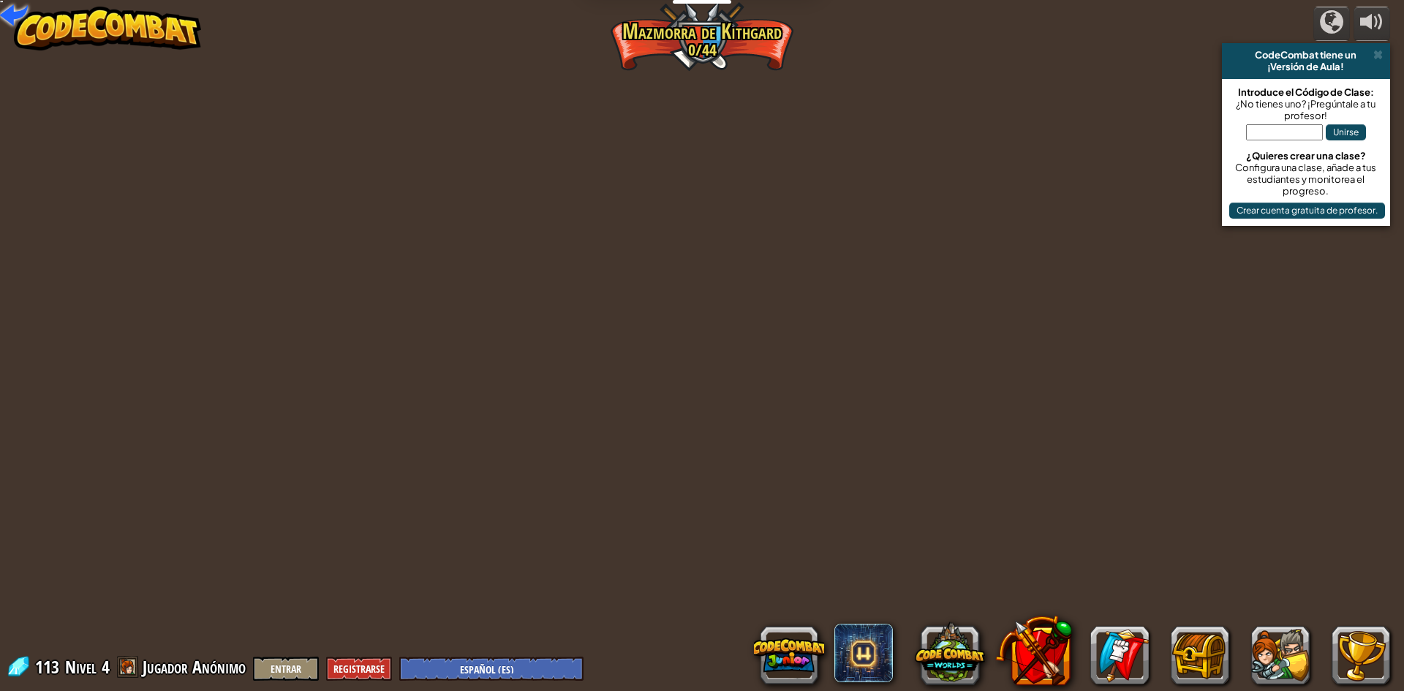
select select "es-ES"
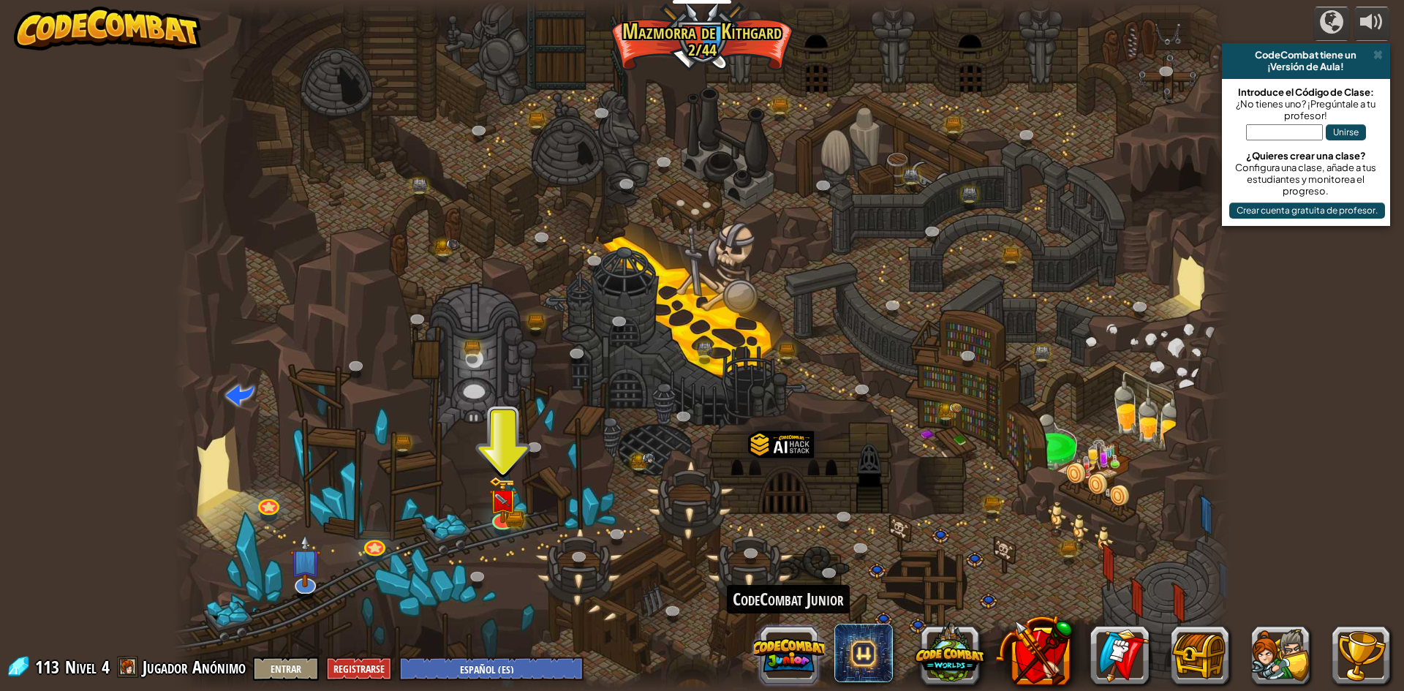
click at [780, 653] on button at bounding box center [789, 655] width 70 height 70
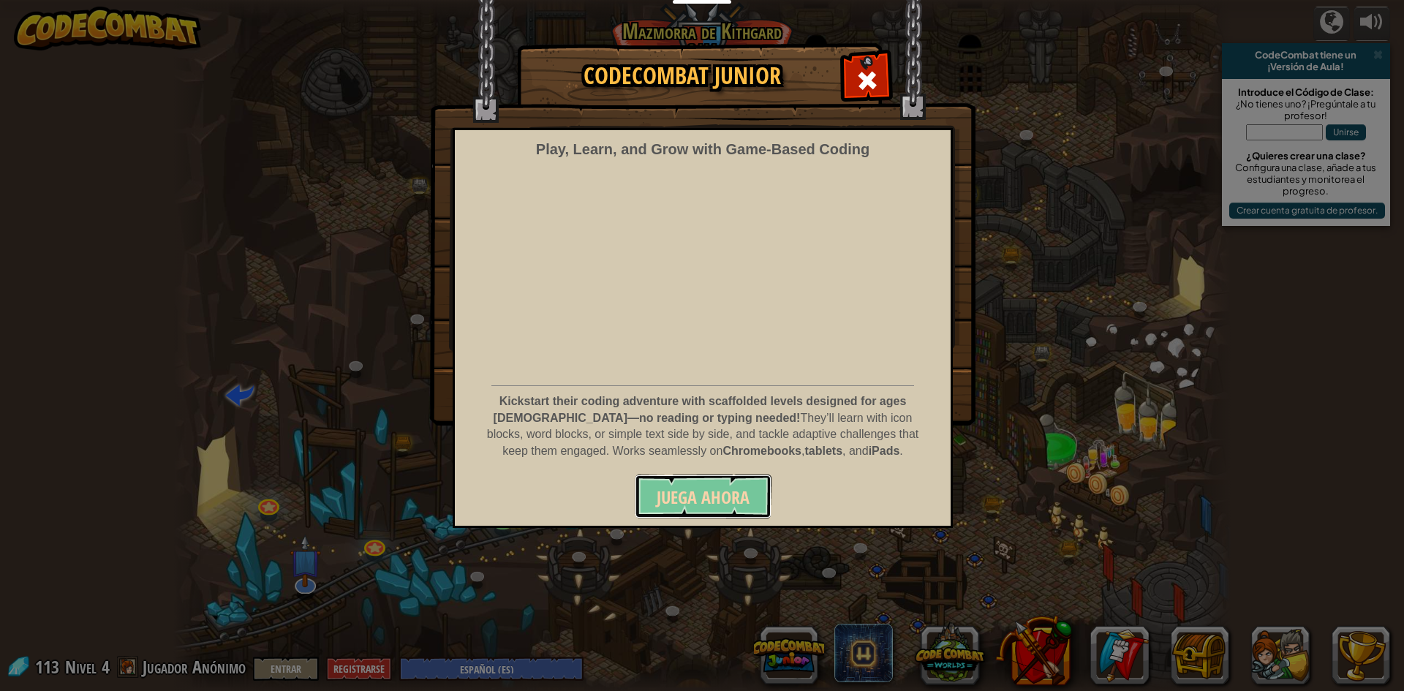
drag, startPoint x: 707, startPoint y: 500, endPoint x: 715, endPoint y: 481, distance: 20.9
click at [714, 494] on span "Juega ahora" at bounding box center [703, 497] width 93 height 23
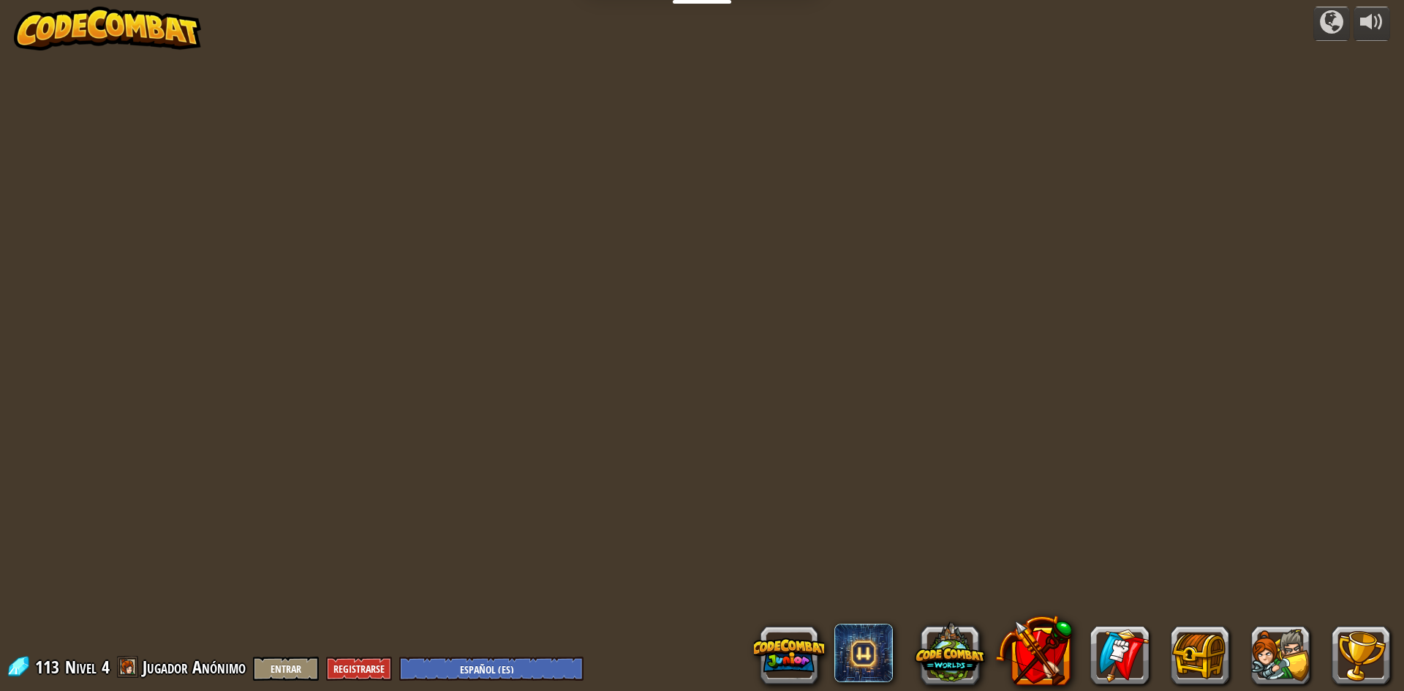
select select "es-ES"
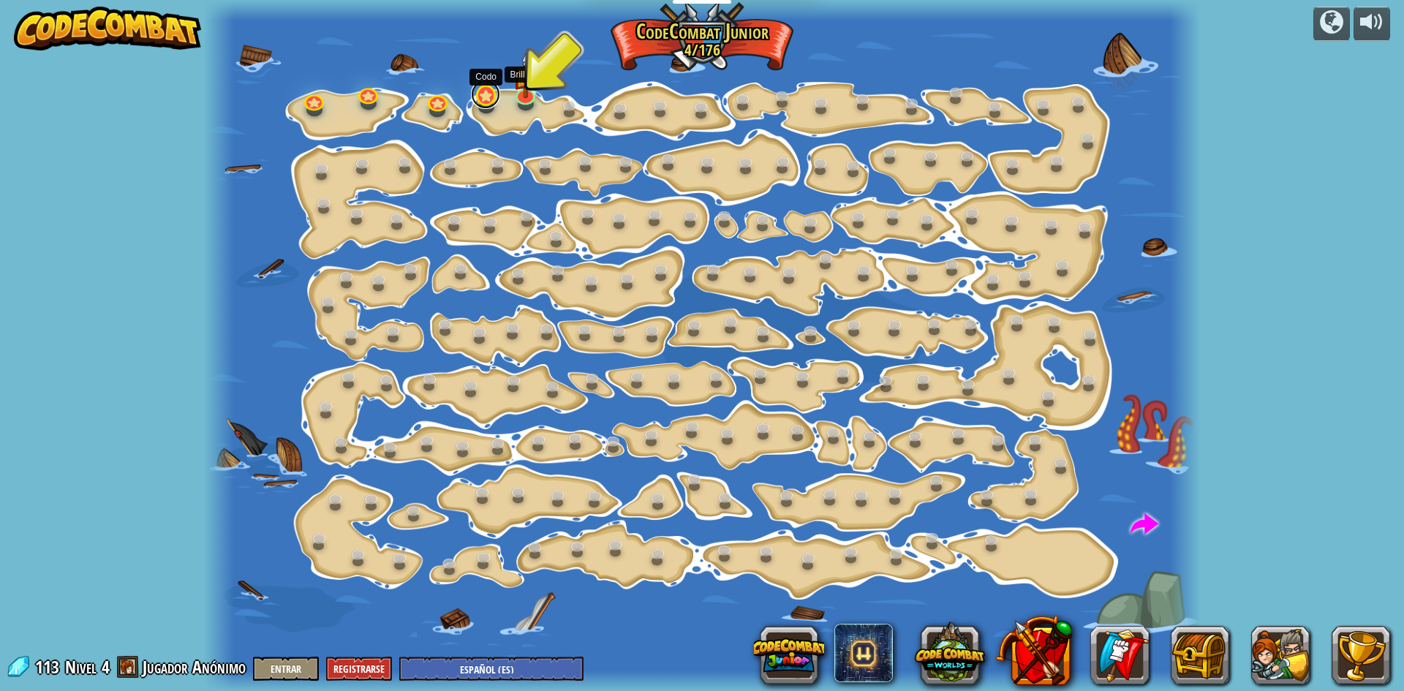
click at [489, 99] on link at bounding box center [485, 94] width 29 height 29
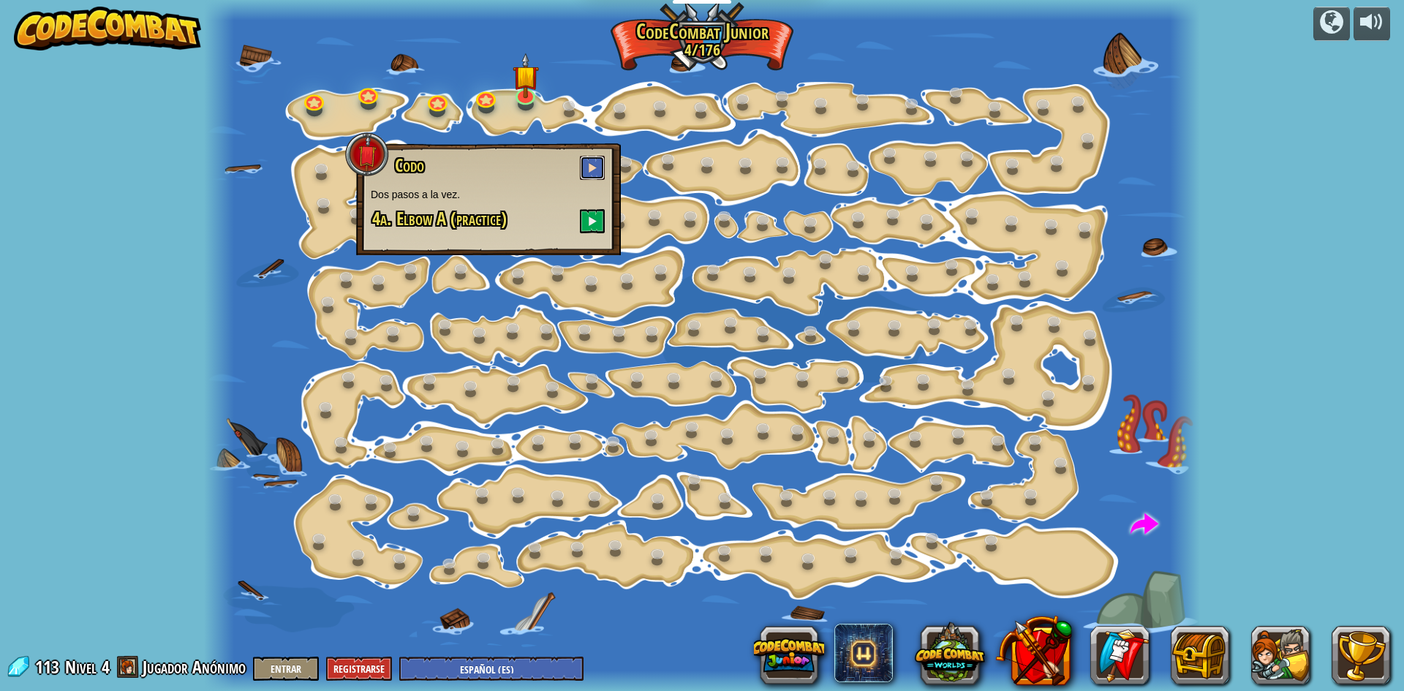
click at [603, 163] on button at bounding box center [592, 168] width 25 height 24
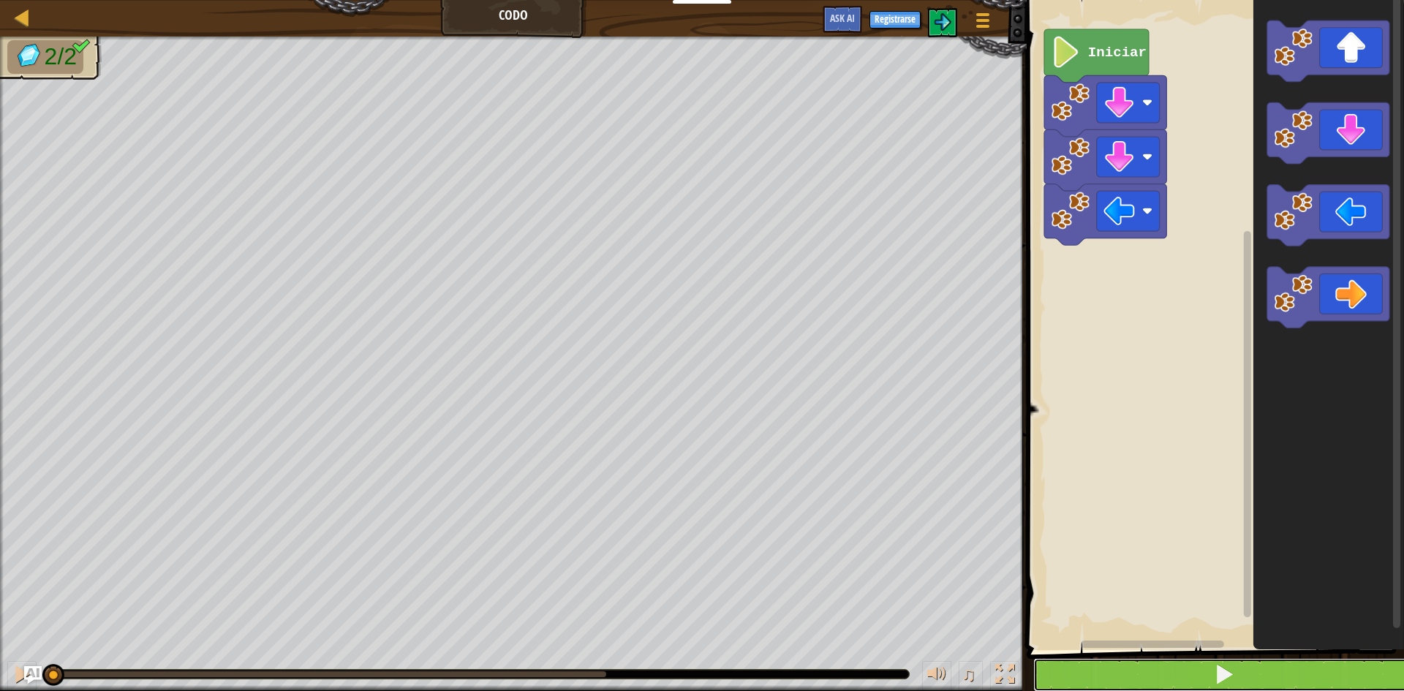
click at [1201, 681] on button at bounding box center [1225, 675] width 382 height 34
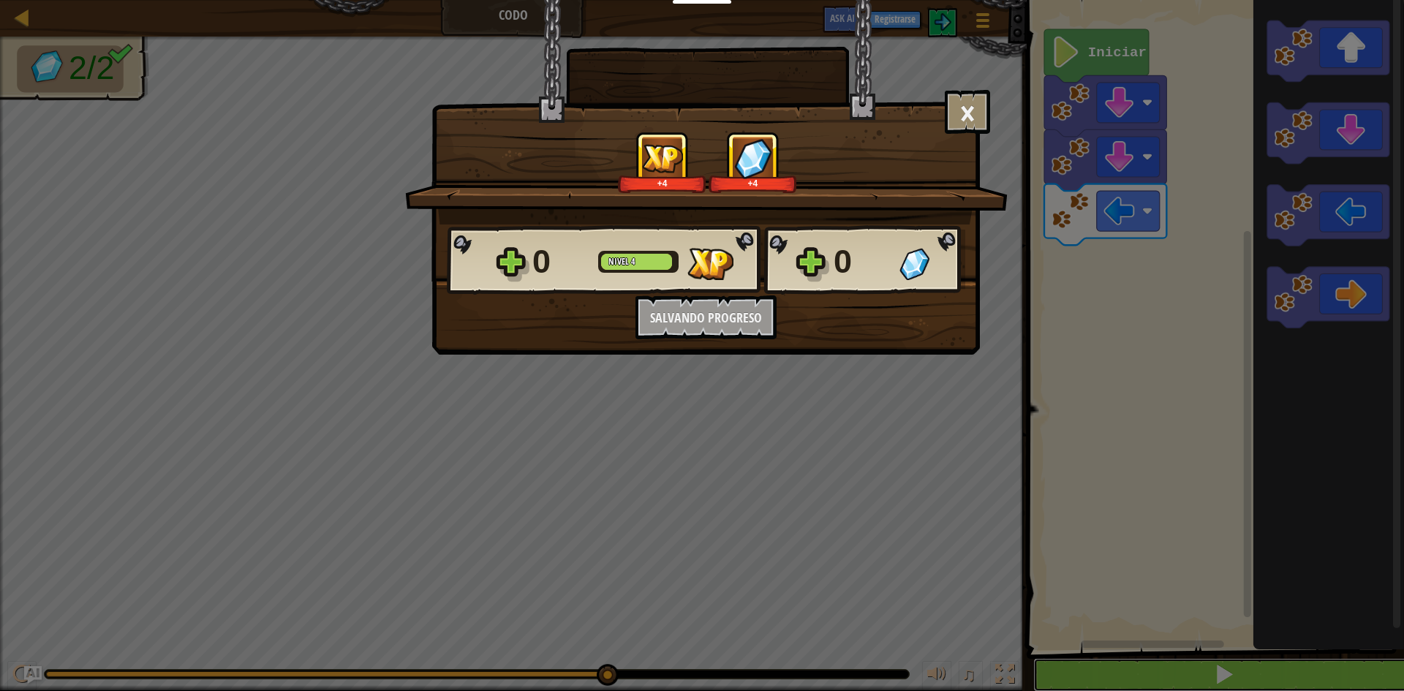
scroll to position [1, 0]
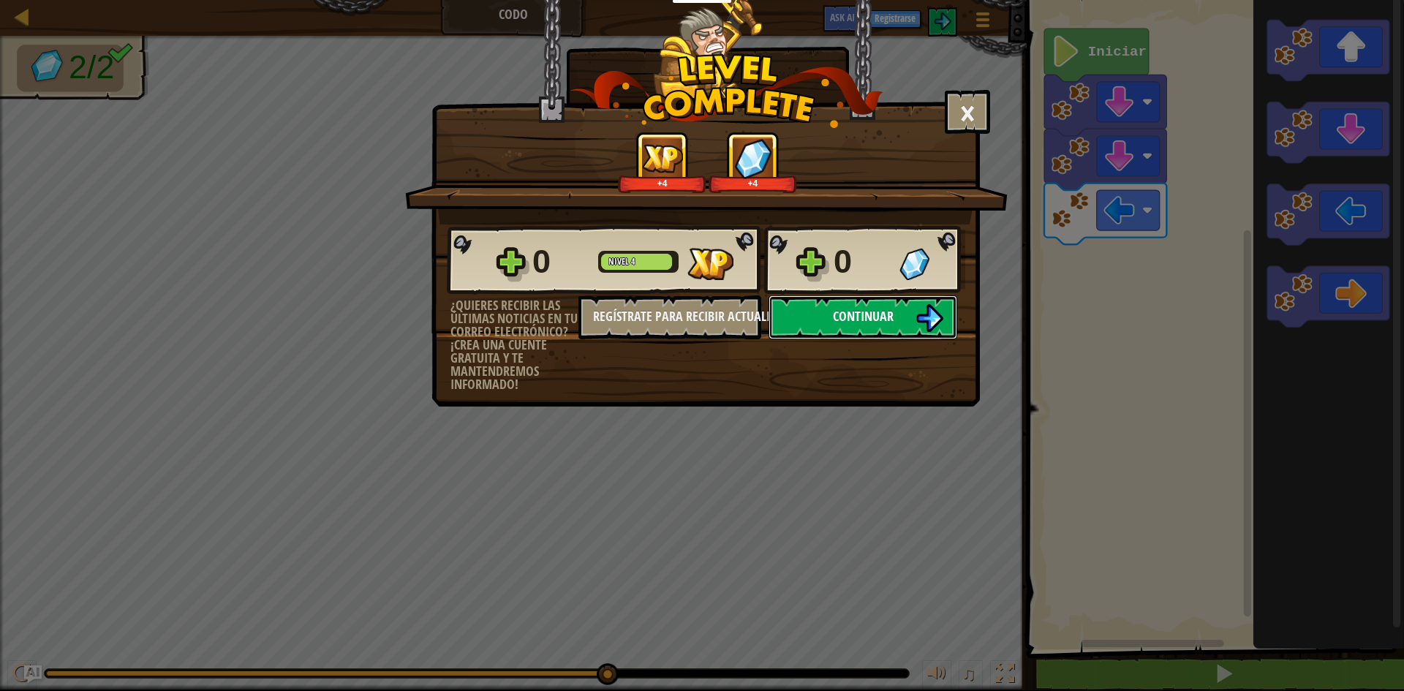
click at [830, 334] on button "Continuar" at bounding box center [863, 318] width 189 height 44
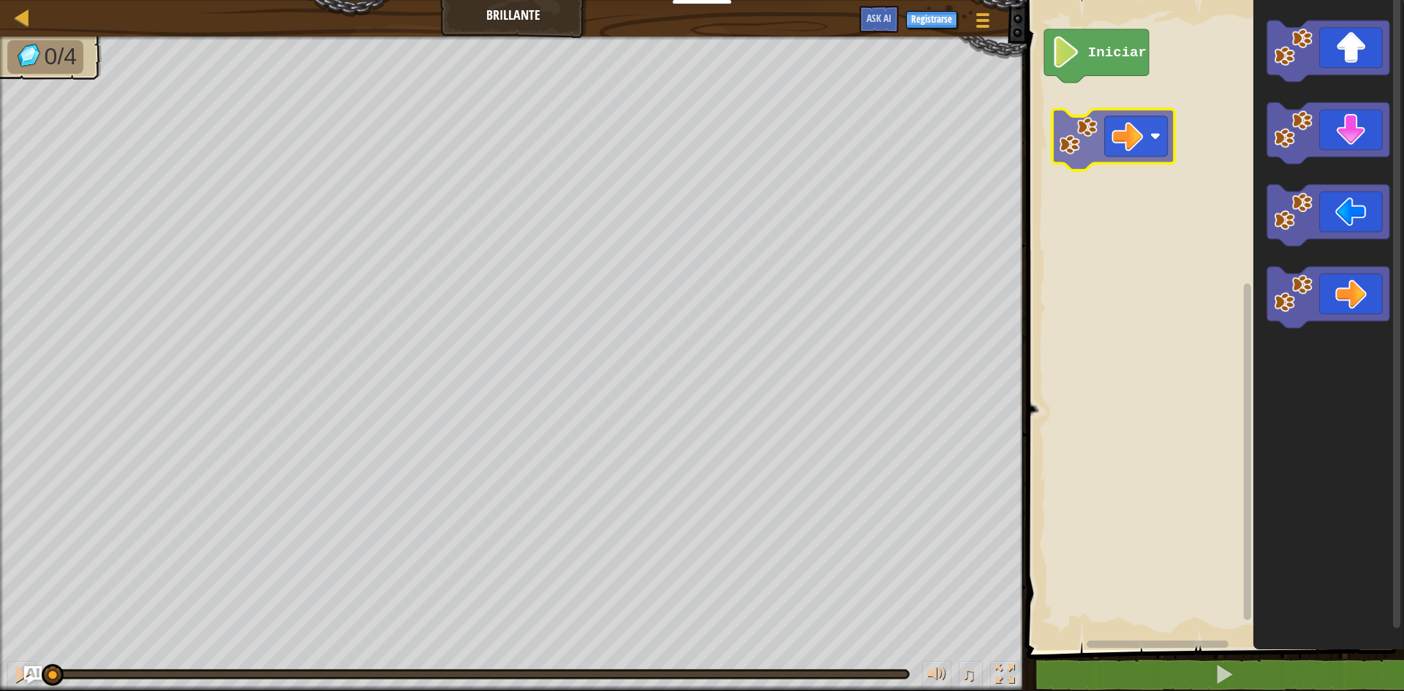
click at [1083, 134] on div "Iniciar" at bounding box center [1214, 322] width 382 height 658
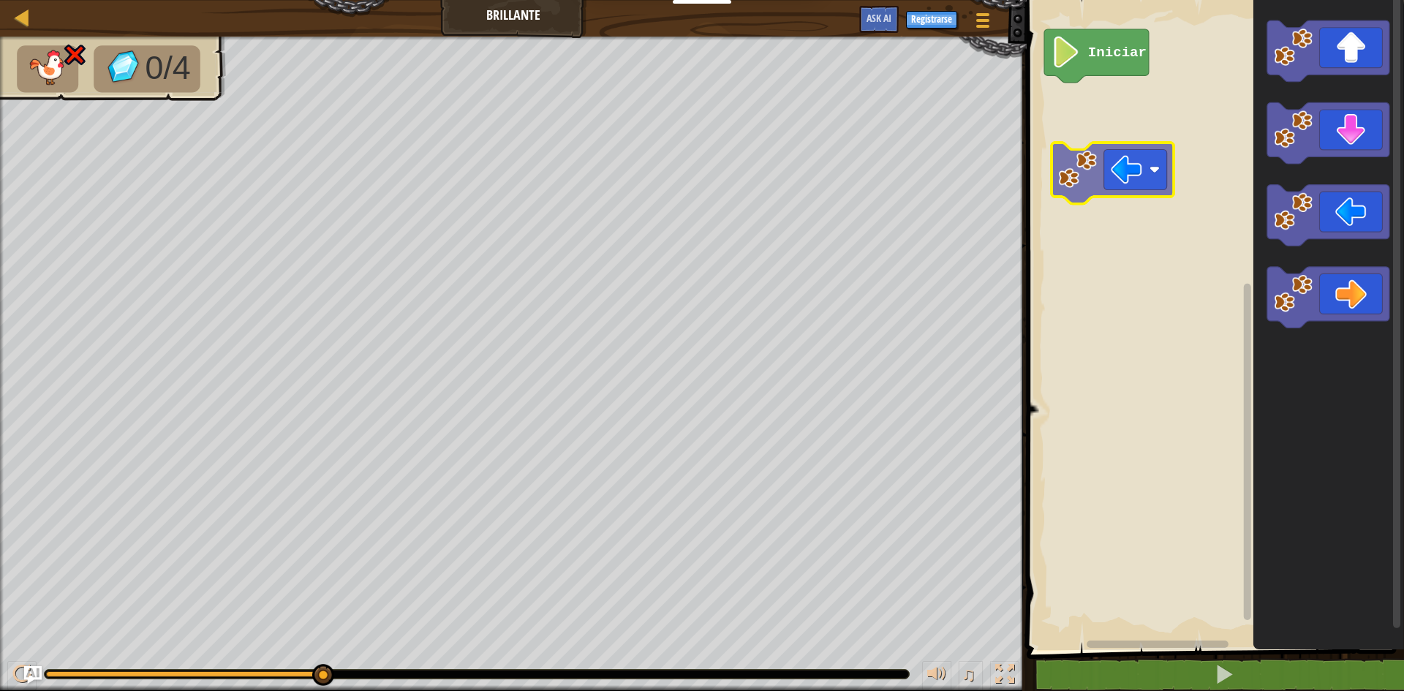
click at [1113, 154] on div "Iniciar" at bounding box center [1214, 322] width 382 height 658
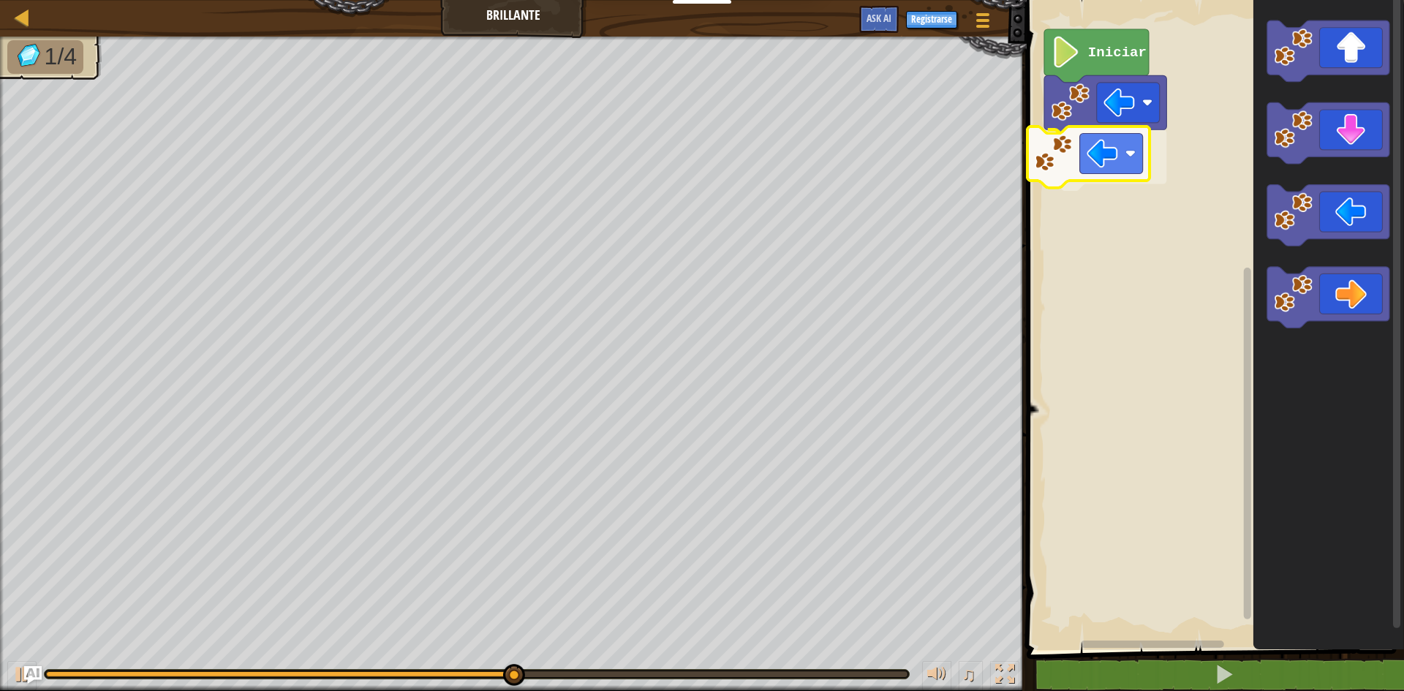
click at [1098, 178] on div "Iniciar" at bounding box center [1214, 322] width 382 height 658
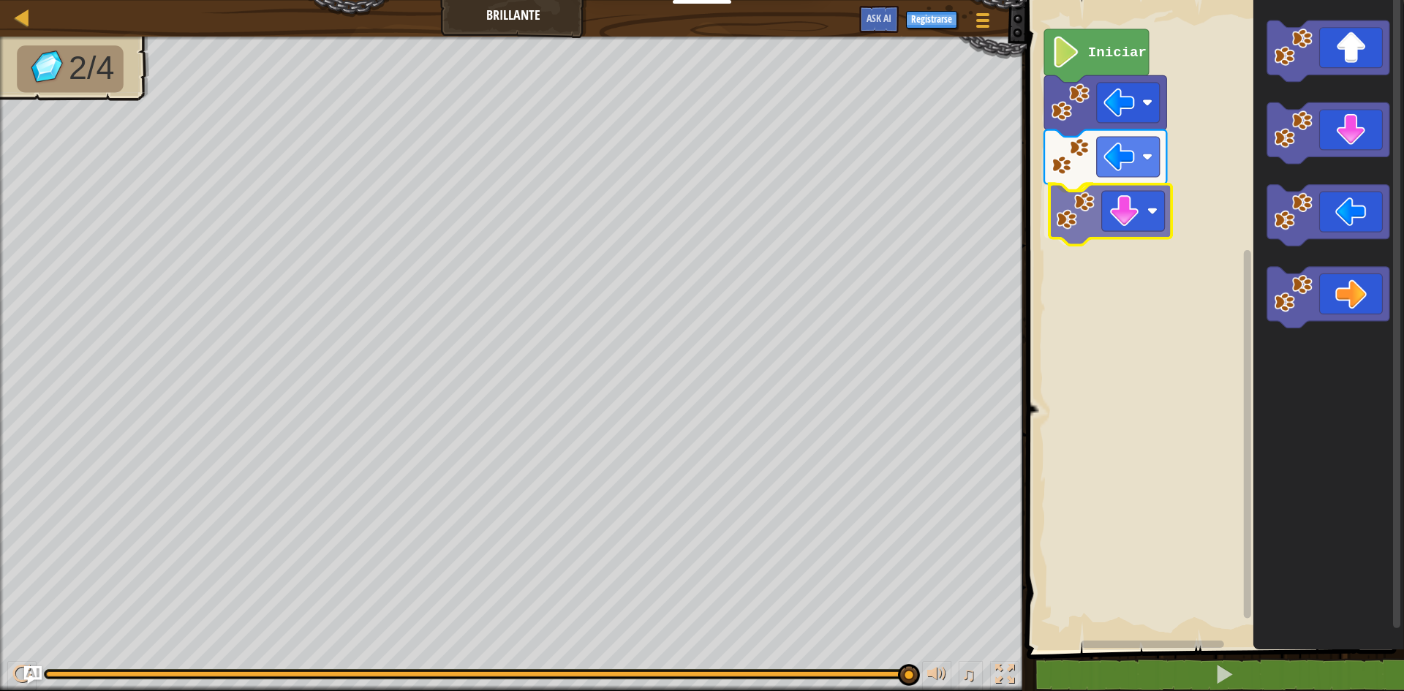
click at [1099, 230] on div "Iniciar" at bounding box center [1214, 322] width 382 height 658
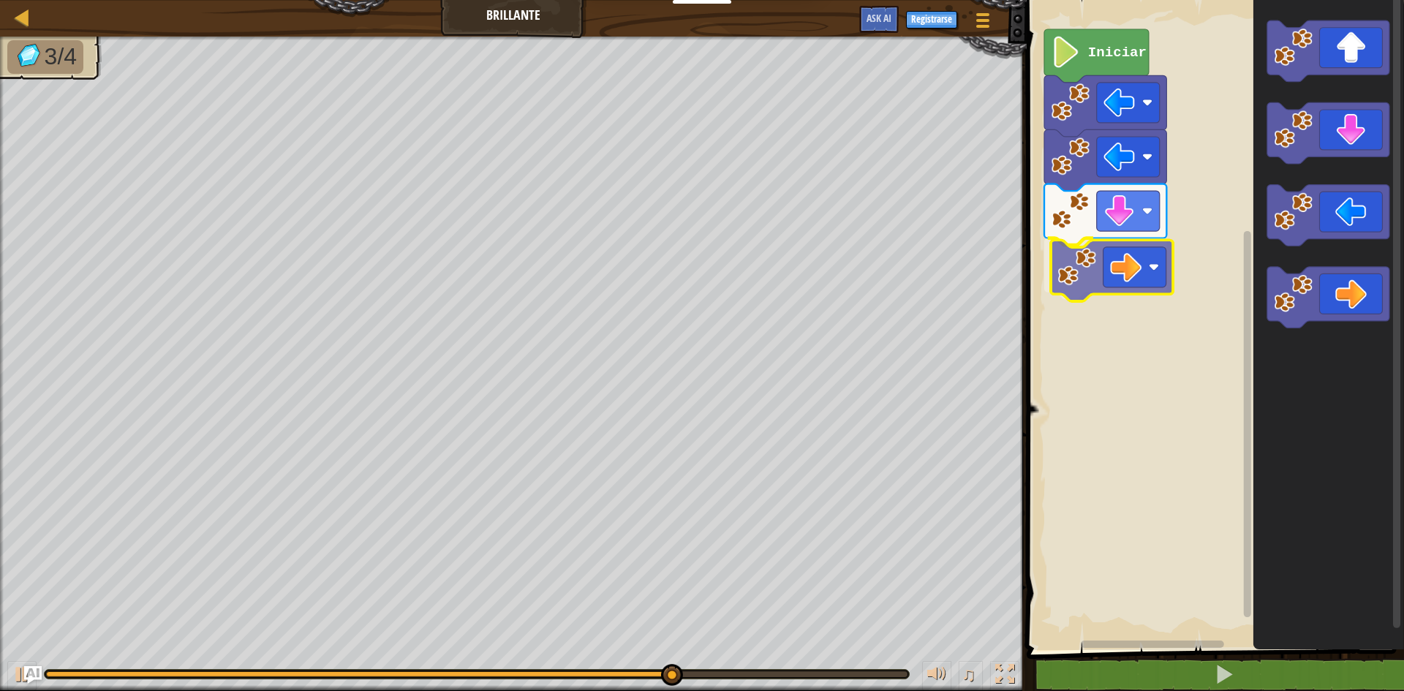
click at [1128, 285] on div "Iniciar" at bounding box center [1214, 322] width 382 height 658
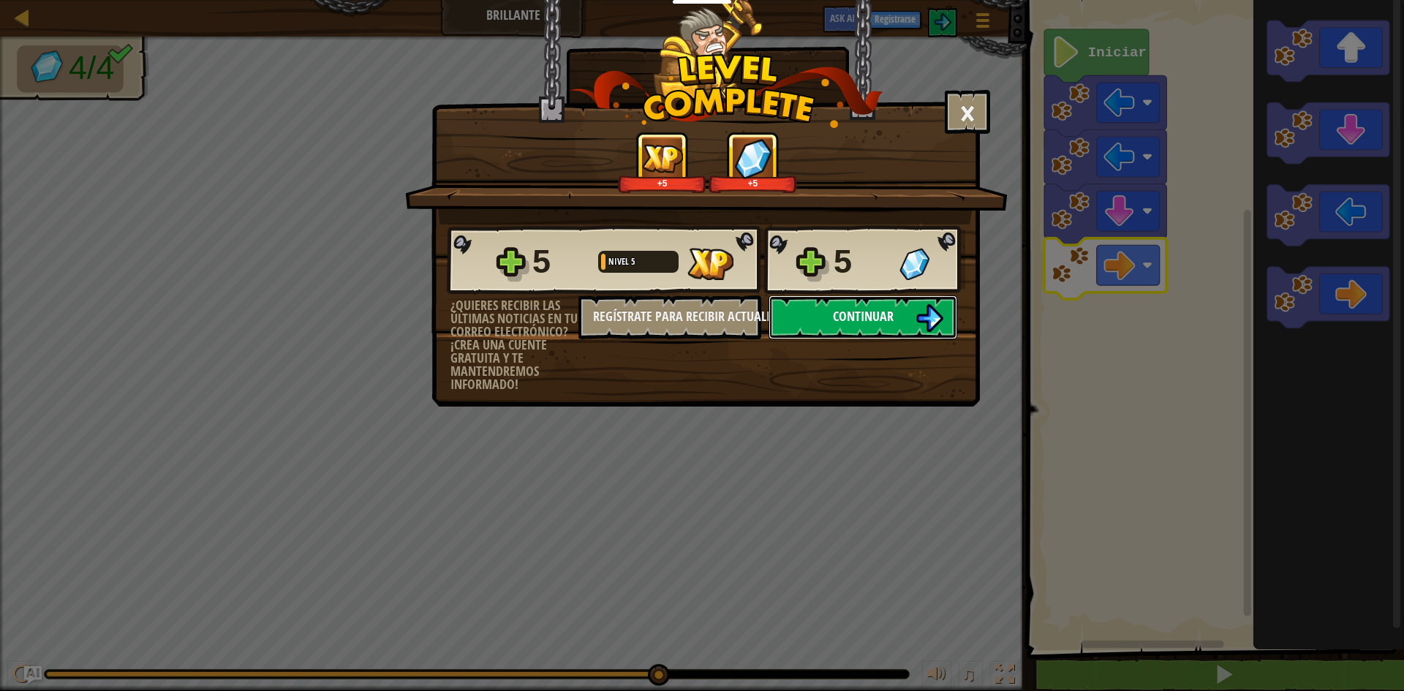
click at [919, 309] on img at bounding box center [930, 318] width 28 height 28
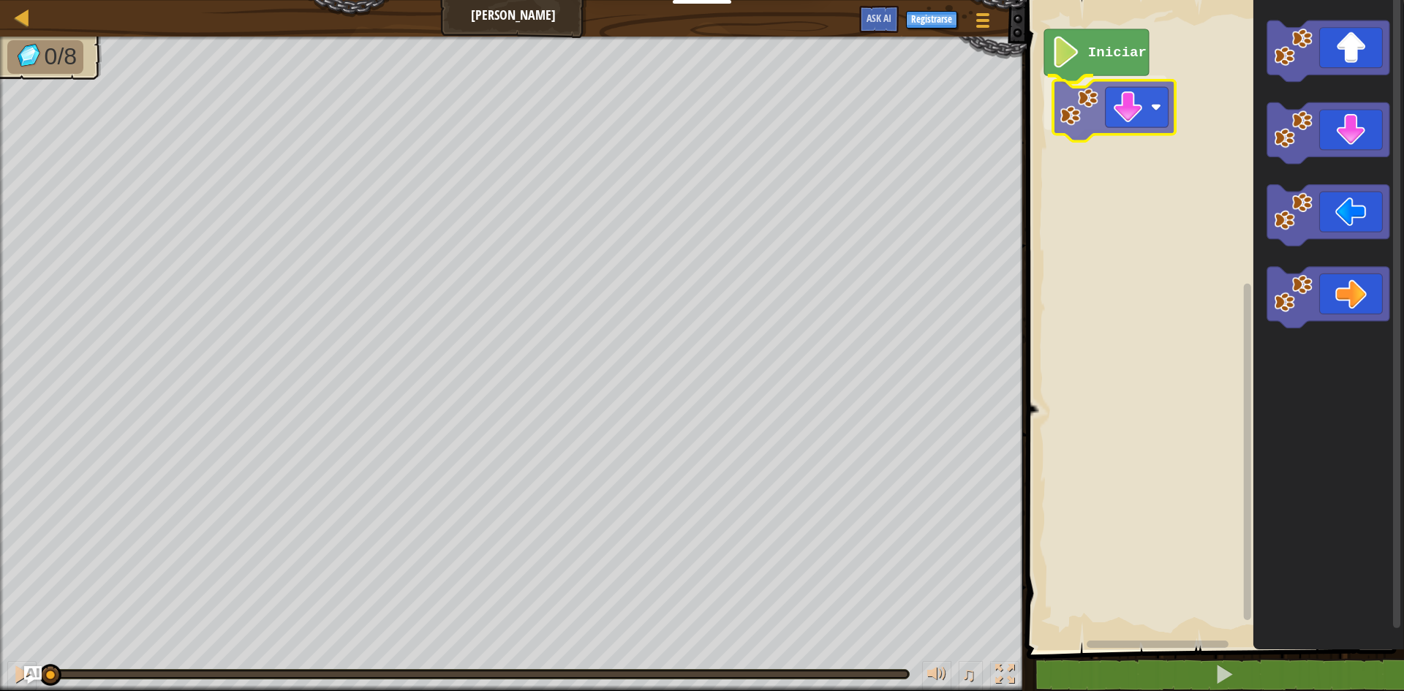
click at [1113, 118] on div "Iniciar" at bounding box center [1214, 322] width 382 height 658
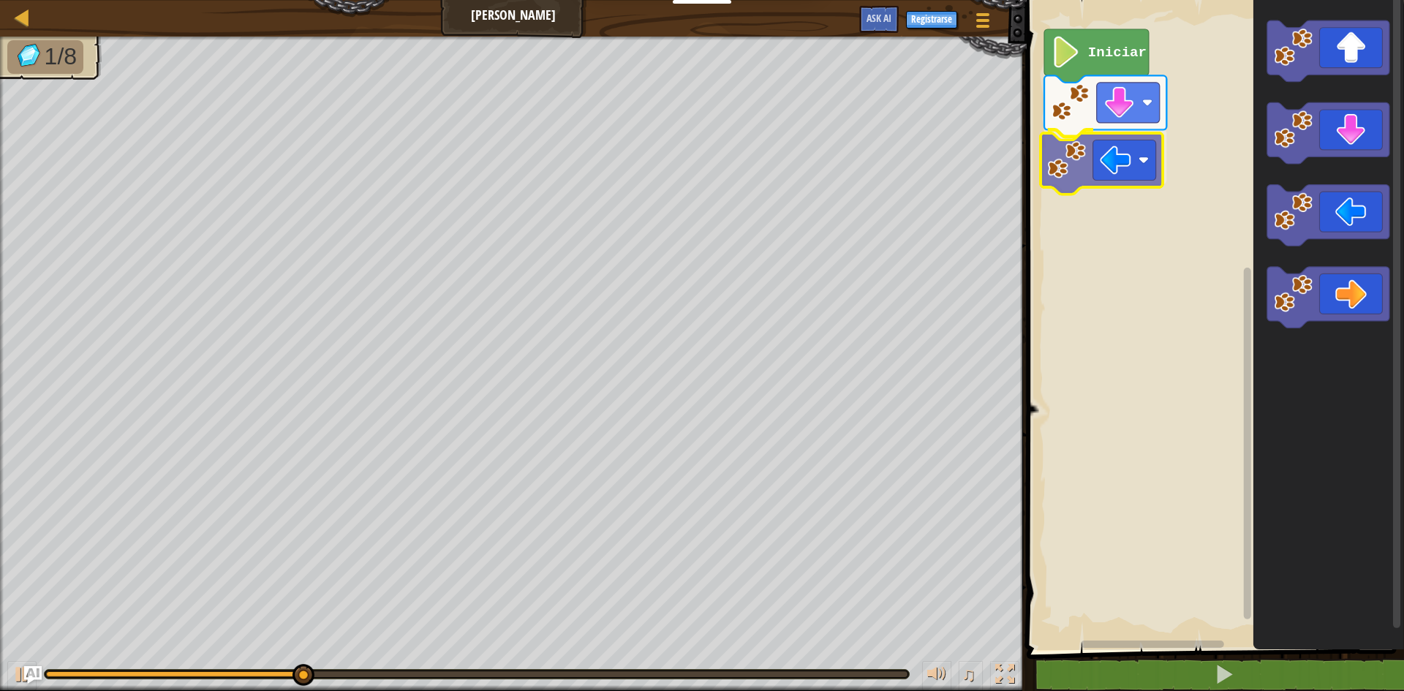
click at [1091, 181] on div "Iniciar" at bounding box center [1214, 322] width 382 height 658
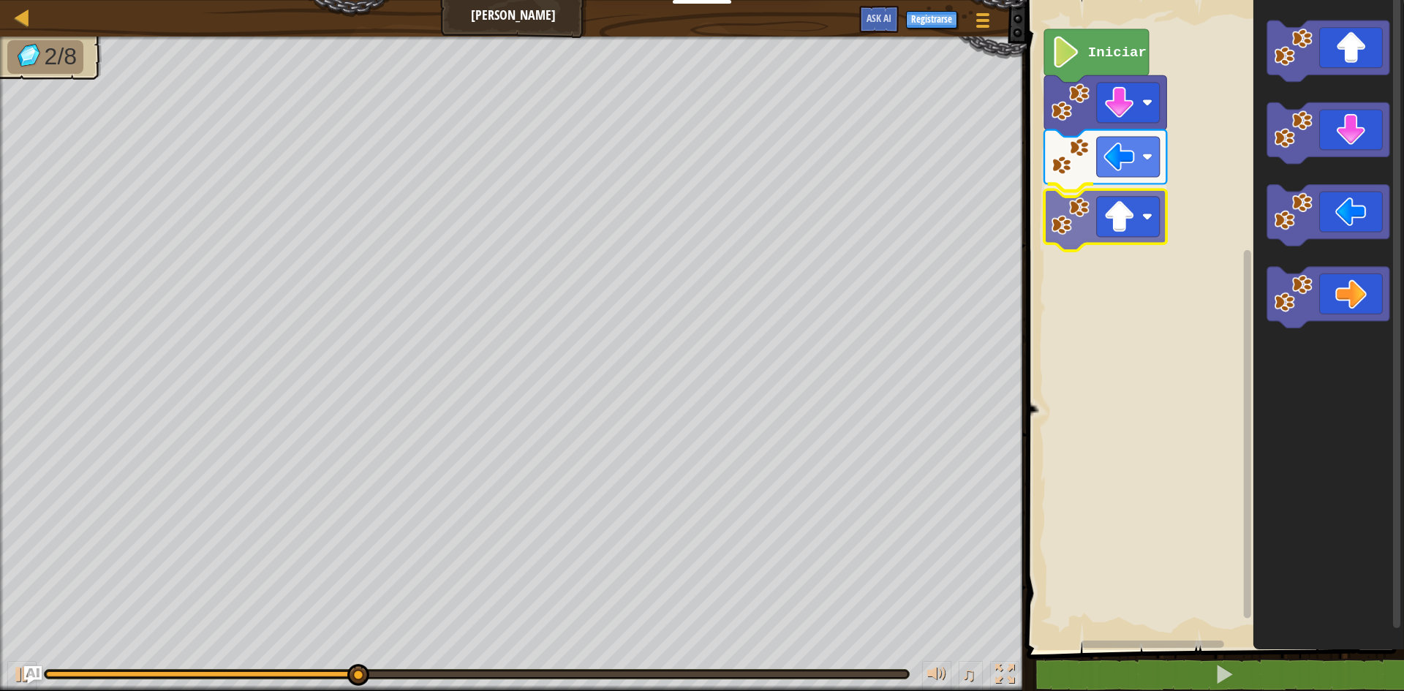
click at [1126, 211] on div "Iniciar" at bounding box center [1214, 322] width 382 height 658
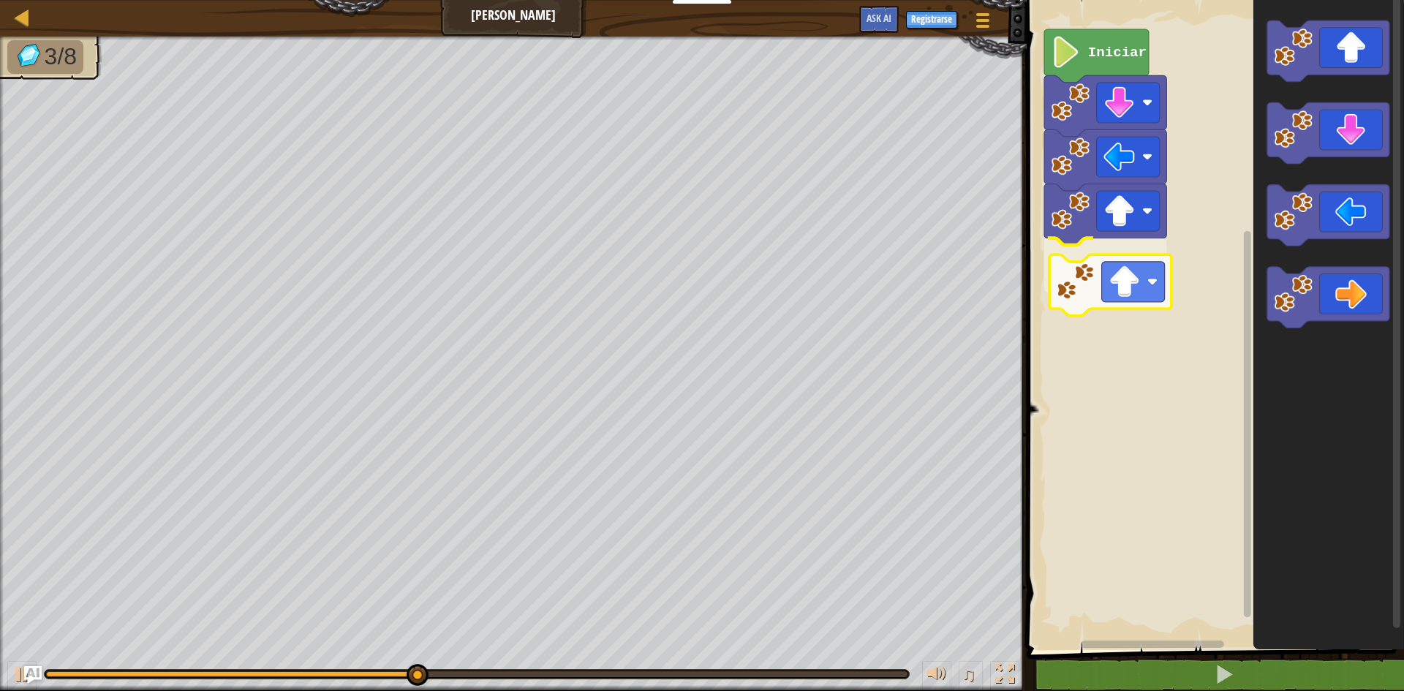
click at [1096, 291] on div "Iniciar" at bounding box center [1214, 322] width 382 height 658
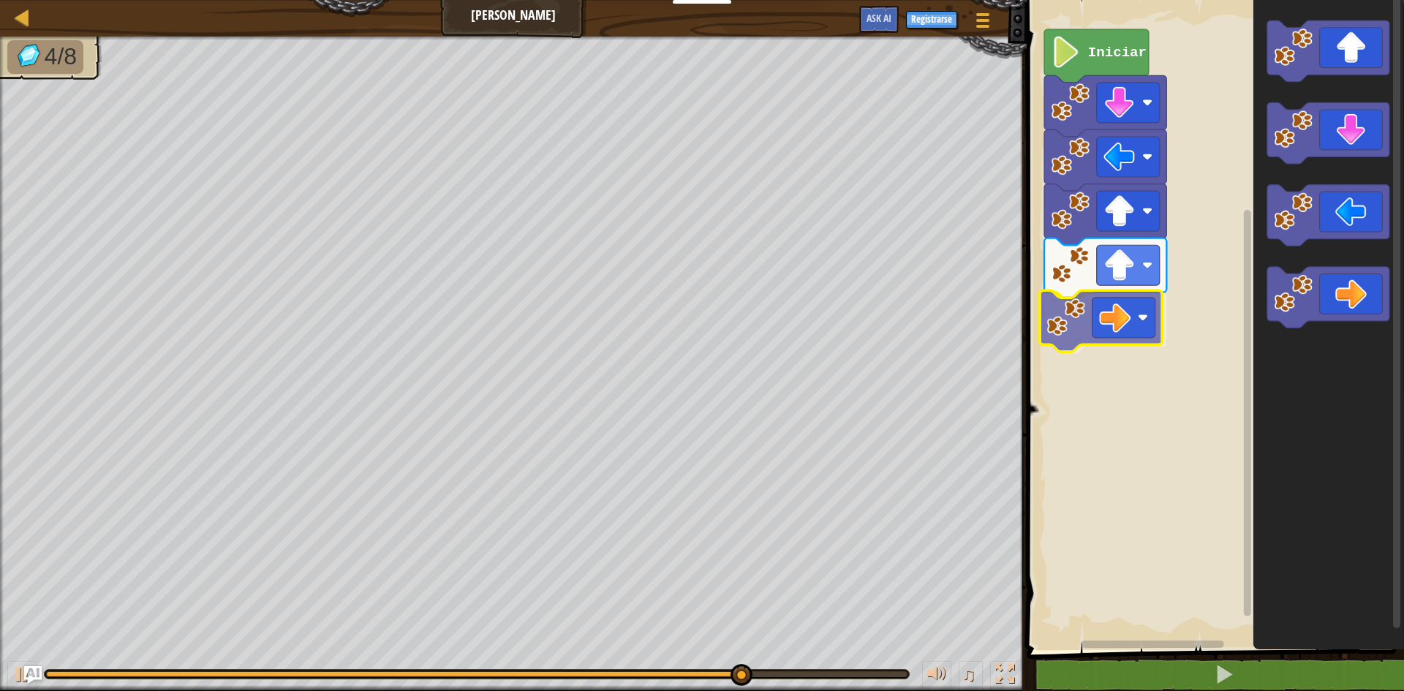
click at [1068, 315] on div "Iniciar" at bounding box center [1214, 322] width 382 height 658
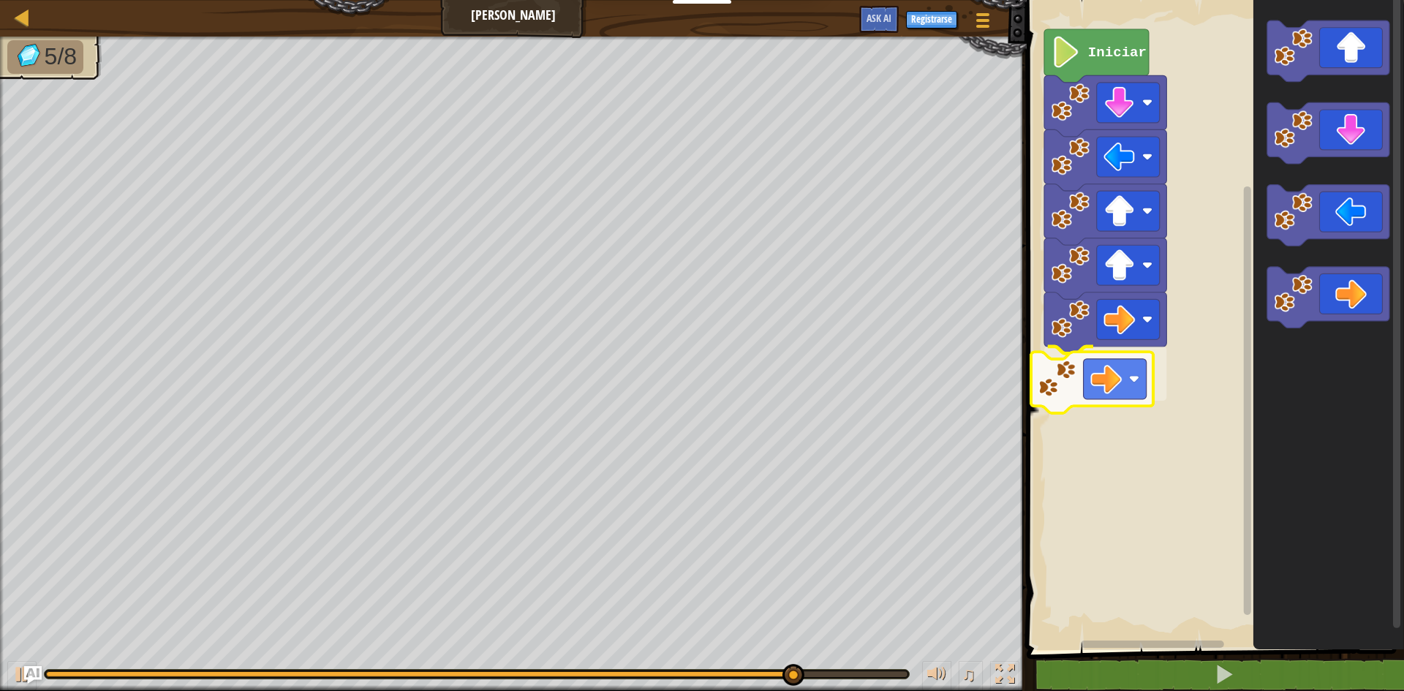
click at [1148, 407] on div "Iniciar" at bounding box center [1214, 322] width 382 height 658
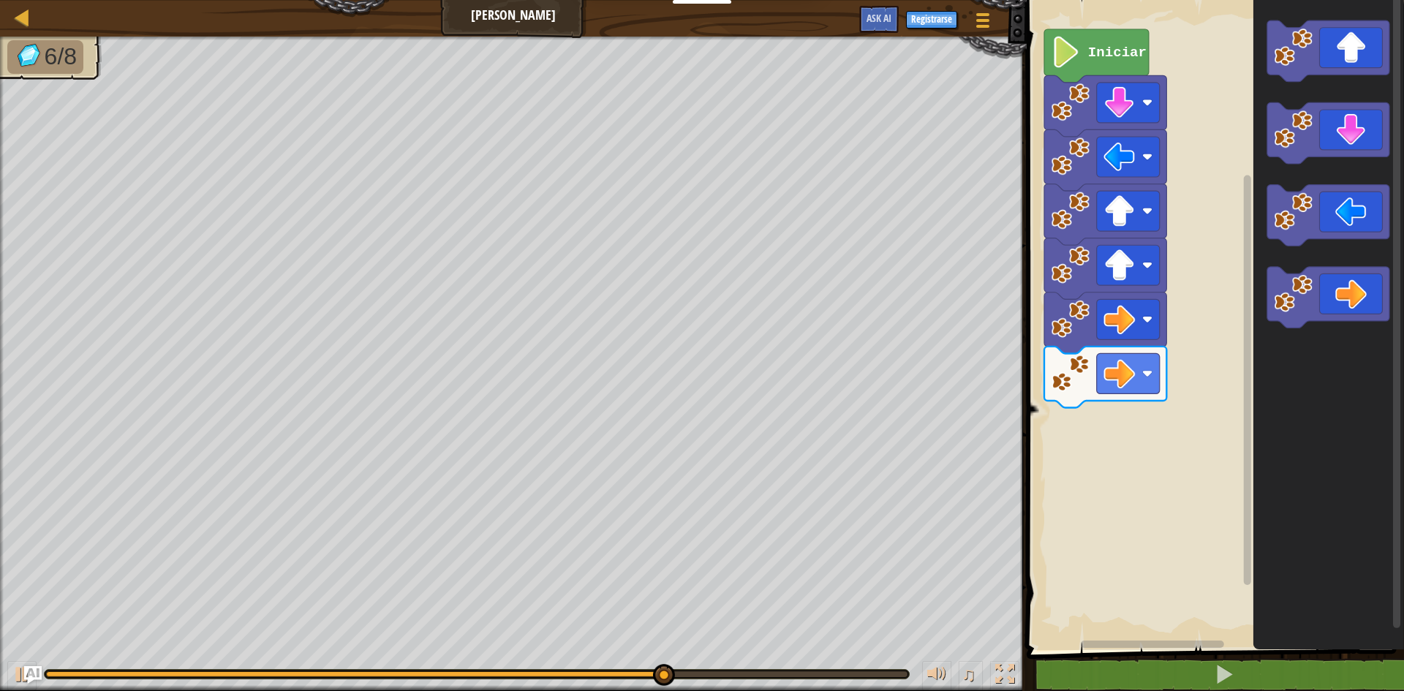
click at [1102, 443] on div "Iniciar" at bounding box center [1214, 322] width 382 height 658
click at [1155, 383] on div "Iniciar" at bounding box center [1214, 322] width 382 height 658
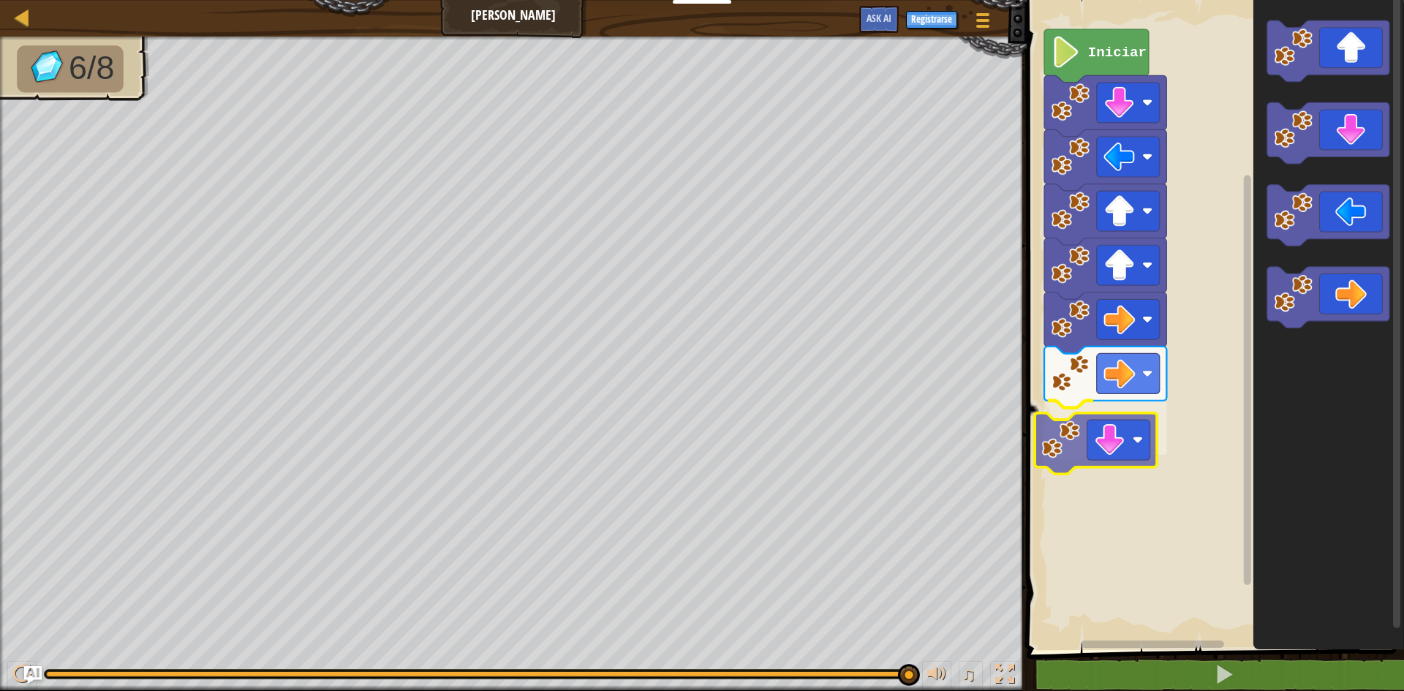
click at [1107, 440] on div "Iniciar" at bounding box center [1214, 322] width 382 height 658
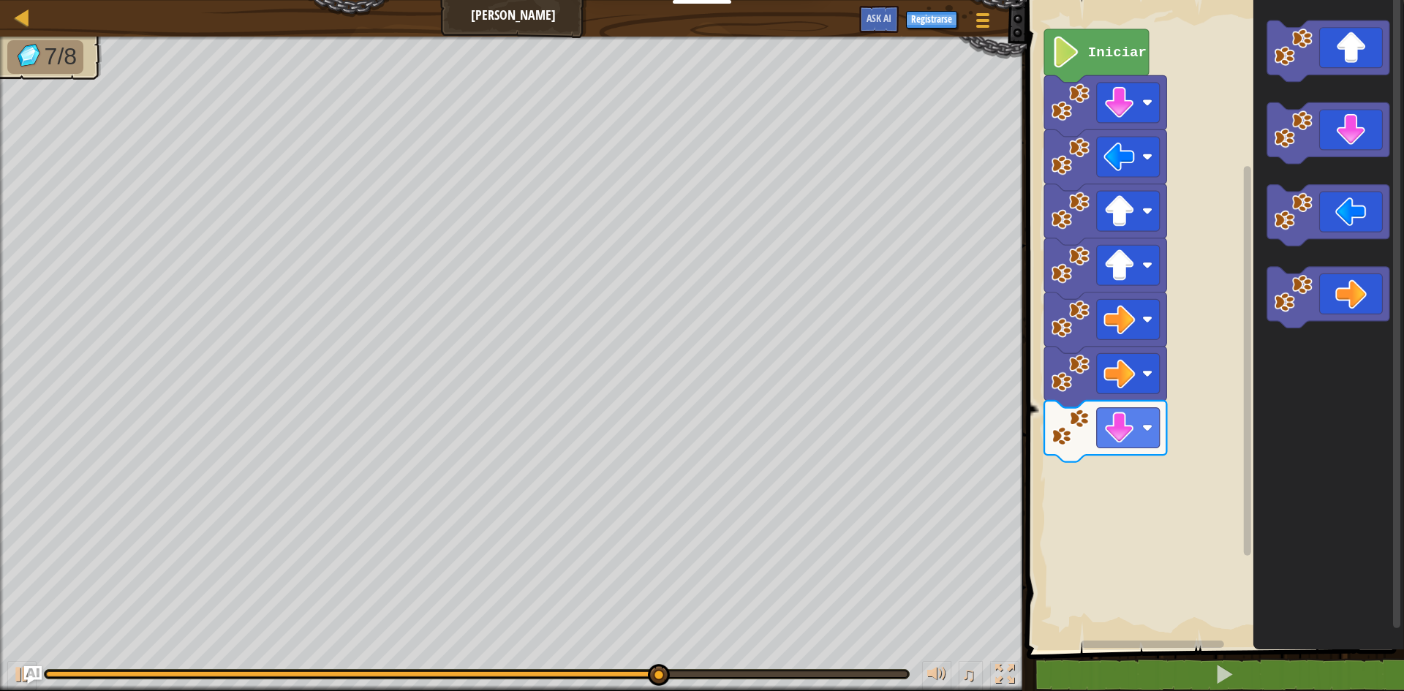
click at [1200, 465] on div "Iniciar" at bounding box center [1214, 322] width 382 height 658
click at [1320, 156] on icon "Espacio de trabajo de Blockly" at bounding box center [1329, 133] width 122 height 61
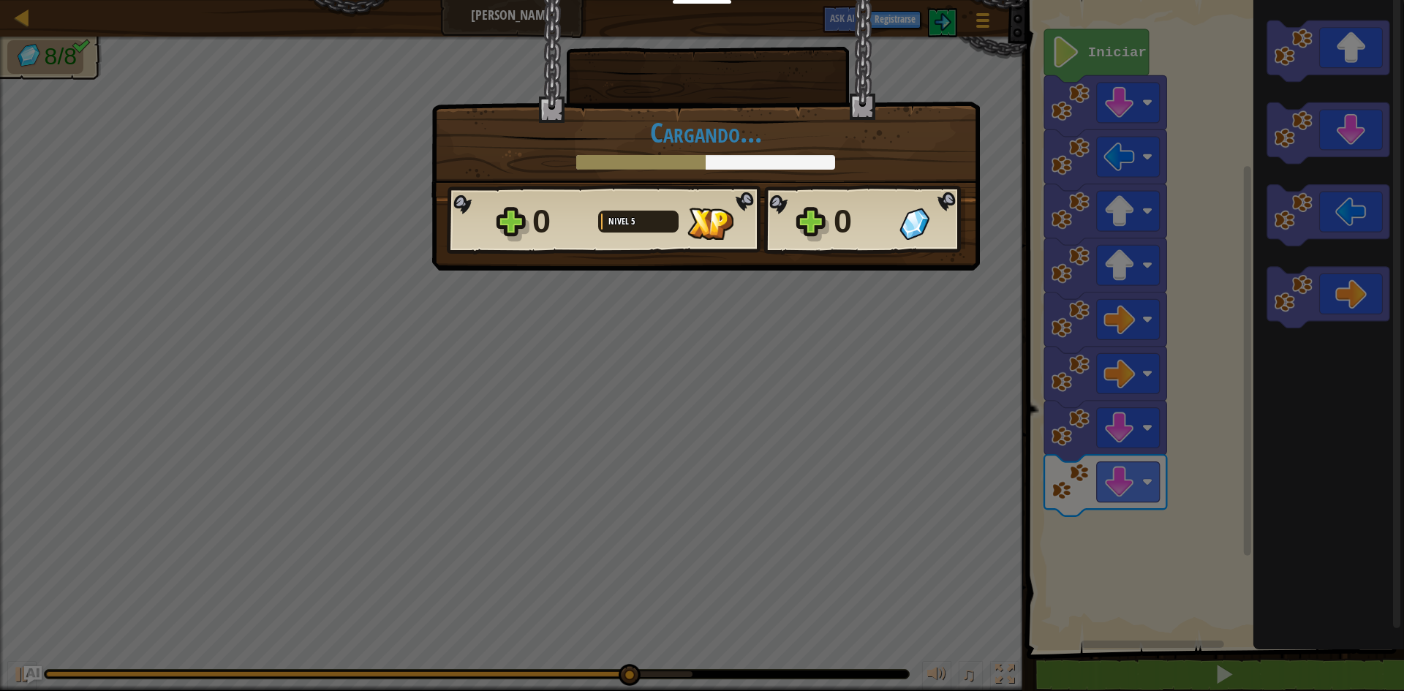
click at [1297, 1] on body "Estudiantes Crear Cuenta Gratis. Soluciones para escuelas y distritos Vista pre…" at bounding box center [702, 0] width 1404 height 1
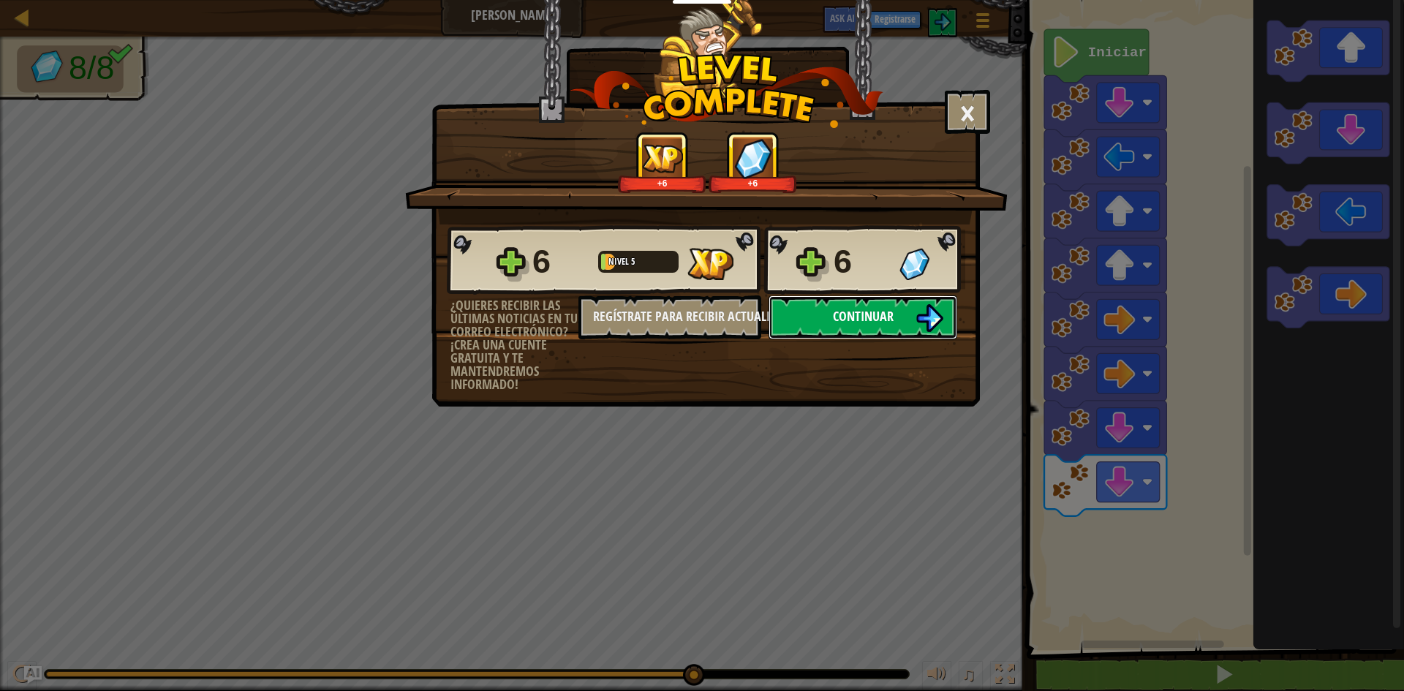
click at [889, 322] on span "Continuar" at bounding box center [863, 316] width 61 height 18
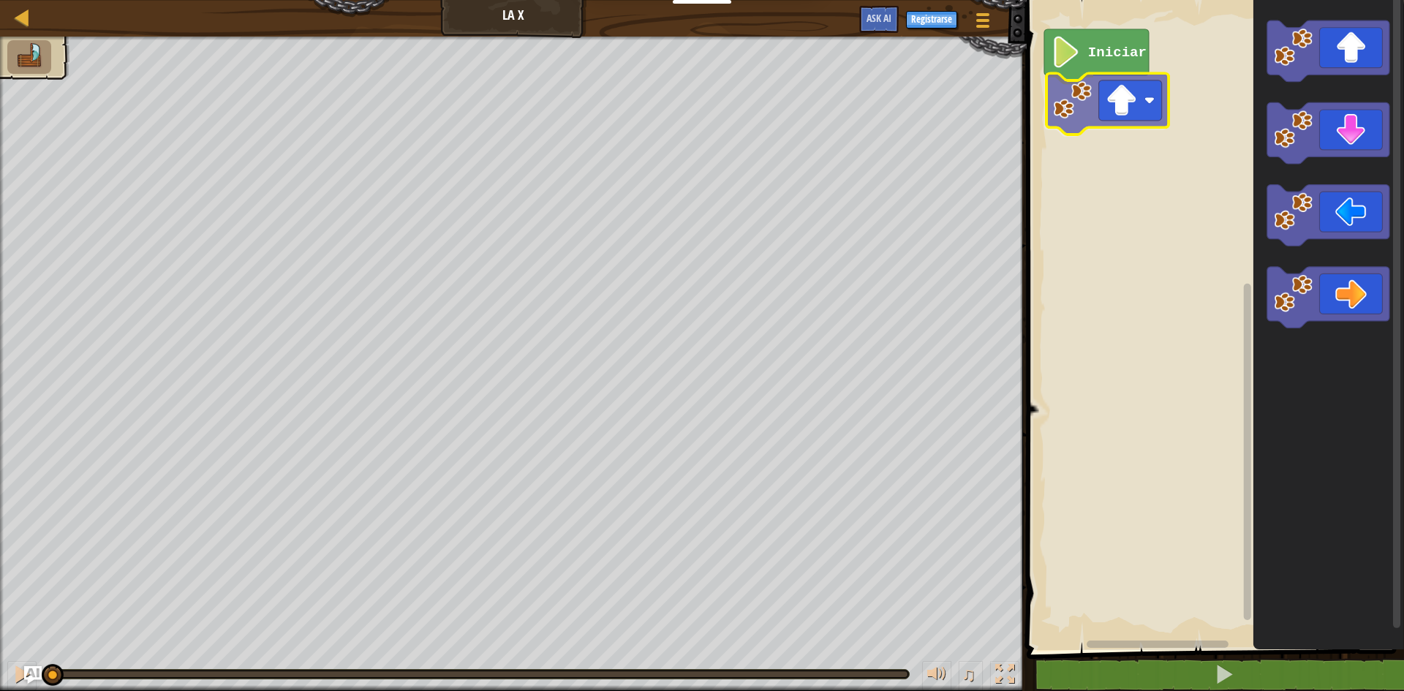
click at [1129, 118] on div "Iniciar" at bounding box center [1214, 322] width 382 height 658
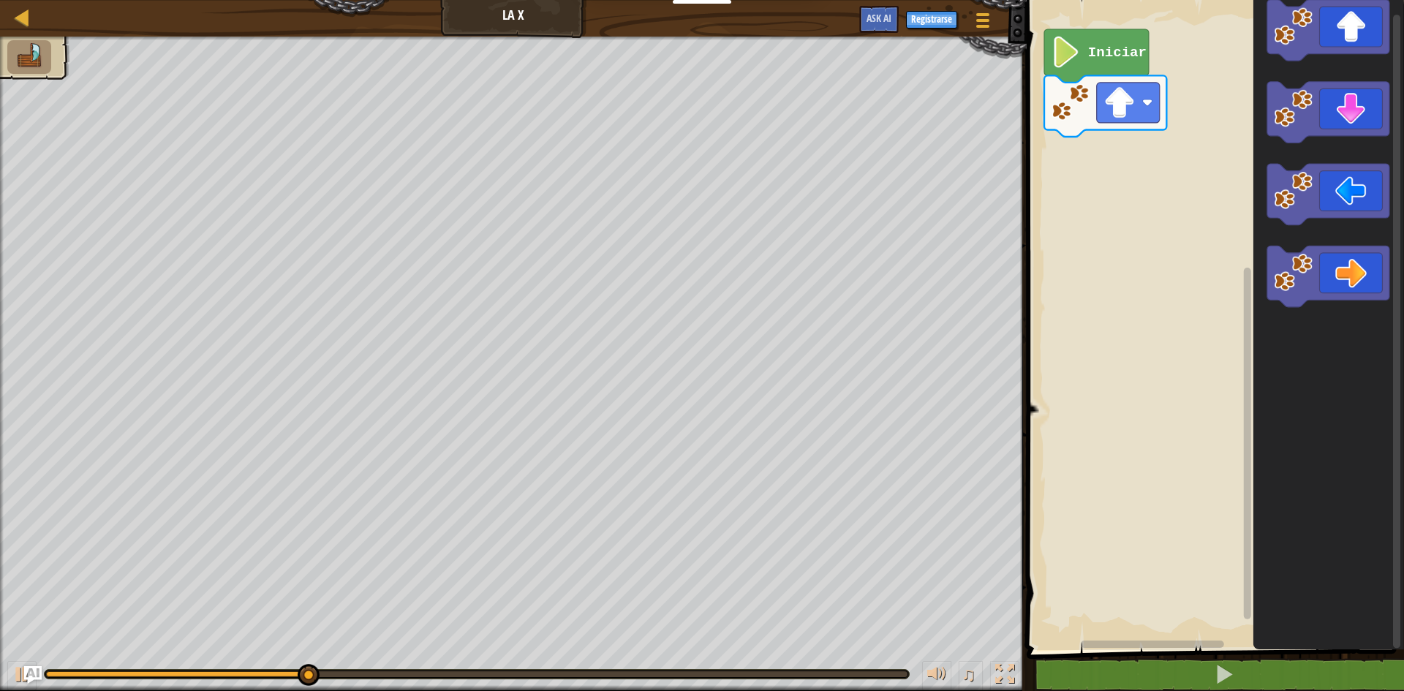
click at [1039, 203] on div "Iniciar" at bounding box center [1214, 322] width 382 height 658
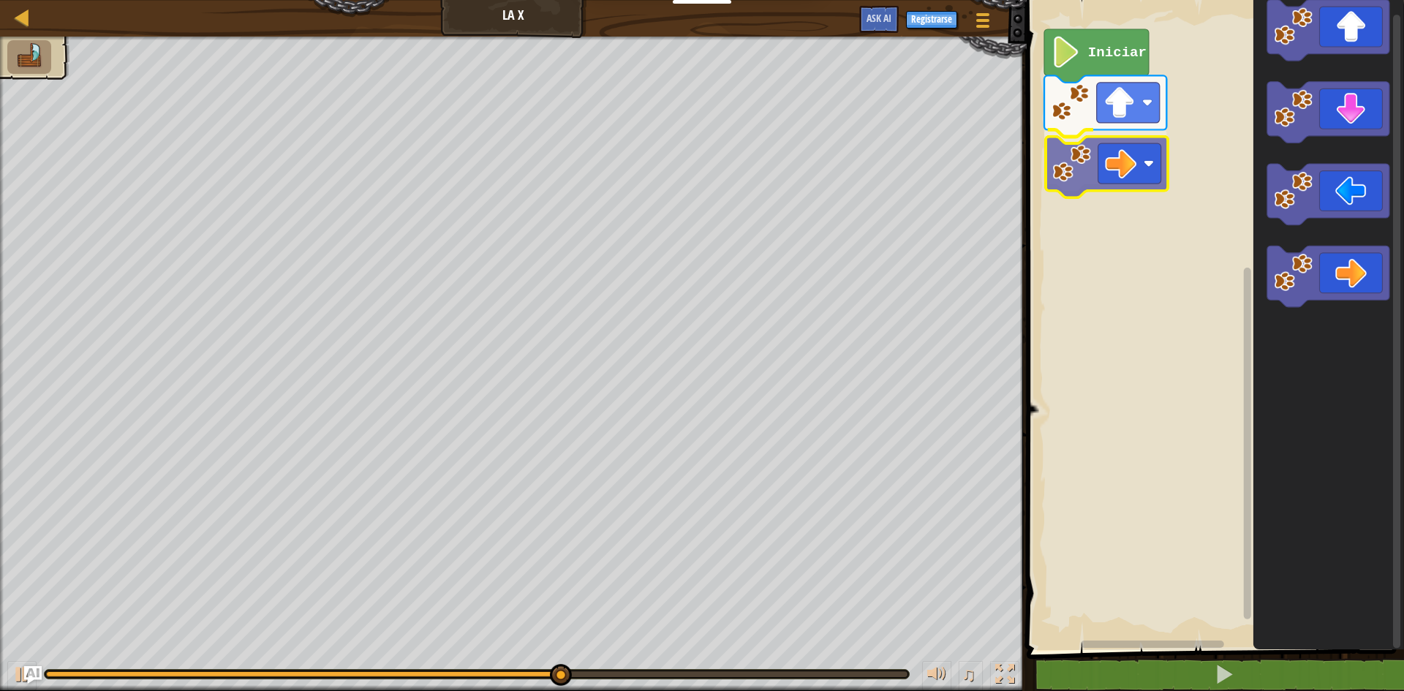
click at [1102, 181] on div "Iniciar" at bounding box center [1214, 322] width 382 height 658
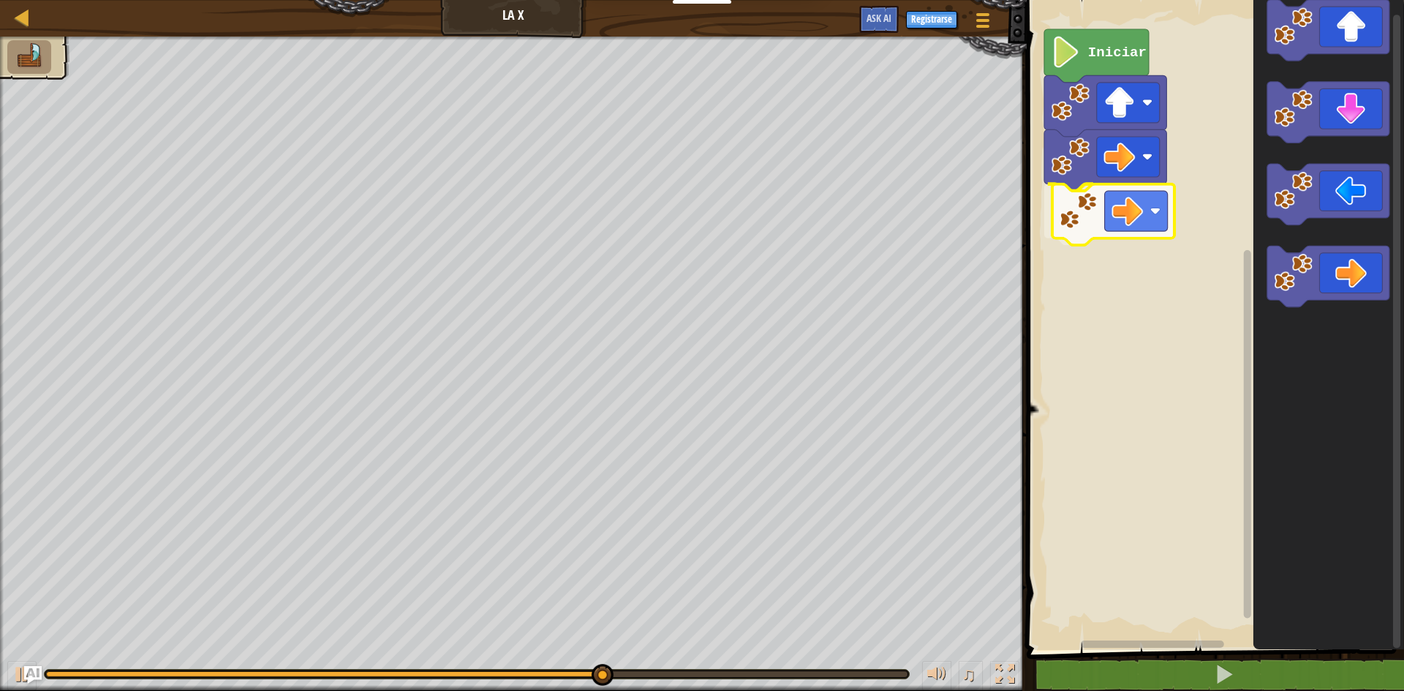
click at [1131, 222] on div "Iniciar" at bounding box center [1214, 322] width 382 height 658
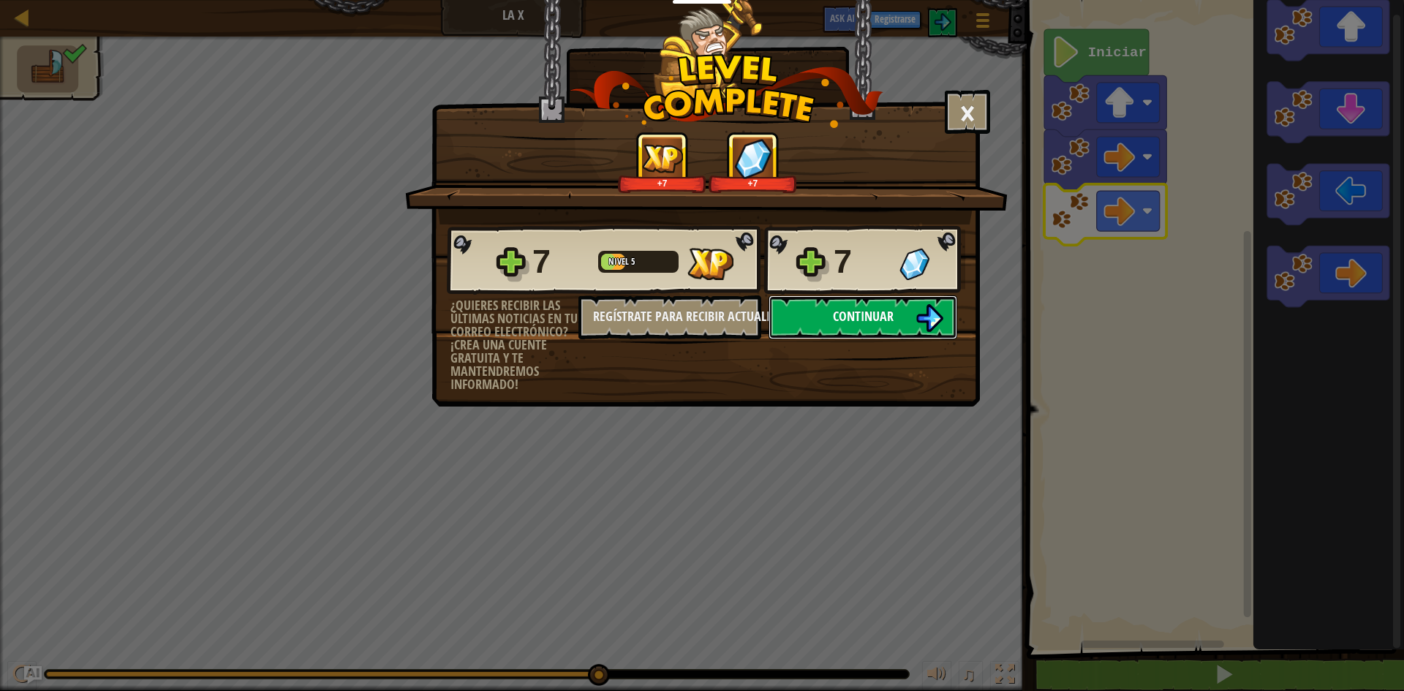
click at [891, 316] on span "Continuar" at bounding box center [863, 316] width 61 height 18
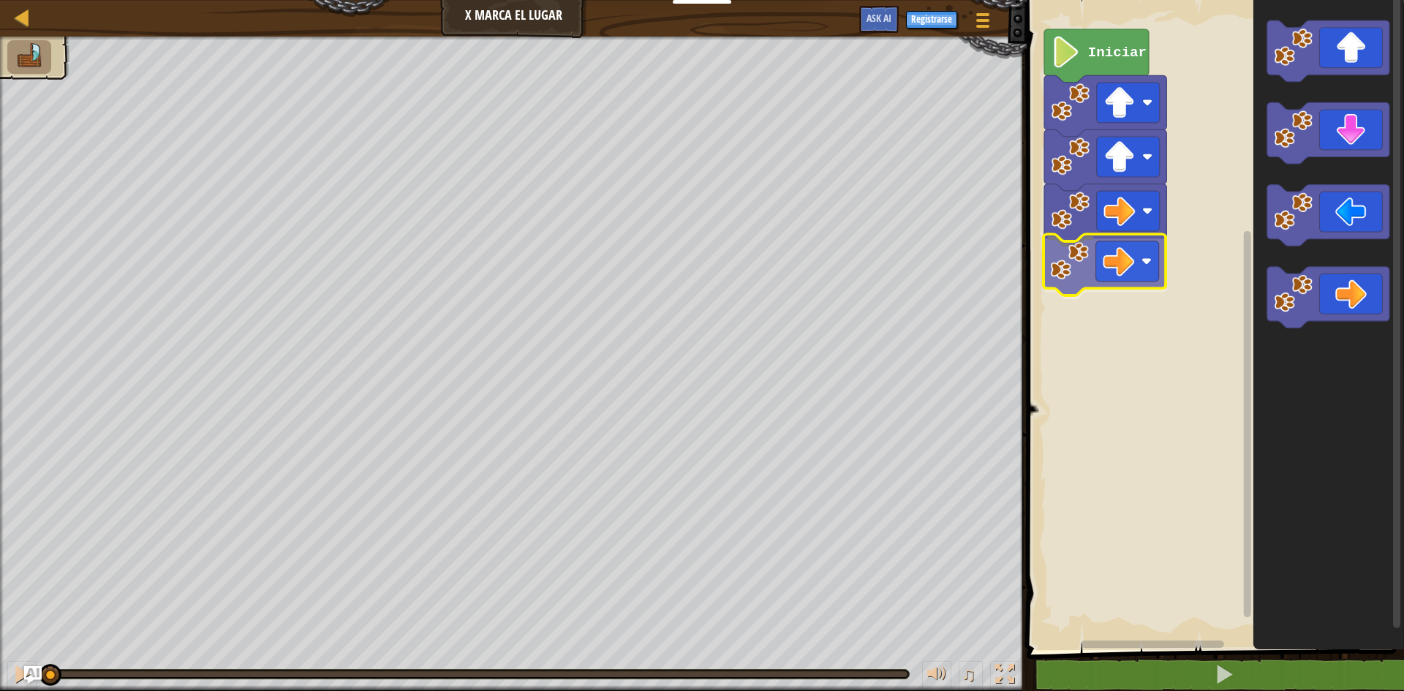
click at [1106, 263] on div "Iniciar" at bounding box center [1214, 322] width 382 height 658
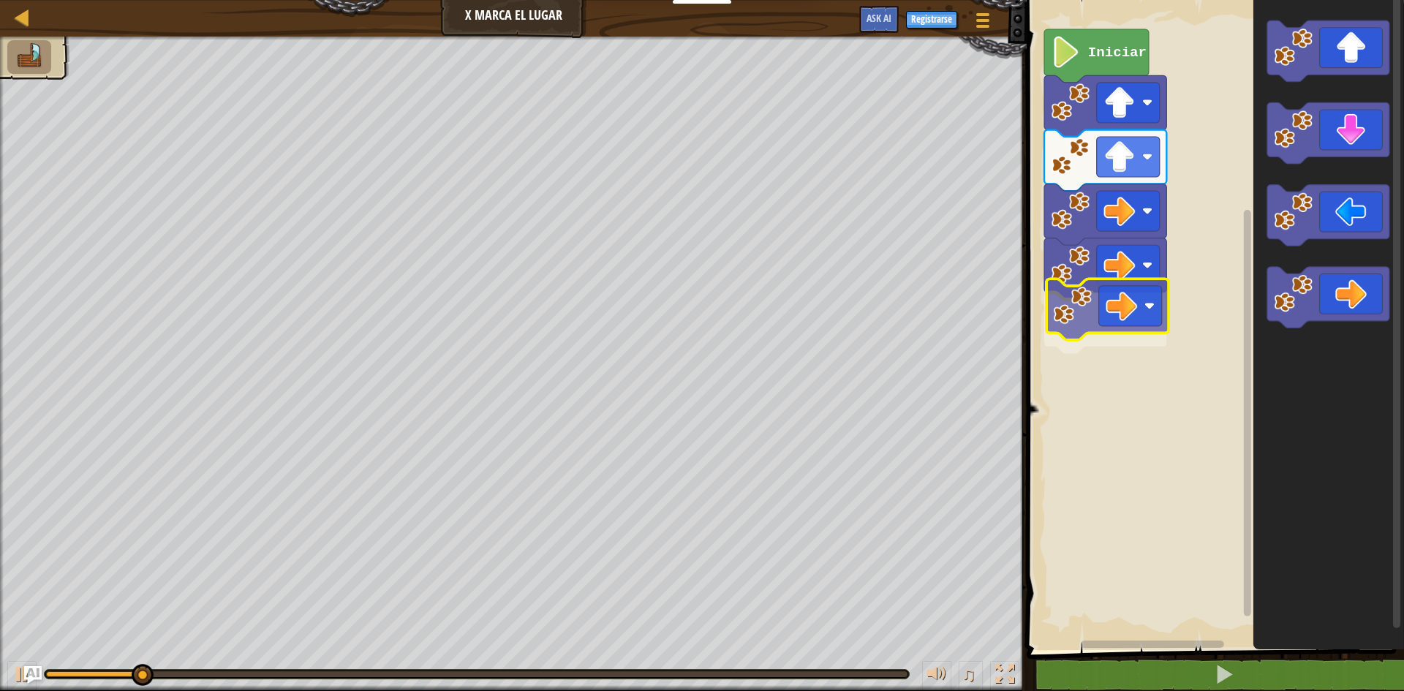
click at [1074, 317] on div "Iniciar" at bounding box center [1214, 322] width 382 height 658
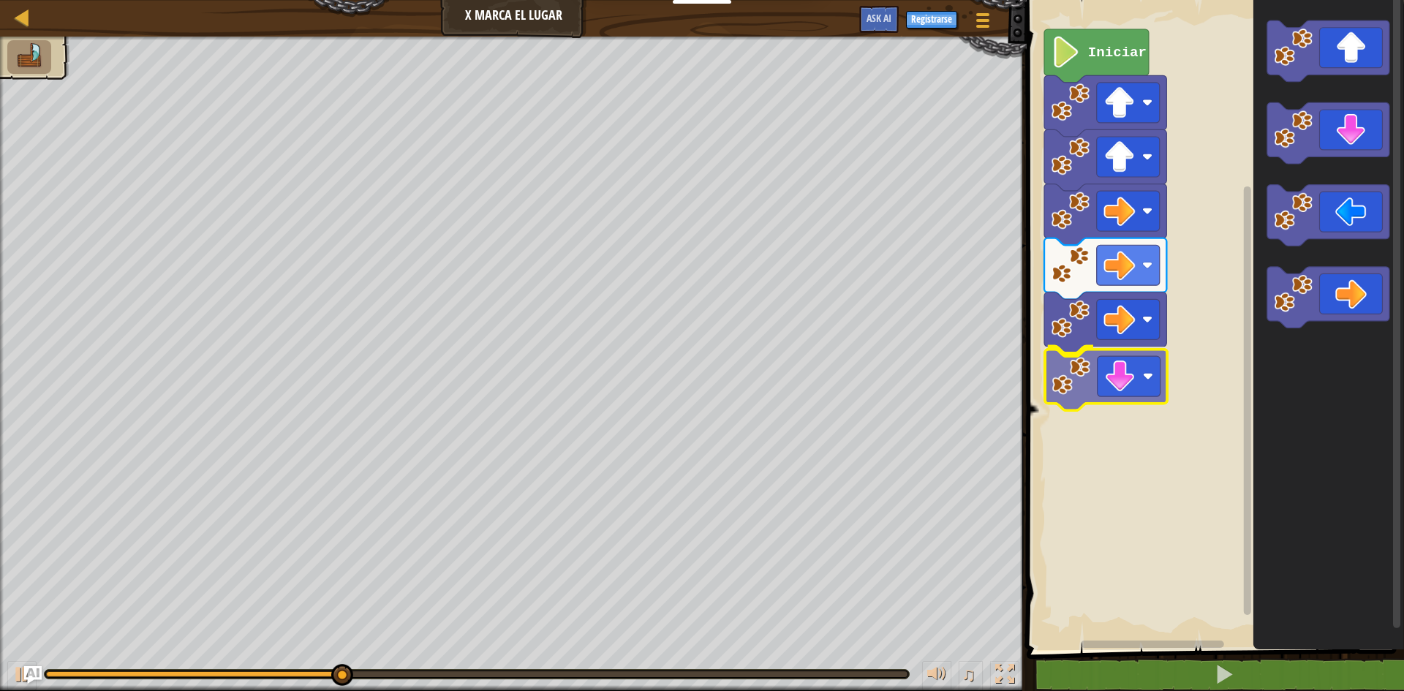
click at [1085, 380] on div "Iniciar" at bounding box center [1214, 322] width 382 height 658
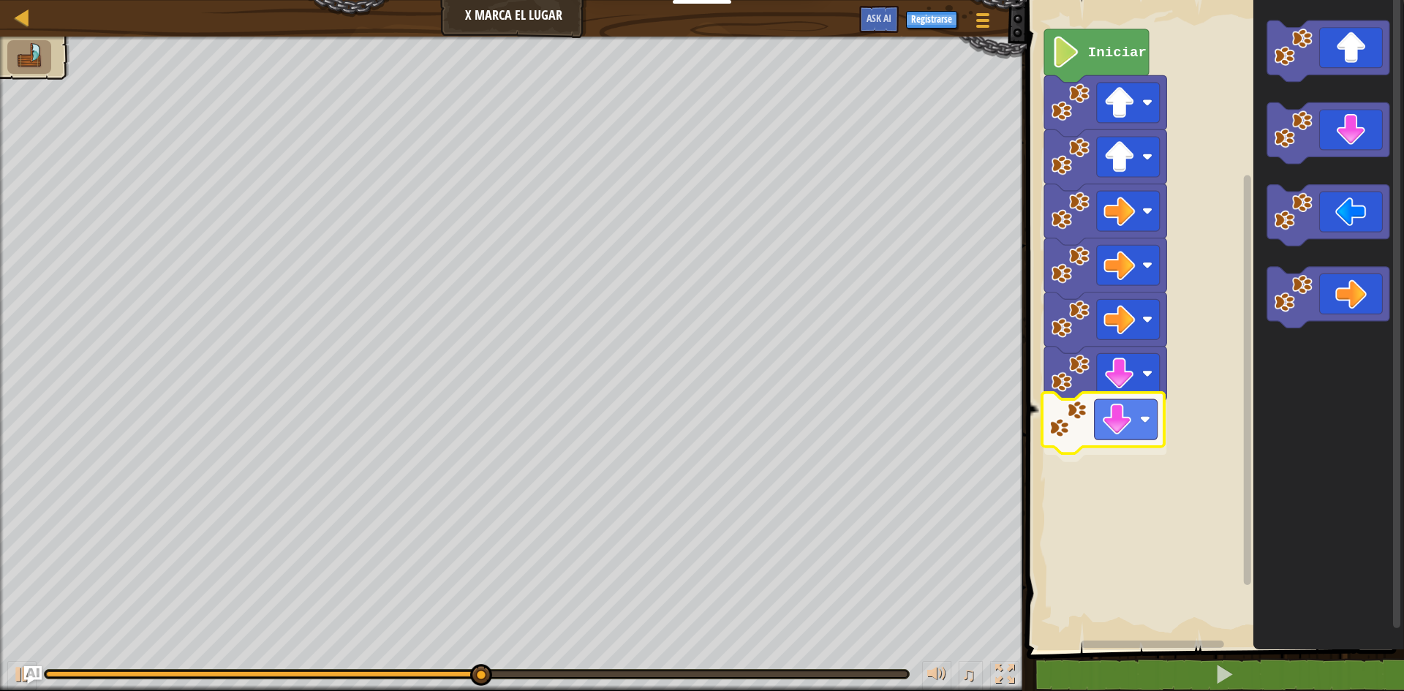
click at [1088, 458] on div "Iniciar" at bounding box center [1214, 322] width 382 height 658
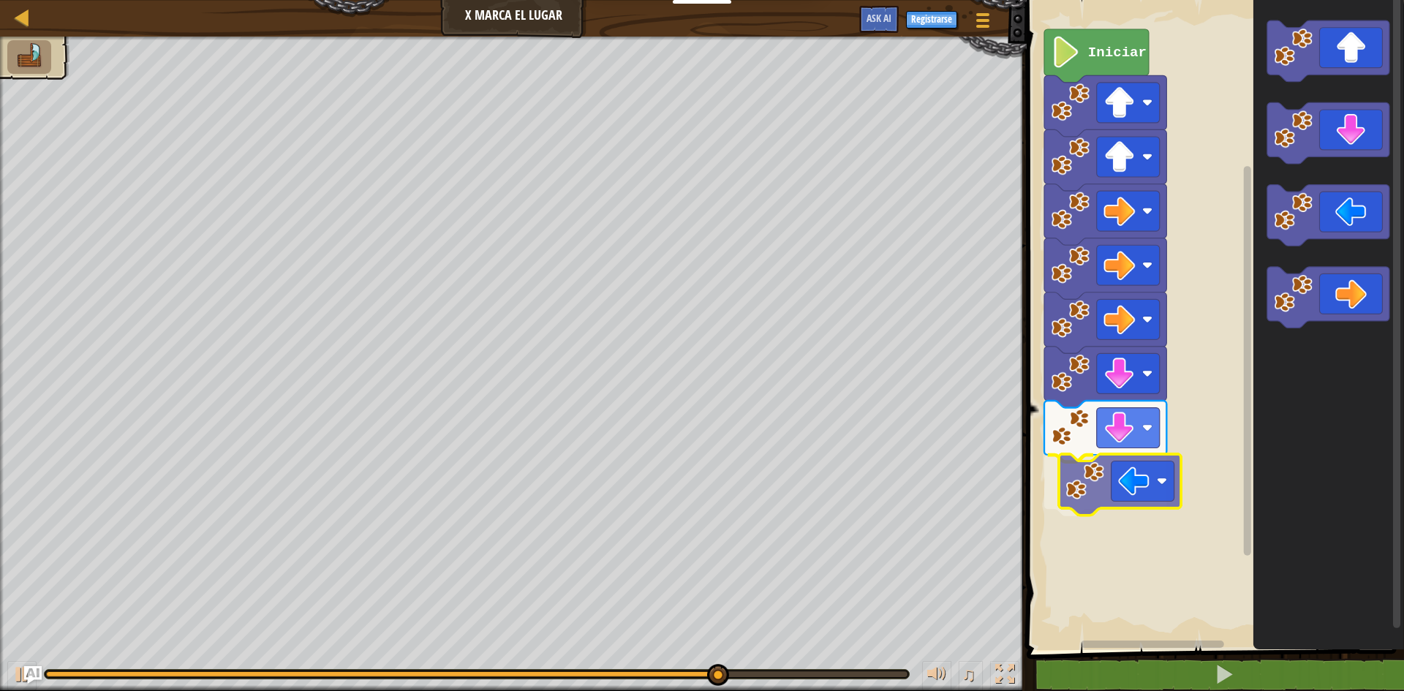
click at [1119, 500] on div "Iniciar" at bounding box center [1214, 322] width 382 height 658
